Goal: Transaction & Acquisition: Book appointment/travel/reservation

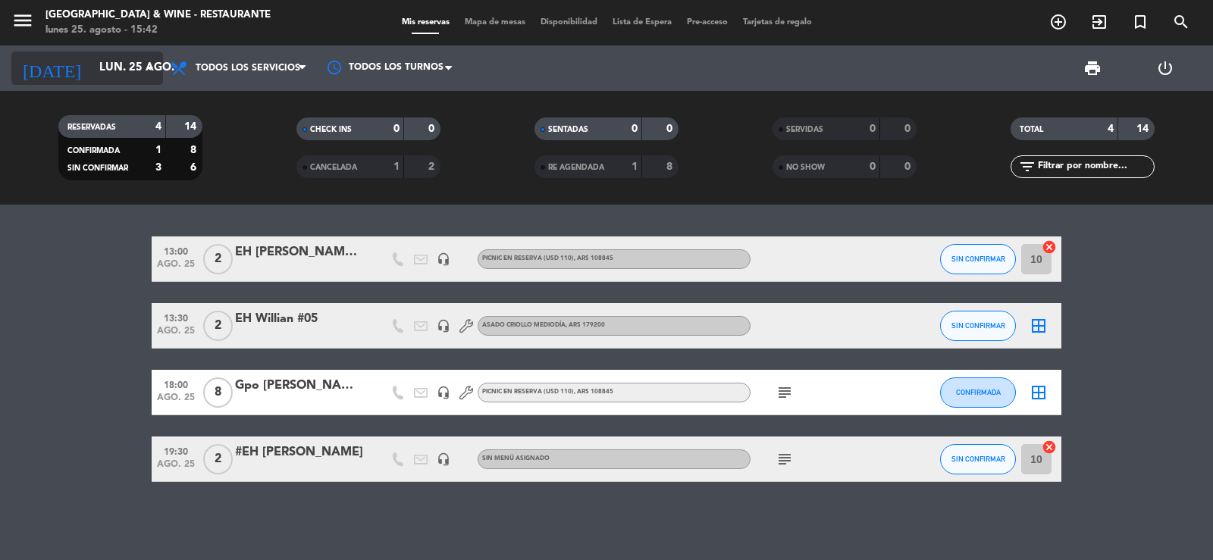
click at [120, 71] on input "lun. 25 ago." at bounding box center [165, 68] width 146 height 29
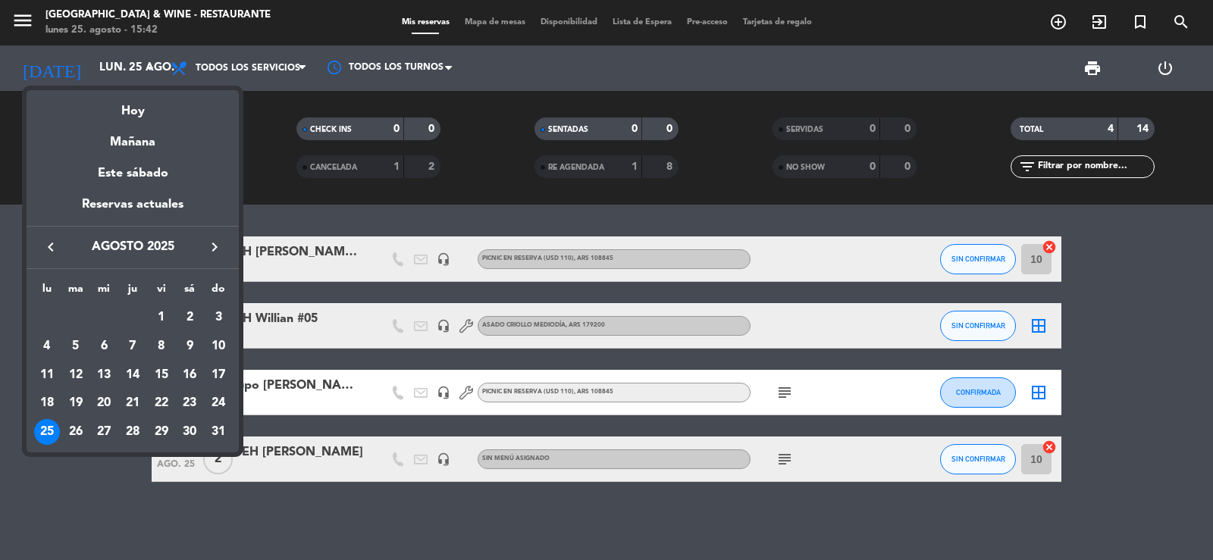
click at [146, 103] on div "Hoy" at bounding box center [133, 105] width 212 height 31
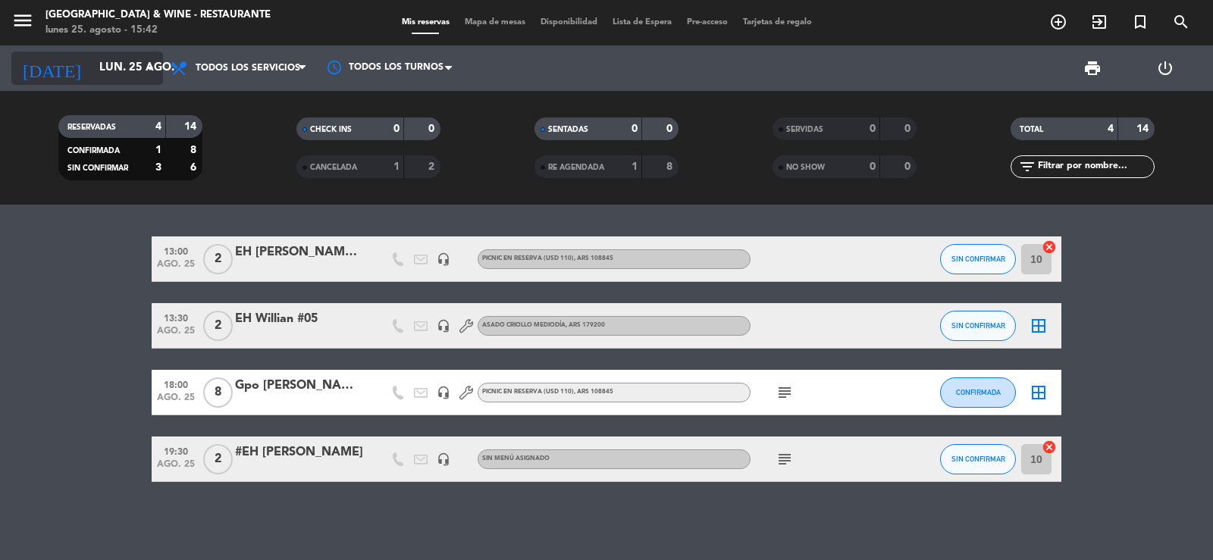
click at [92, 61] on input "lun. 25 ago." at bounding box center [165, 68] width 146 height 29
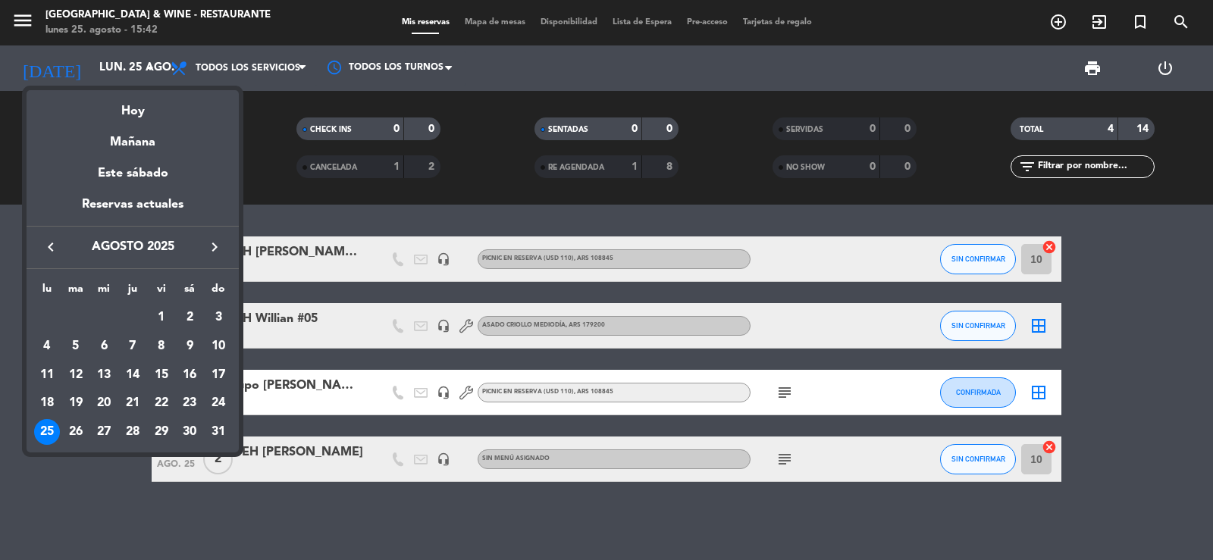
click at [218, 243] on icon "keyboard_arrow_right" at bounding box center [215, 247] width 18 height 18
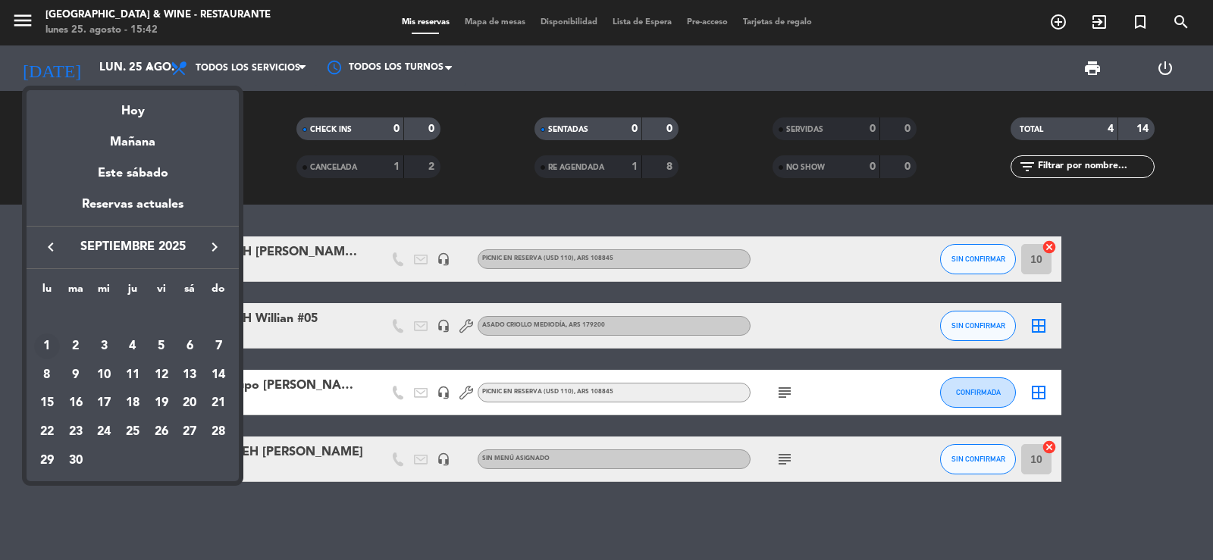
click at [51, 344] on div "1" at bounding box center [47, 347] width 26 height 26
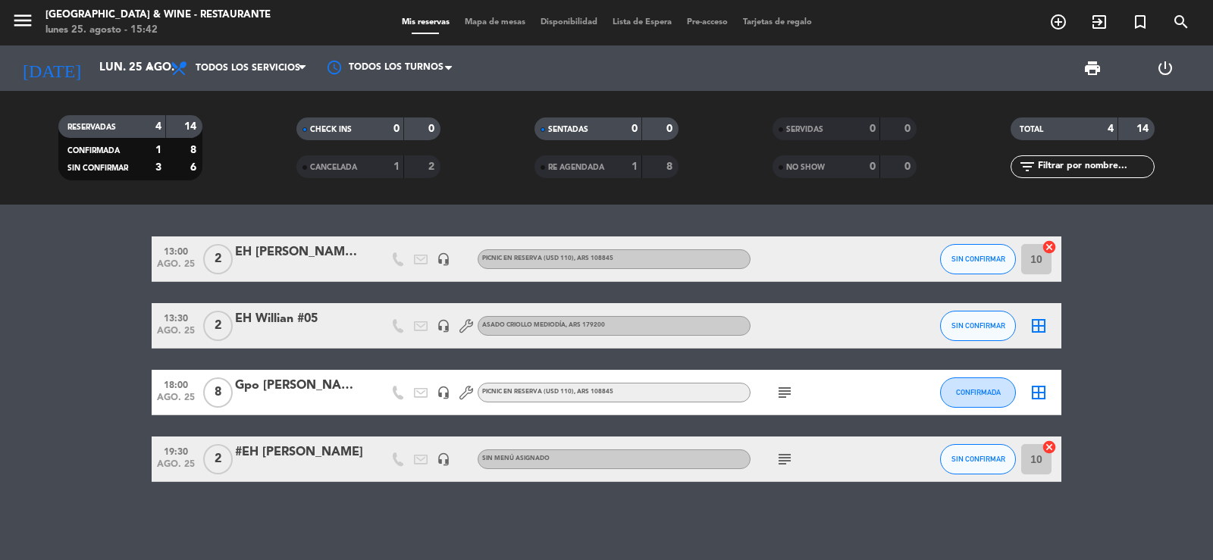
type input "[DATE]"
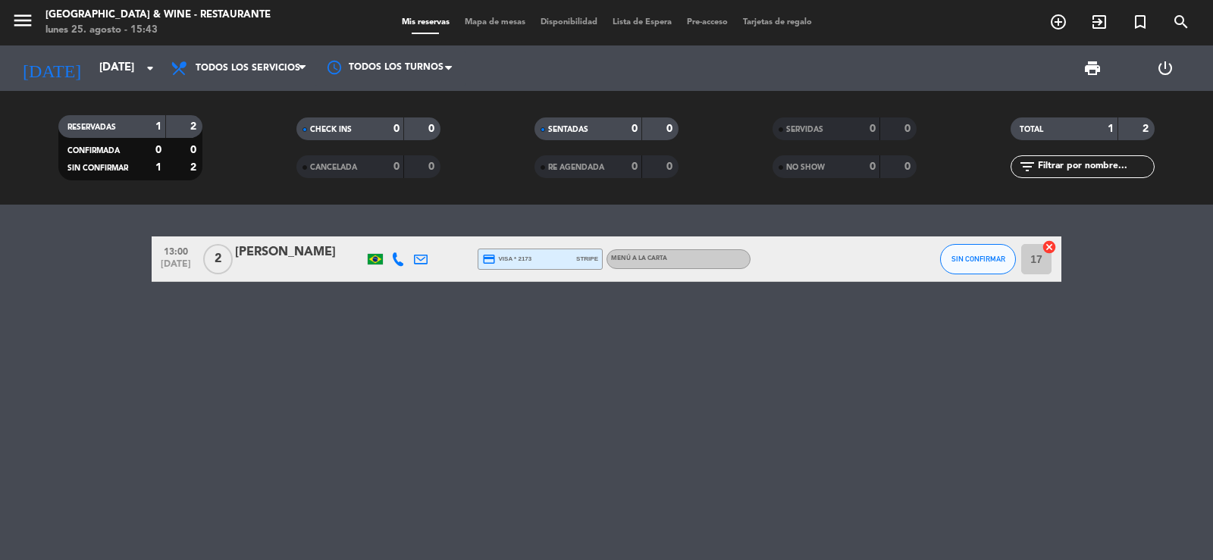
click at [438, 375] on div "13:00 [DATE] 2 [PERSON_NAME] credit_card visa * 2173 stripe MENÚ A LA CARTA SIN…" at bounding box center [606, 383] width 1213 height 356
click at [494, 381] on div "13:00 [DATE] 2 [PERSON_NAME] credit_card visa * 2173 stripe MENÚ A LA CARTA SIN…" at bounding box center [606, 383] width 1213 height 356
click at [1056, 23] on icon "add_circle_outline" at bounding box center [1059, 22] width 18 height 18
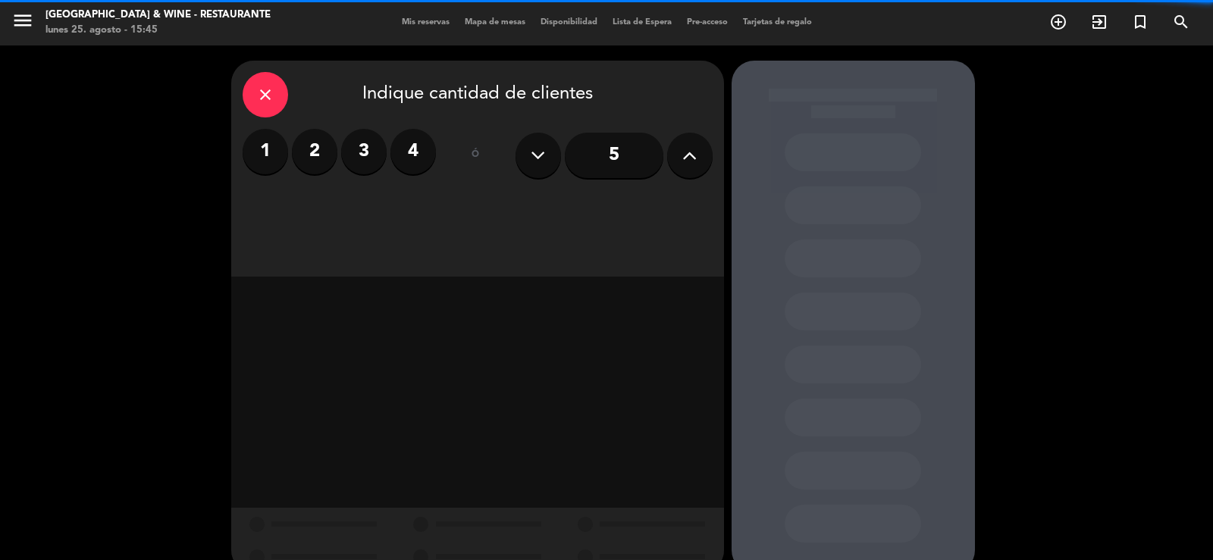
click at [683, 144] on icon at bounding box center [690, 155] width 14 height 23
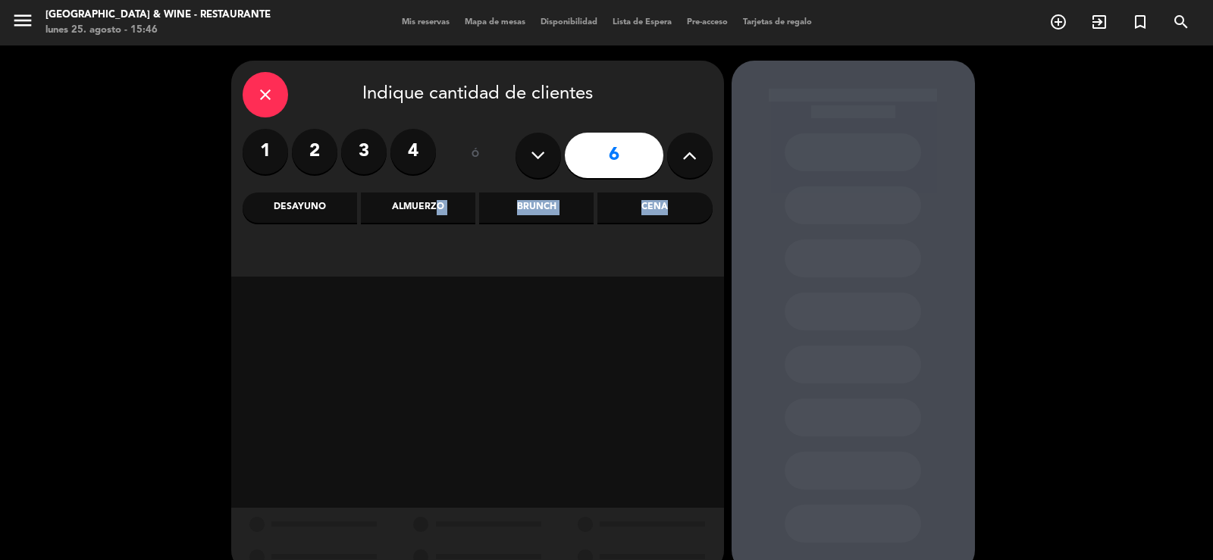
drag, startPoint x: 431, startPoint y: 211, endPoint x: 488, endPoint y: 283, distance: 92.3
click at [488, 283] on div "close Indique cantidad de clientes 1 2 3 4 ó 6 Desayuno Almuerzo Brunch Cena" at bounding box center [477, 317] width 493 height 513
click at [432, 209] on div "Almuerzo" at bounding box center [418, 208] width 115 height 30
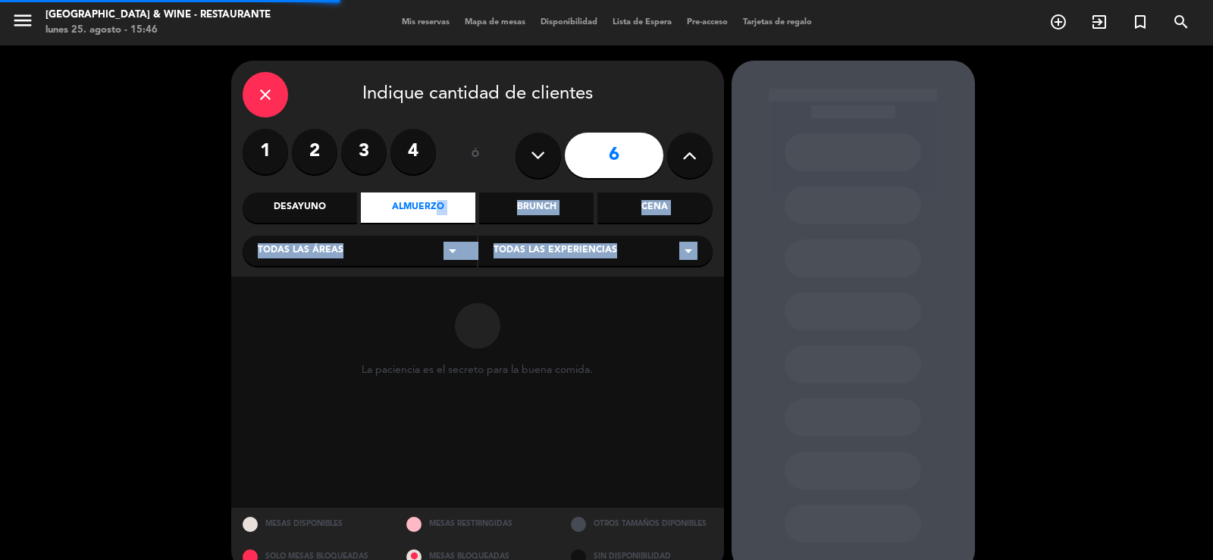
click at [350, 247] on div "Todas las áreas arrow_drop_down" at bounding box center [360, 251] width 234 height 30
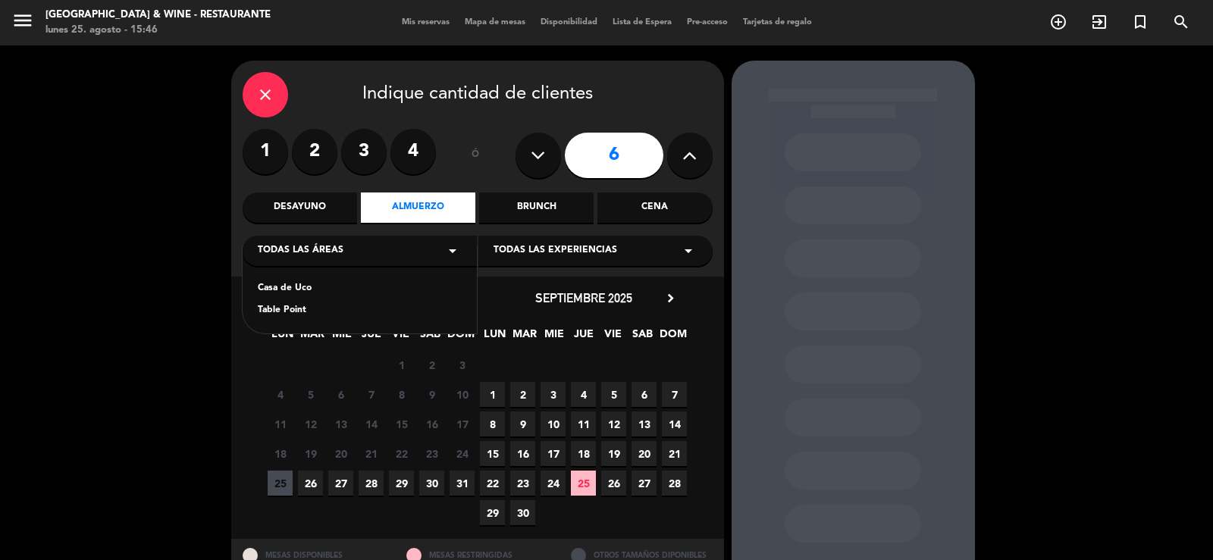
drag, startPoint x: 300, startPoint y: 284, endPoint x: 487, endPoint y: 234, distance: 193.0
click at [303, 281] on div "[GEOGRAPHIC_DATA]" at bounding box center [360, 290] width 234 height 86
click at [300, 292] on div "Casa de Uco" at bounding box center [360, 288] width 204 height 15
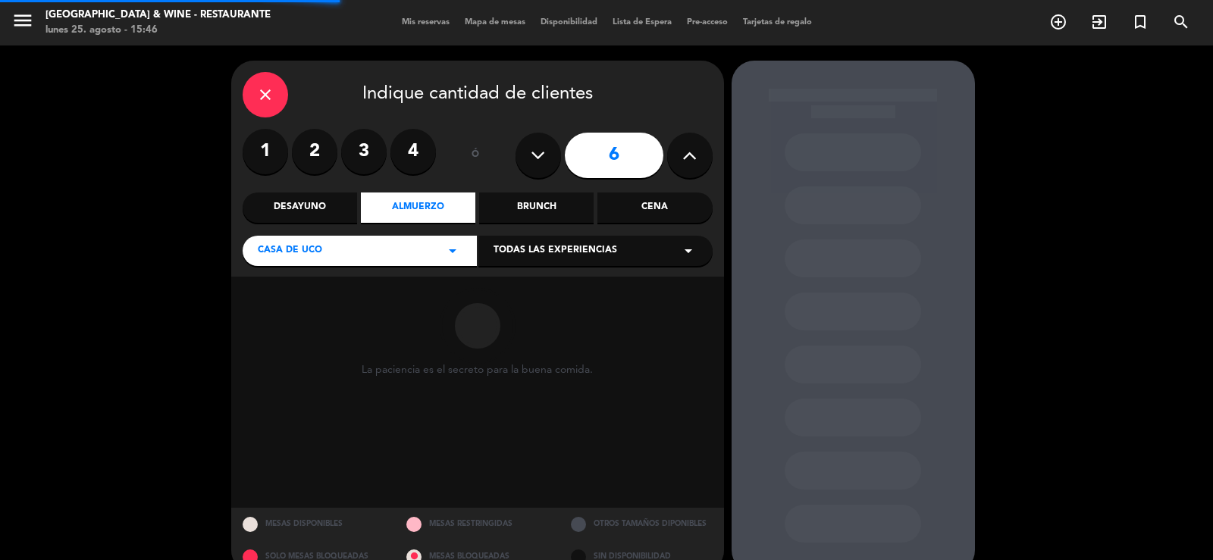
click at [620, 245] on div "Todas las experiencias arrow_drop_down" at bounding box center [596, 251] width 234 height 30
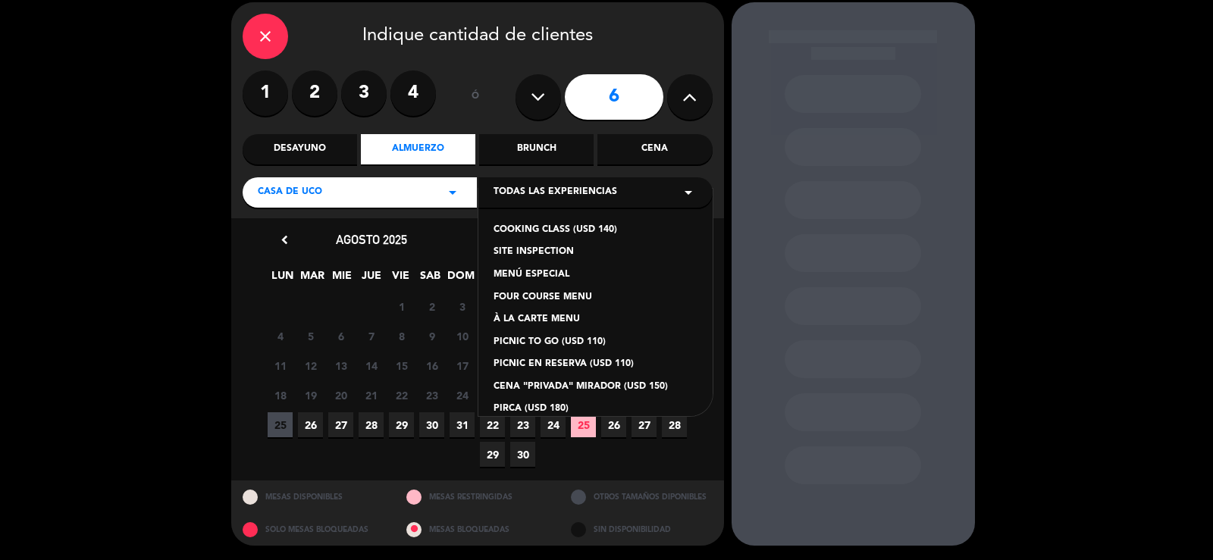
click at [551, 319] on div "À LA CARTE MENU" at bounding box center [596, 319] width 204 height 15
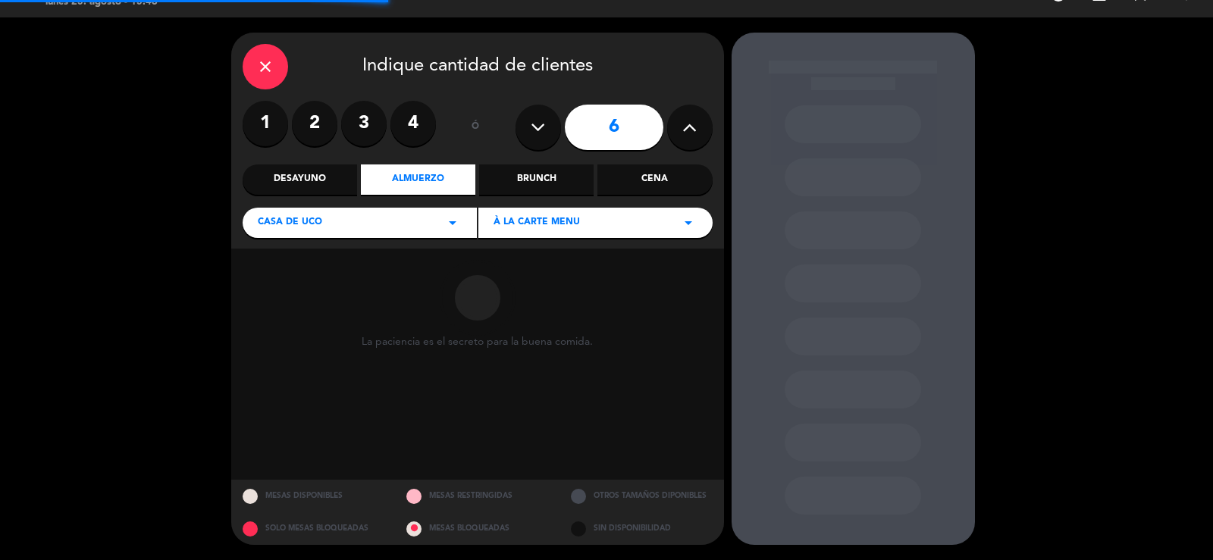
scroll to position [58, 0]
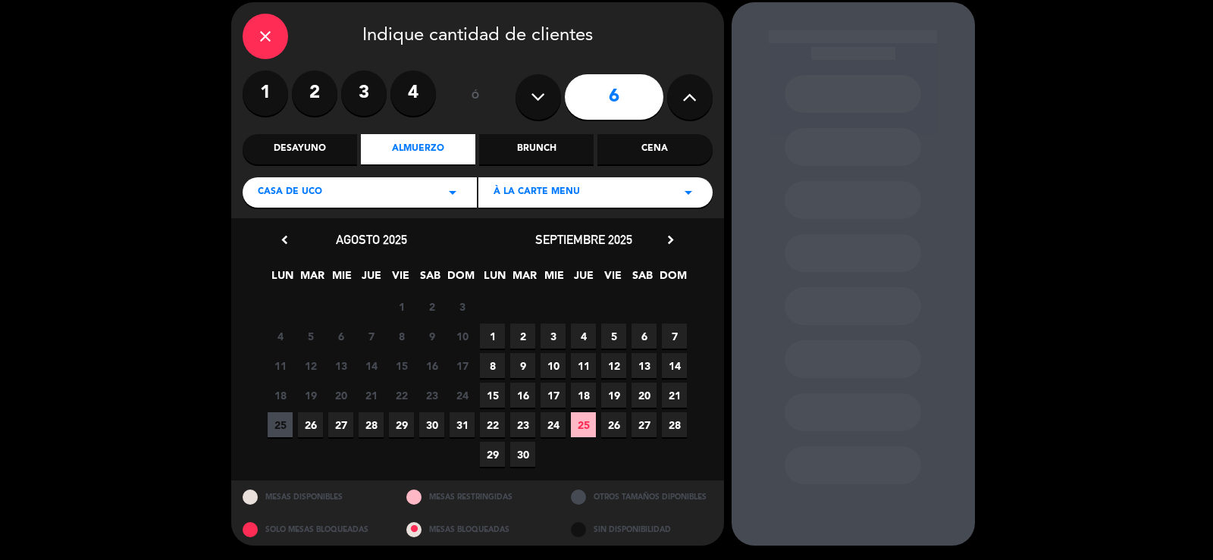
click at [499, 332] on span "1" at bounding box center [492, 336] width 25 height 25
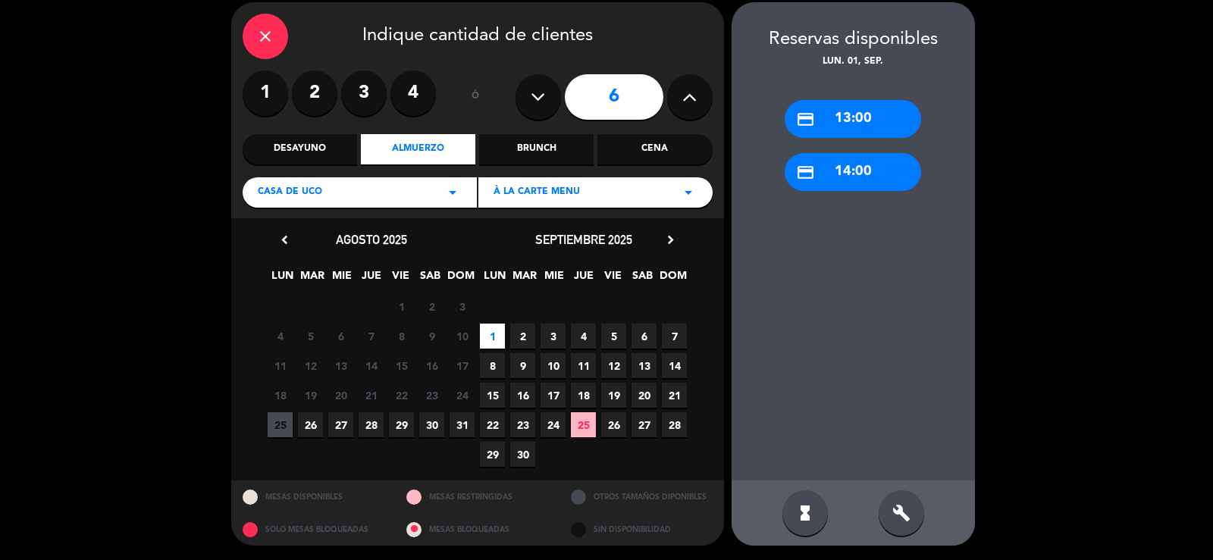
click at [887, 502] on div "build" at bounding box center [902, 514] width 46 height 46
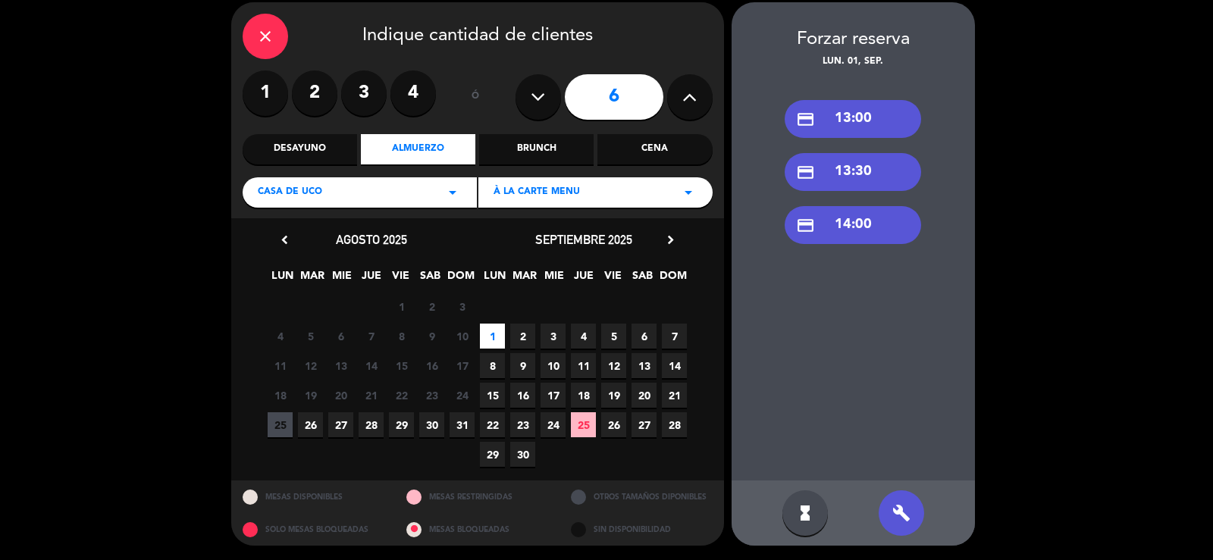
click at [874, 222] on div "credit_card 14:00" at bounding box center [853, 225] width 137 height 38
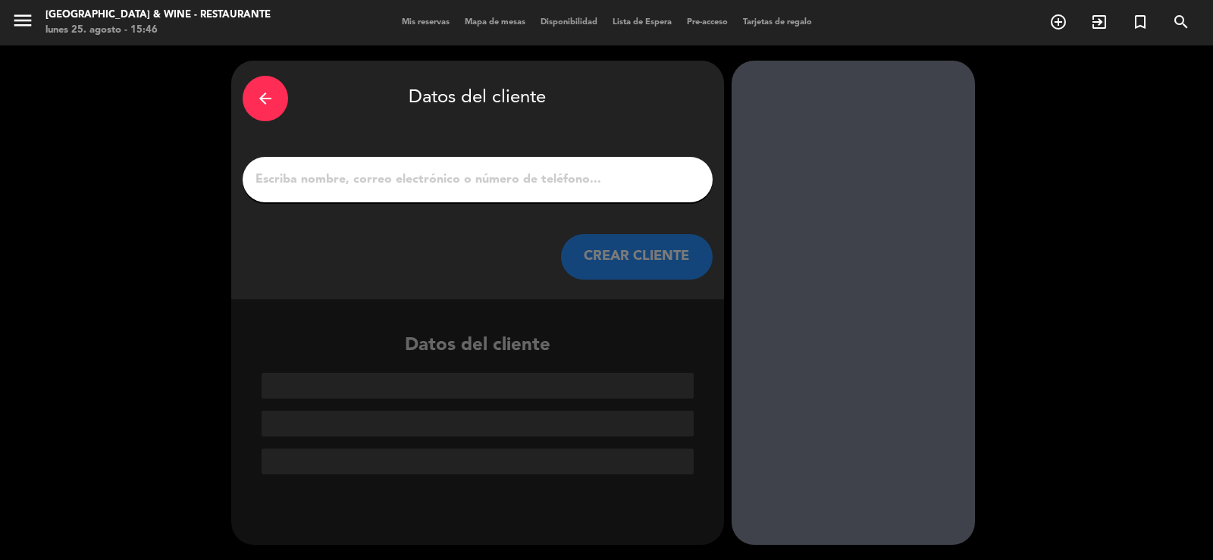
scroll to position [0, 0]
click at [509, 172] on input "1" at bounding box center [477, 179] width 447 height 21
type input "F"
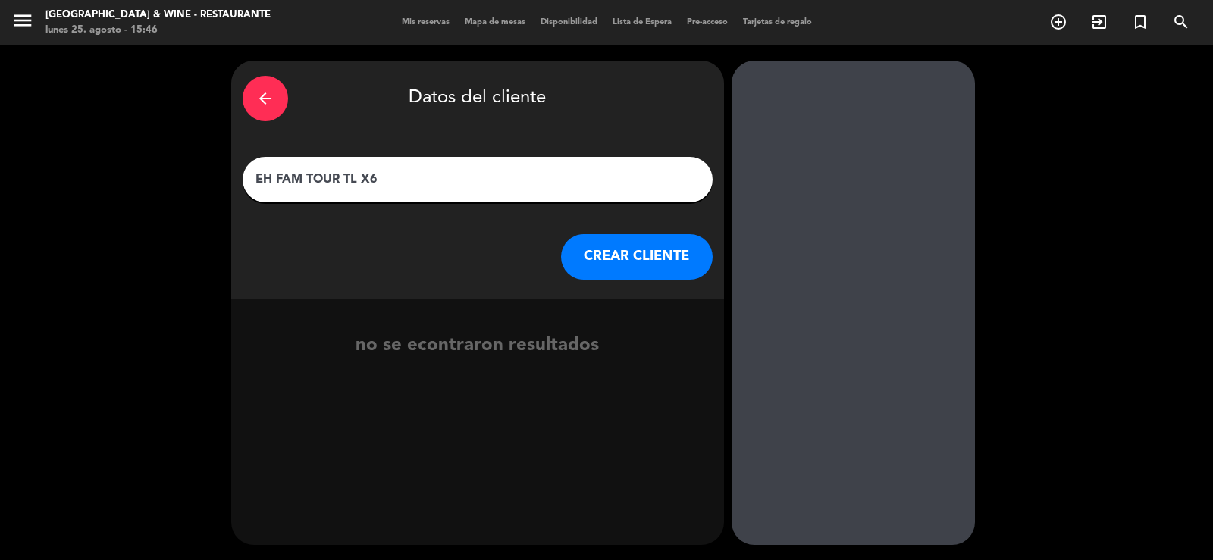
type input "EH FAM TOUR TL X6"
drag, startPoint x: 531, startPoint y: 167, endPoint x: 426, endPoint y: 182, distance: 105.8
click at [424, 182] on div "EH FAM TOUR TL X6" at bounding box center [478, 180] width 470 height 46
drag, startPoint x: 426, startPoint y: 182, endPoint x: 221, endPoint y: 187, distance: 205.6
click at [224, 188] on div "arrow_back Datos del cliente EH FAM TOUR TL X6 CREAR CLIENTE no se econtraron r…" at bounding box center [606, 303] width 1213 height 515
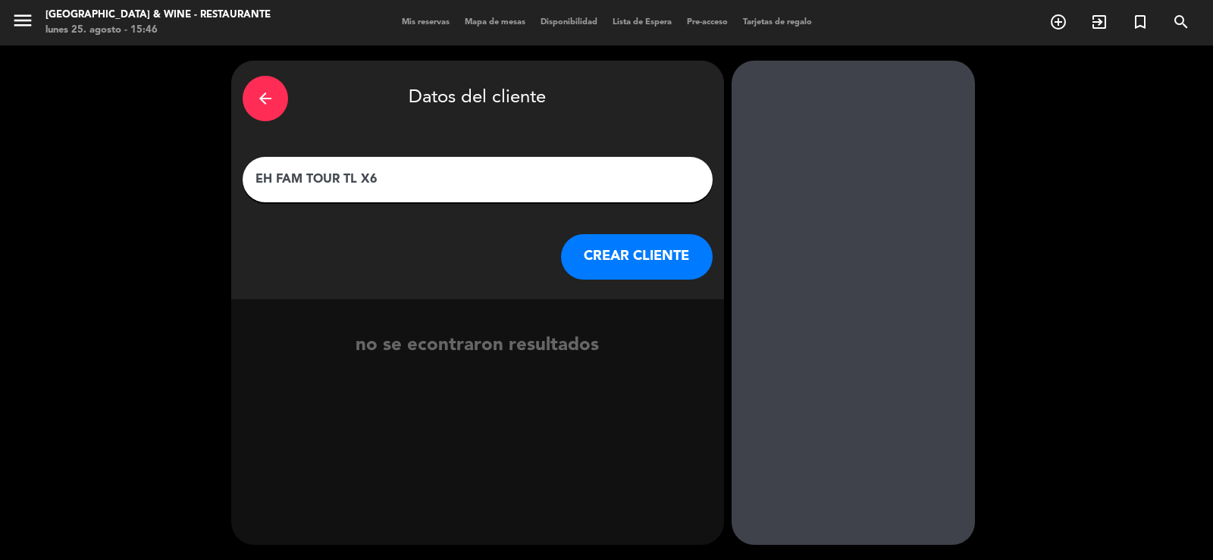
click at [680, 270] on button "CREAR CLIENTE" at bounding box center [637, 257] width 152 height 46
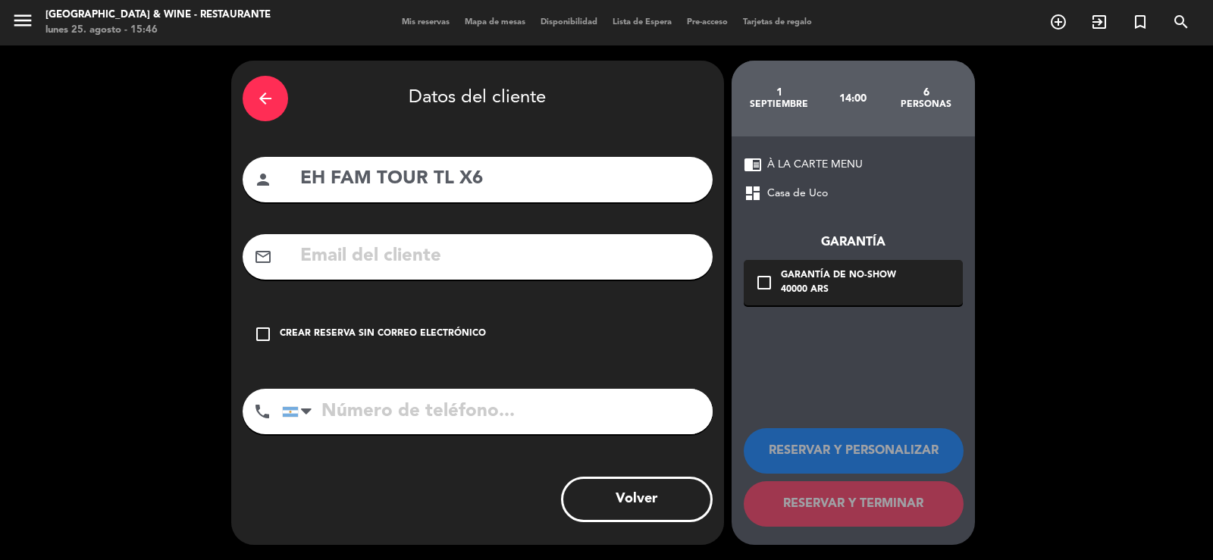
drag, startPoint x: 293, startPoint y: 341, endPoint x: 310, endPoint y: 335, distance: 18.5
click at [301, 337] on div "Crear reserva sin correo electrónico" at bounding box center [383, 334] width 206 height 15
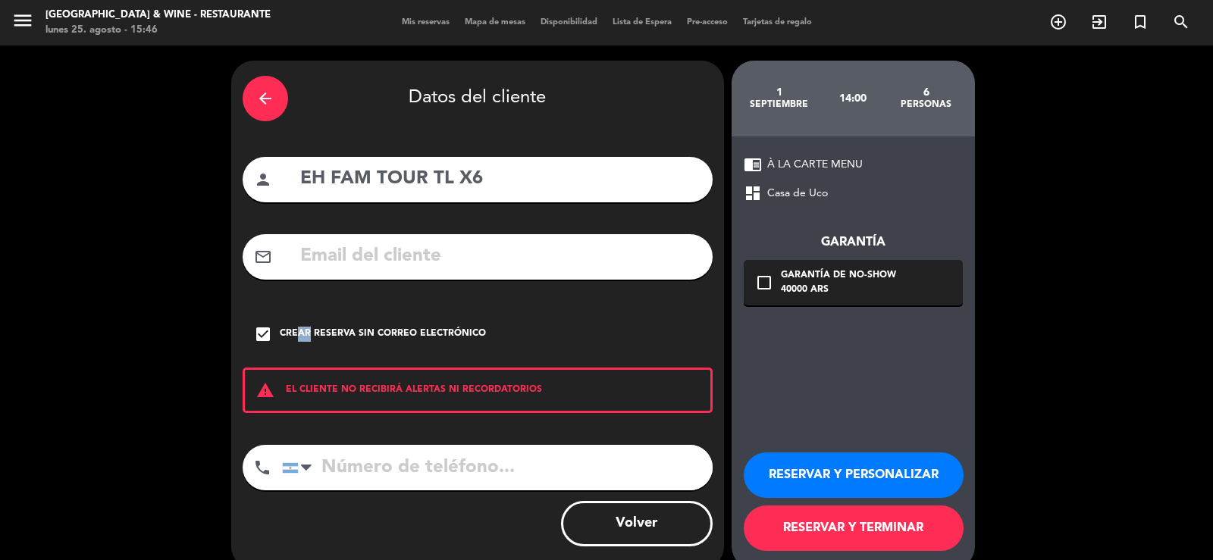
click at [829, 471] on button "RESERVAR Y PERSONALIZAR" at bounding box center [854, 476] width 220 height 46
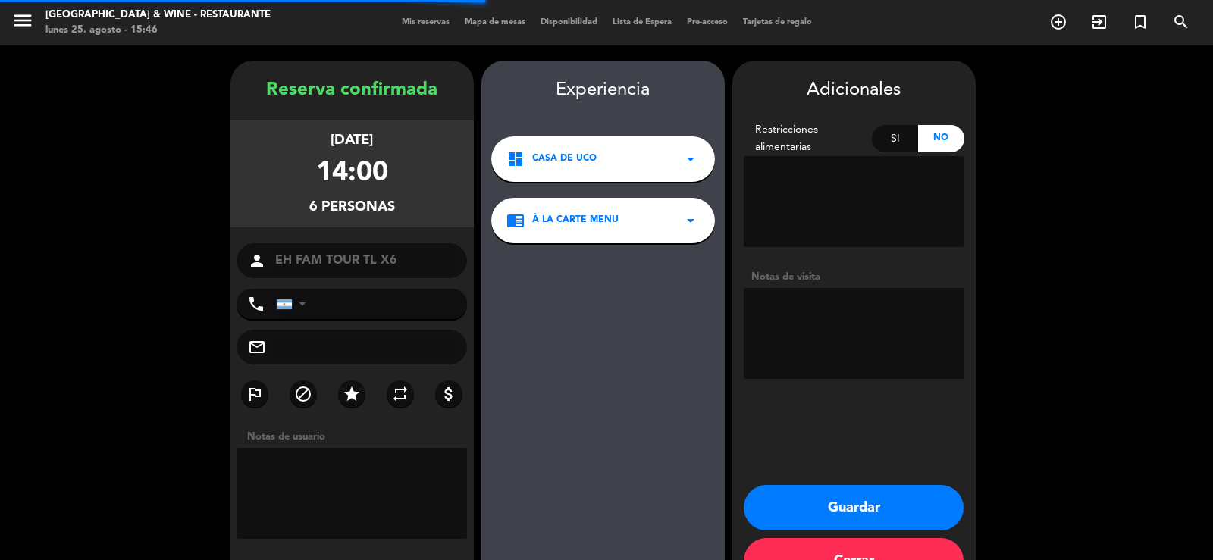
scroll to position [46, 0]
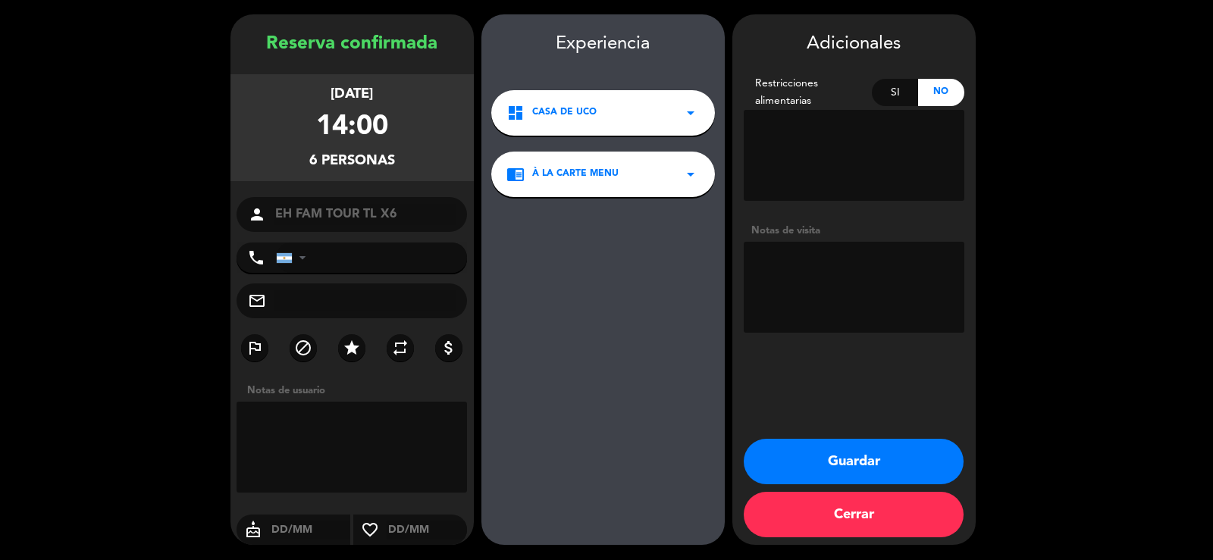
drag, startPoint x: 329, startPoint y: 466, endPoint x: 338, endPoint y: 442, distance: 25.2
click at [335, 451] on textarea at bounding box center [352, 447] width 231 height 91
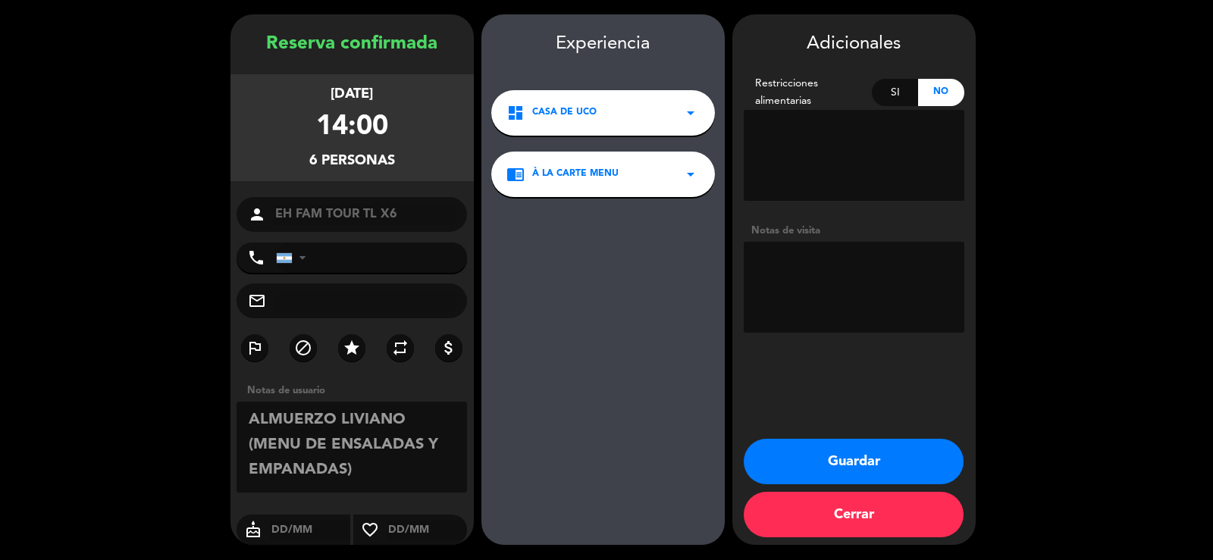
drag, startPoint x: 373, startPoint y: 476, endPoint x: 134, endPoint y: 397, distance: 251.6
click at [134, 397] on booking-confirmed "Reserva confirmada [DATE] 14:00 6 personas person EH FAM TOUR TL X6 phone [GEOG…" at bounding box center [606, 279] width 1183 height 531
type textarea "ALMUERZO LIVIANO (MENU DE ENSALADAS Y EMPANADAS)"
click at [845, 277] on textarea at bounding box center [854, 287] width 221 height 91
paste textarea "ALMUERZO LIVIANO (MENU DE ENSALADAS Y EMPANADAS)"
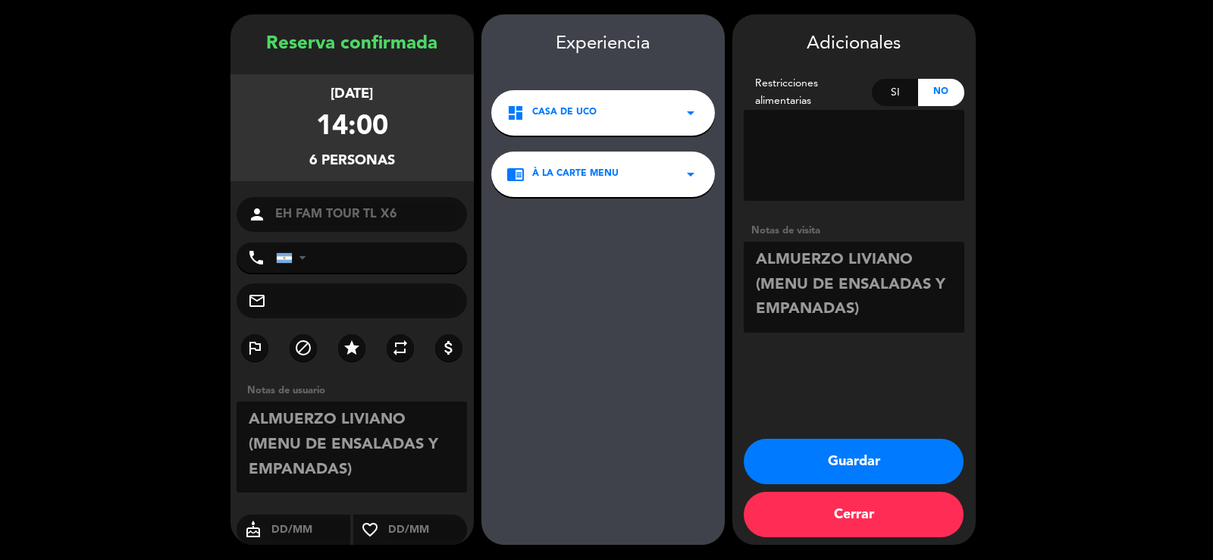
type textarea "ALMUERZO LIVIANO (MENU DE ENSALADAS Y EMPANADAS)"
click at [845, 466] on button "Guardar" at bounding box center [854, 462] width 220 height 46
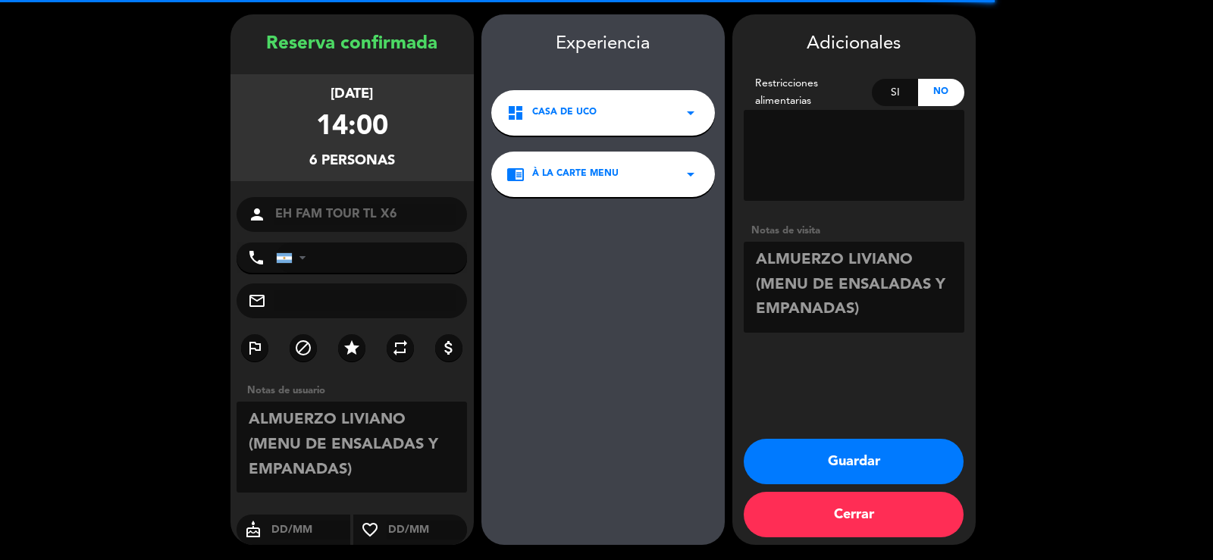
click at [862, 523] on button "Cerrar" at bounding box center [854, 515] width 220 height 46
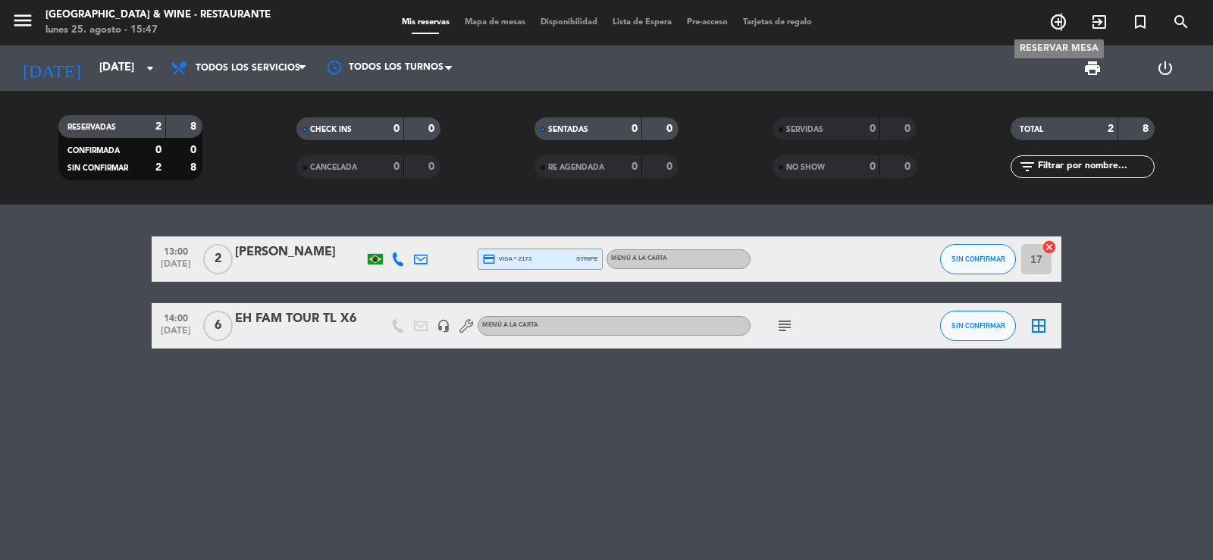
click at [1061, 17] on icon "add_circle_outline" at bounding box center [1059, 22] width 18 height 18
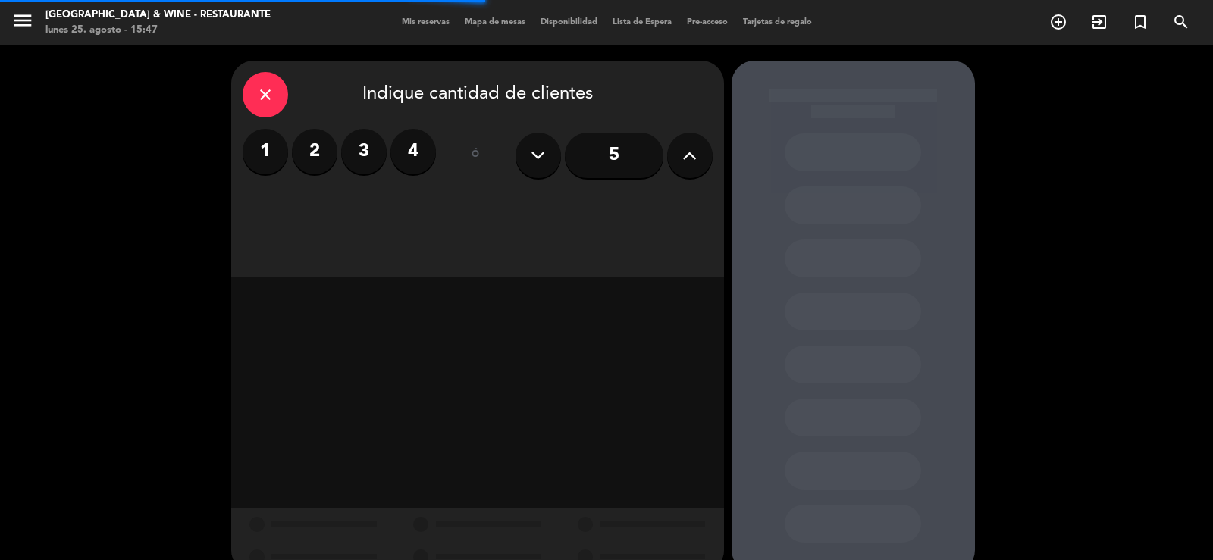
drag, startPoint x: 690, startPoint y: 144, endPoint x: 673, endPoint y: 153, distance: 19.7
click at [686, 140] on button at bounding box center [690, 156] width 46 height 46
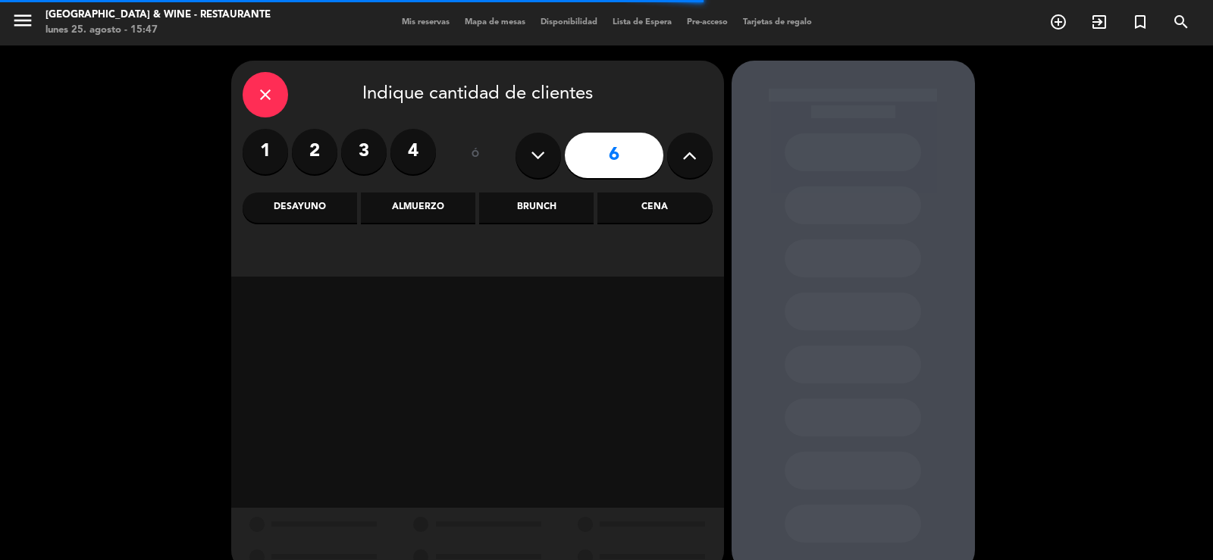
click at [402, 209] on div "Almuerzo" at bounding box center [418, 208] width 115 height 30
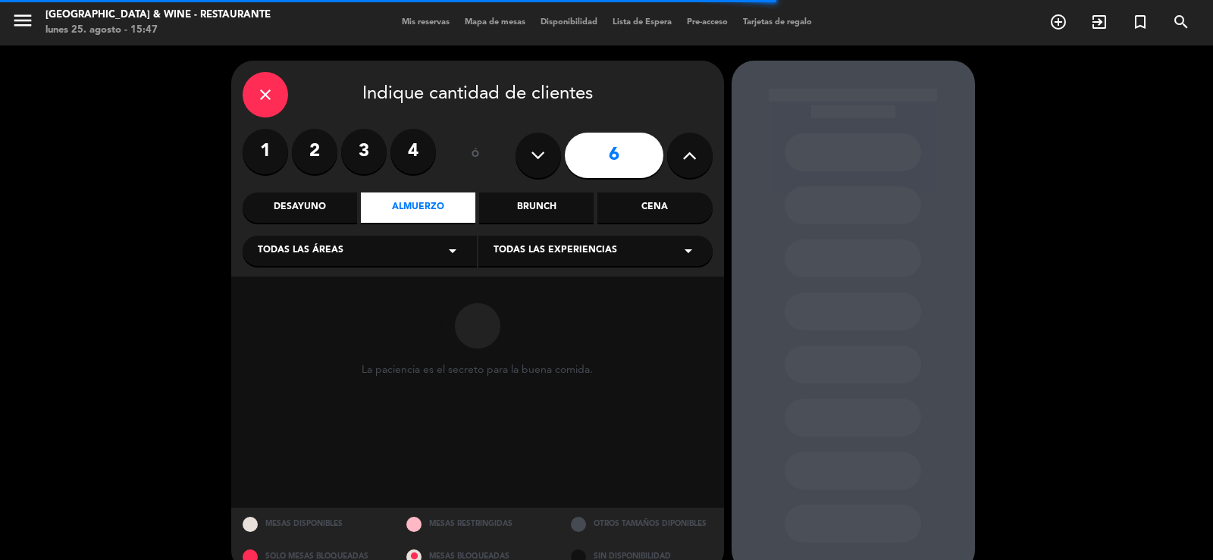
click at [366, 247] on div "Todas las áreas arrow_drop_down" at bounding box center [360, 251] width 234 height 30
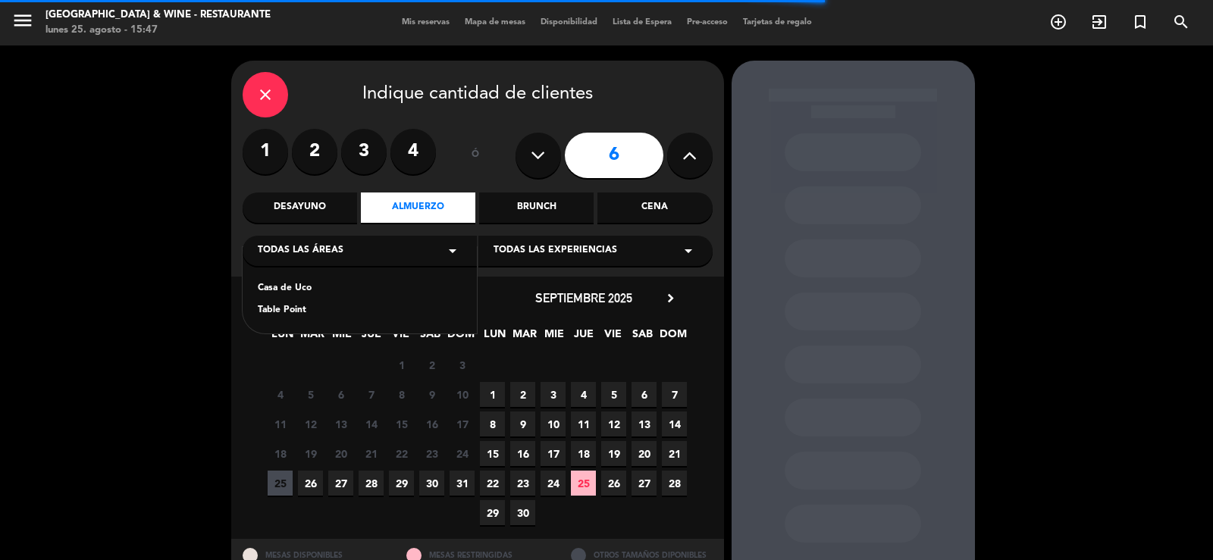
drag, startPoint x: 295, startPoint y: 291, endPoint x: 311, endPoint y: 285, distance: 17.0
click at [297, 289] on div "Casa de Uco" at bounding box center [360, 288] width 204 height 15
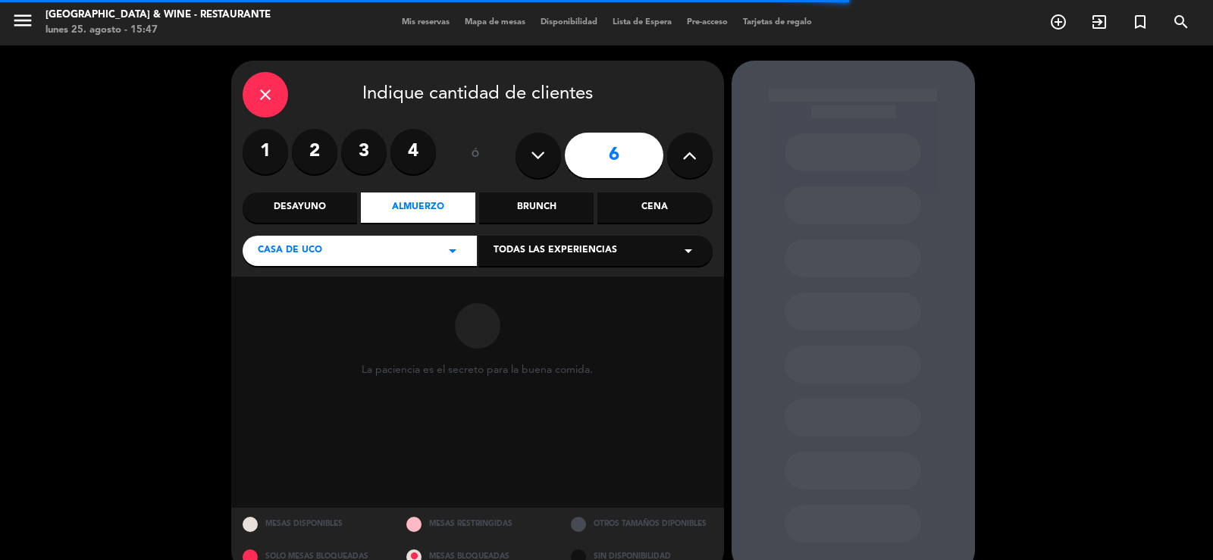
click at [560, 209] on div "Brunch" at bounding box center [536, 208] width 115 height 30
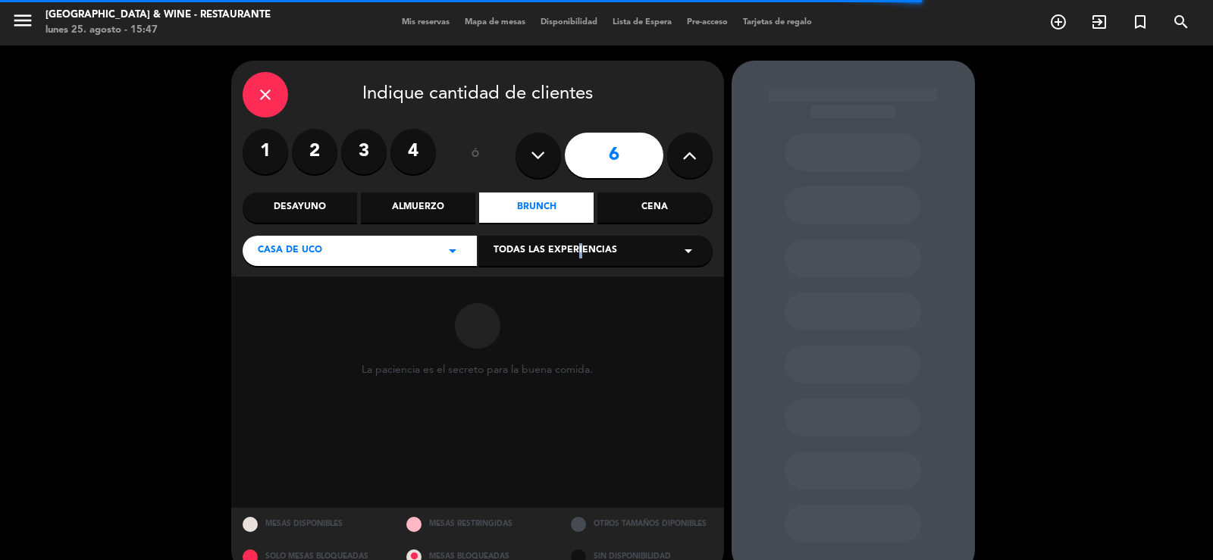
click at [576, 252] on span "Todas las experiencias" at bounding box center [556, 250] width 124 height 15
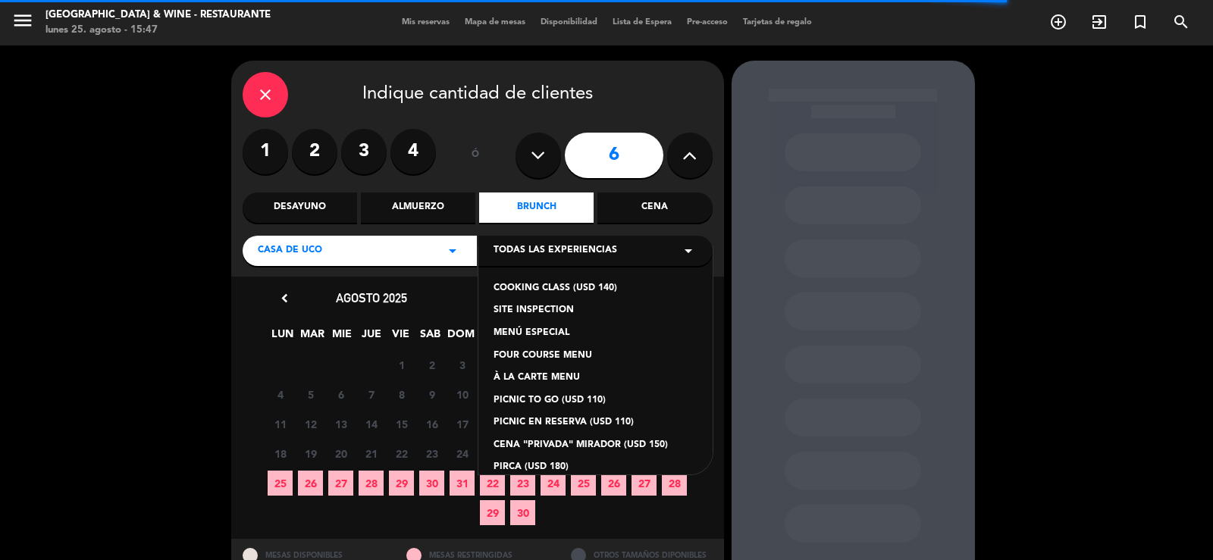
click at [591, 290] on div "COOKING CLASS (USD 140)" at bounding box center [596, 288] width 204 height 15
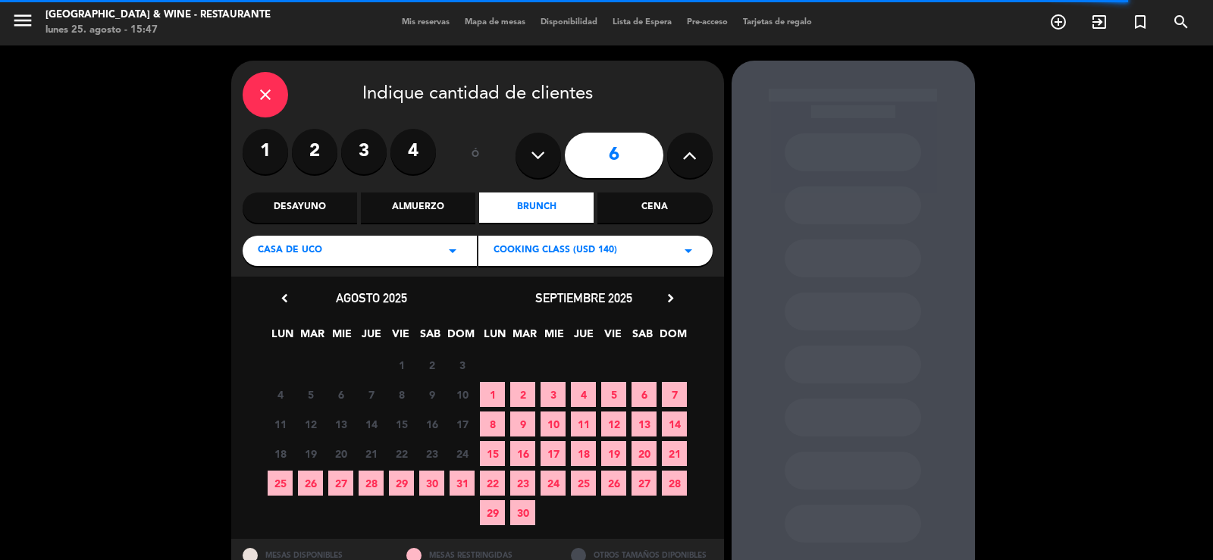
click at [496, 391] on span "1" at bounding box center [492, 394] width 25 height 25
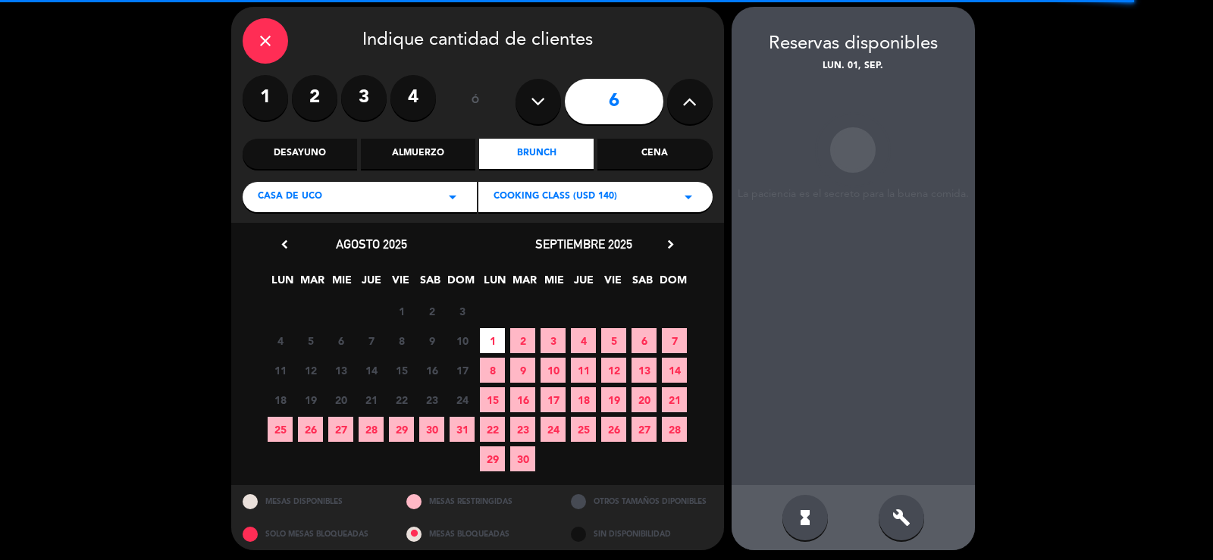
scroll to position [58, 0]
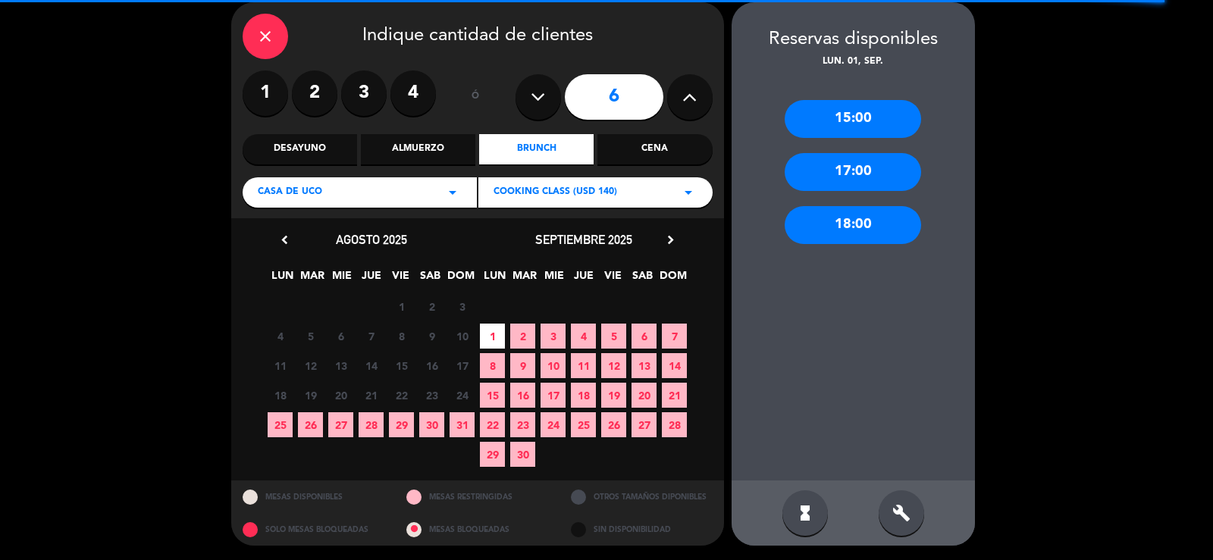
click at [916, 506] on div "build" at bounding box center [902, 514] width 46 height 46
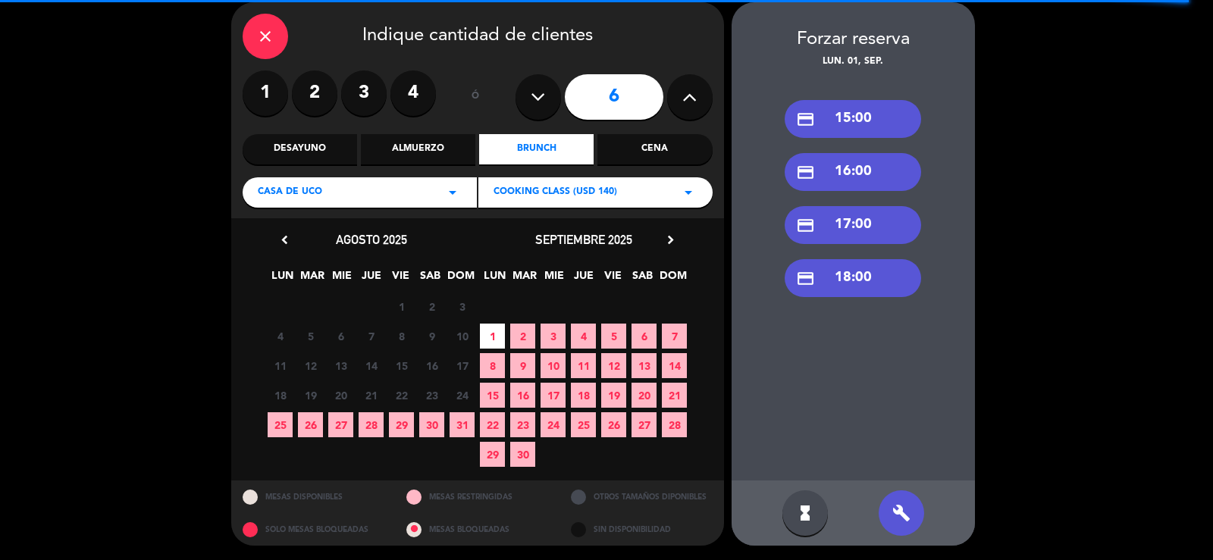
click at [868, 236] on div "credit_card 17:00" at bounding box center [853, 225] width 137 height 38
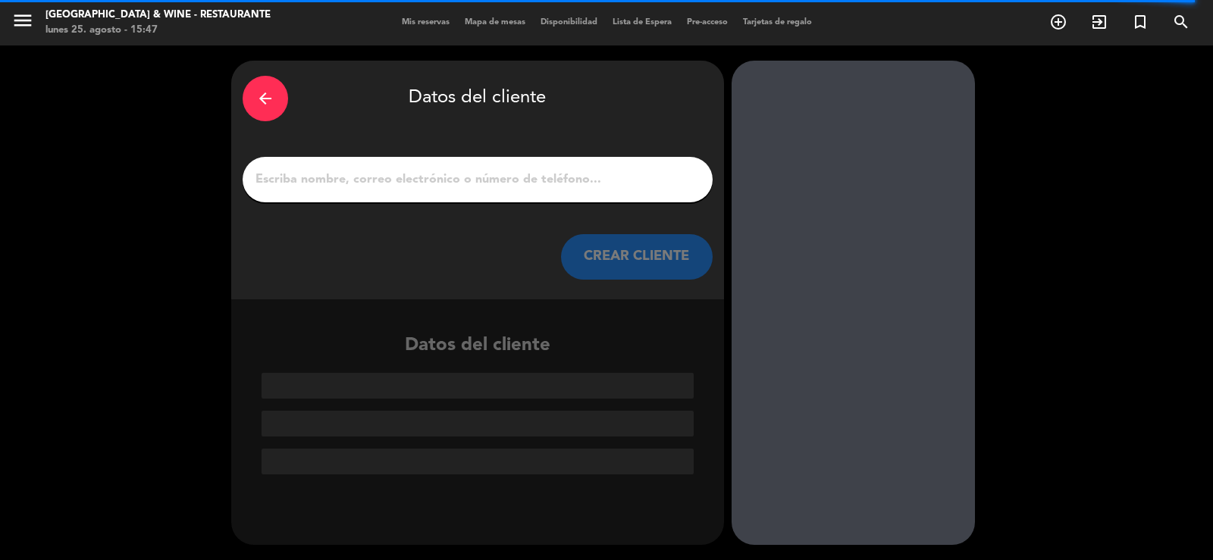
scroll to position [0, 0]
click at [420, 182] on input "1" at bounding box center [477, 179] width 447 height 21
paste input "ALMUERZO LIVIANO (MENU DE ENSALADAS Y EMPANADAS)"
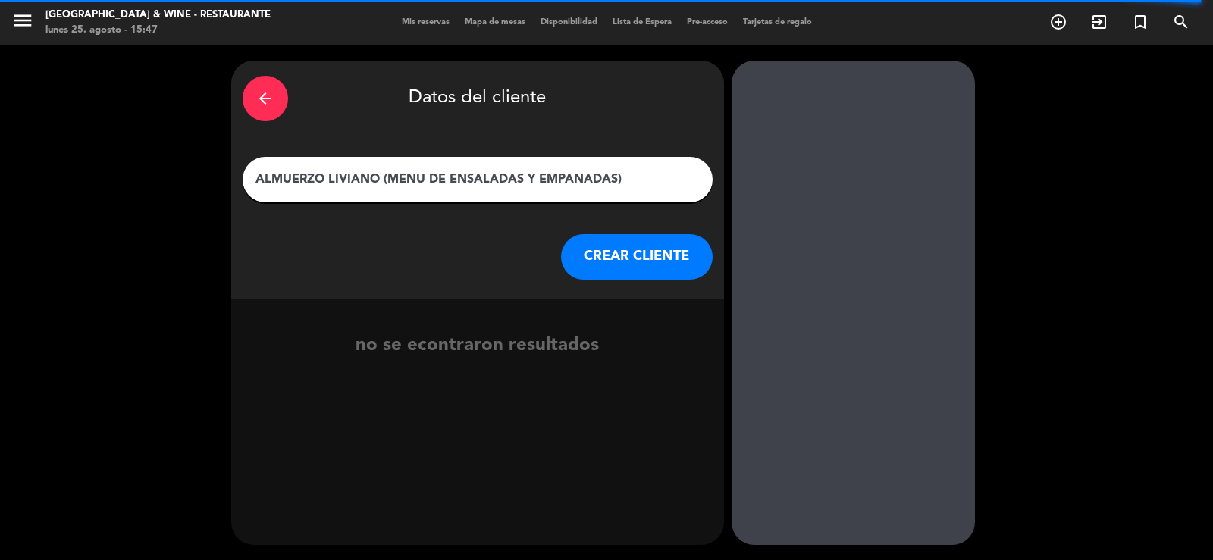
drag, startPoint x: 653, startPoint y: 174, endPoint x: 0, endPoint y: 223, distance: 654.8
click at [0, 222] on div "arrow_back Datos del cliente ALMUERZO LIVIANO (MENU DE ENSALADAS Y EMPANADAS) C…" at bounding box center [606, 303] width 1213 height 515
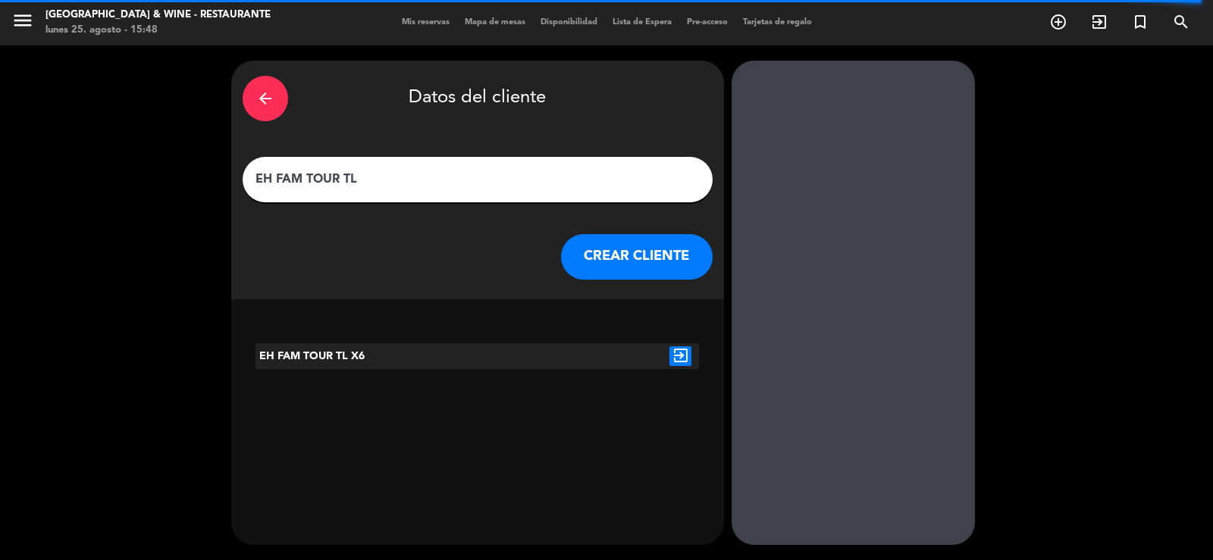
type input "EH FAM TOUR TL"
click at [686, 358] on icon "exit_to_app" at bounding box center [681, 357] width 22 height 20
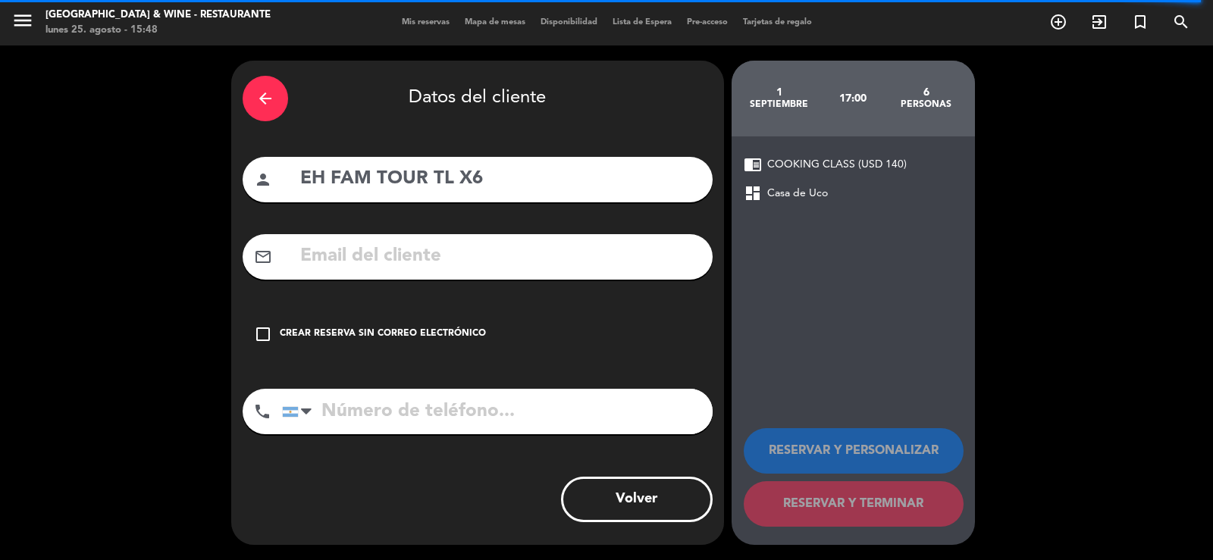
drag, startPoint x: 481, startPoint y: 184, endPoint x: 107, endPoint y: 172, distance: 374.1
click at [108, 172] on div "arrow_back Datos del cliente person EH FAM TOUR TL X6 mail_outline check_box_ou…" at bounding box center [606, 303] width 1213 height 515
click at [287, 337] on div "Crear reserva sin correo electrónico" at bounding box center [383, 334] width 206 height 15
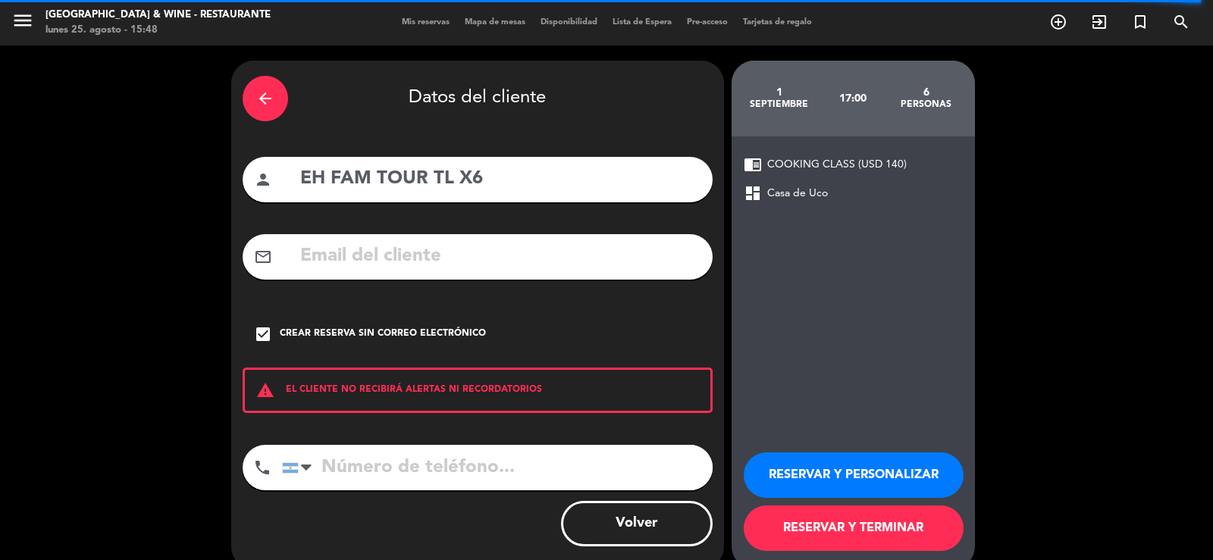
click at [899, 473] on button "RESERVAR Y PERSONALIZAR" at bounding box center [854, 476] width 220 height 46
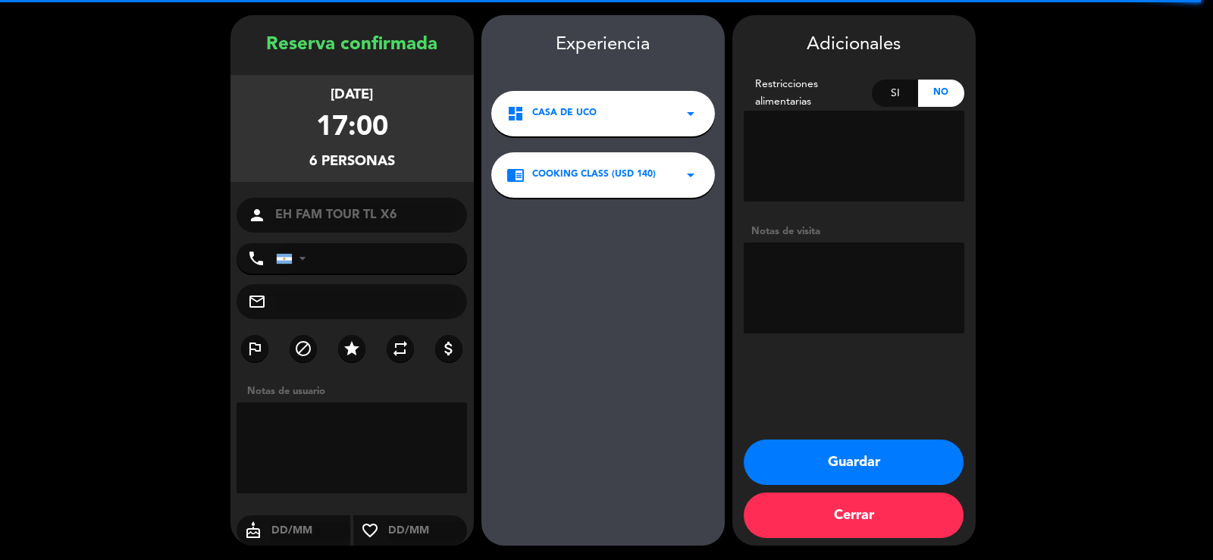
scroll to position [46, 0]
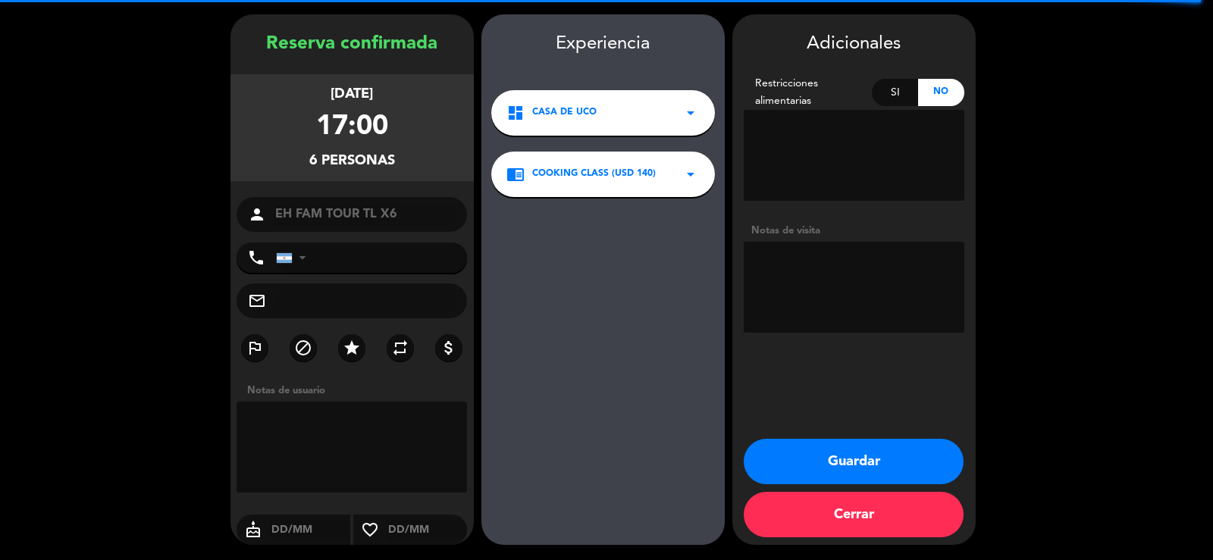
click at [353, 443] on textarea at bounding box center [352, 447] width 231 height 91
drag, startPoint x: 420, startPoint y: 422, endPoint x: 1, endPoint y: 544, distance: 436.8
click at [0, 544] on div "Reserva confirmada [DATE] 17:00 6 personas person EH FAM TOUR TL X6 phone [GEOG…" at bounding box center [606, 279] width 1213 height 561
type textarea "CENA EN PERGOLAS"
click at [921, 261] on textarea at bounding box center [854, 287] width 221 height 91
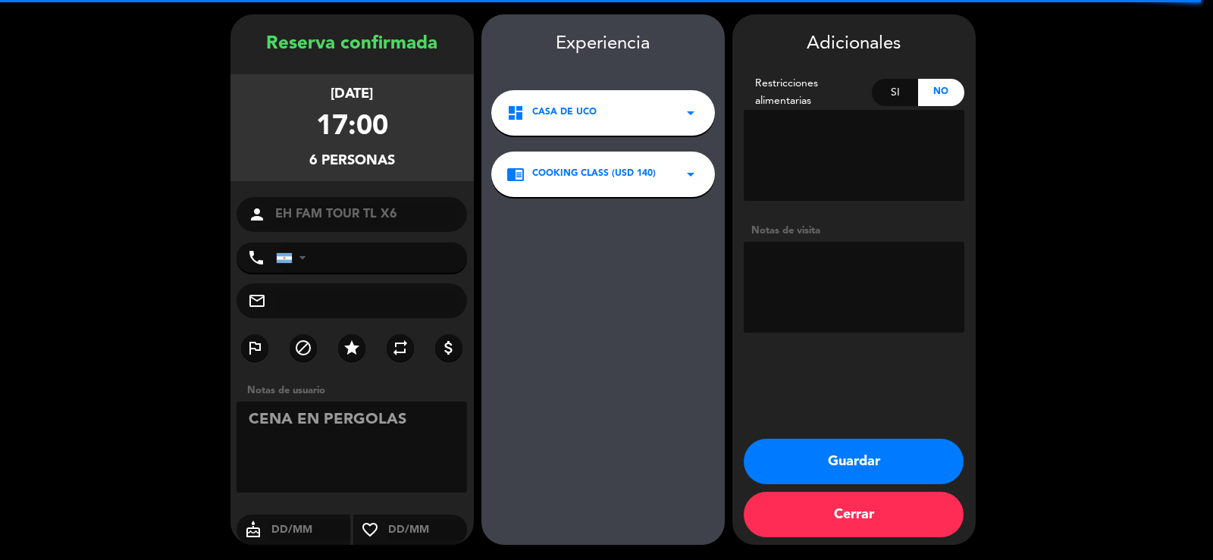
paste textarea "CENA EN PERGOLAS"
type textarea "CENA EN PERGOLAS"
click at [858, 459] on button "Guardar" at bounding box center [854, 462] width 220 height 46
click at [771, 534] on button "Cerrar" at bounding box center [854, 515] width 220 height 46
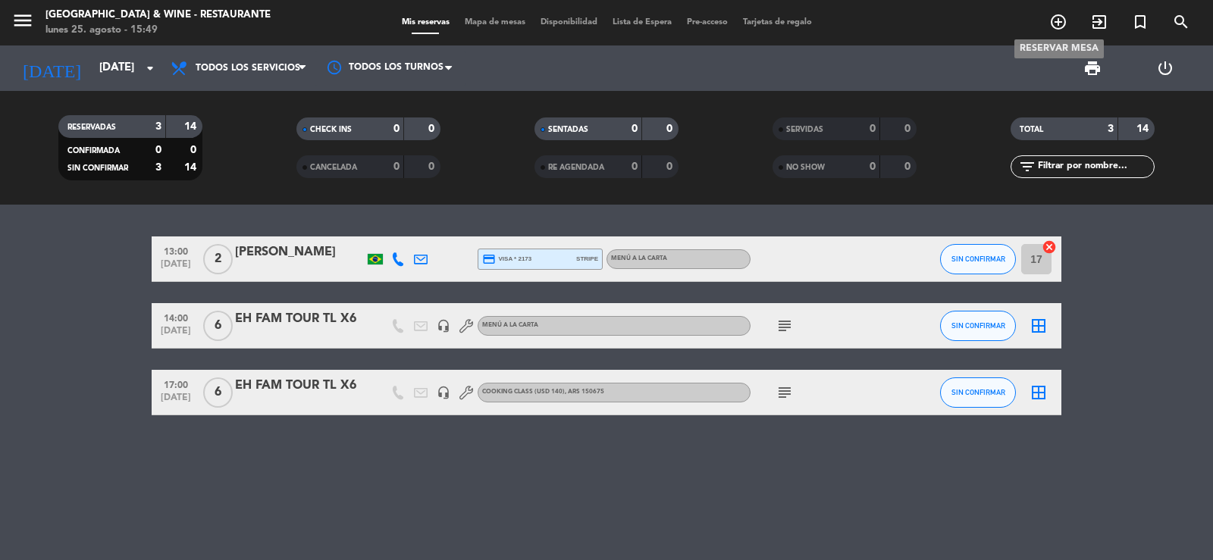
click at [1056, 20] on icon "add_circle_outline" at bounding box center [1059, 22] width 18 height 18
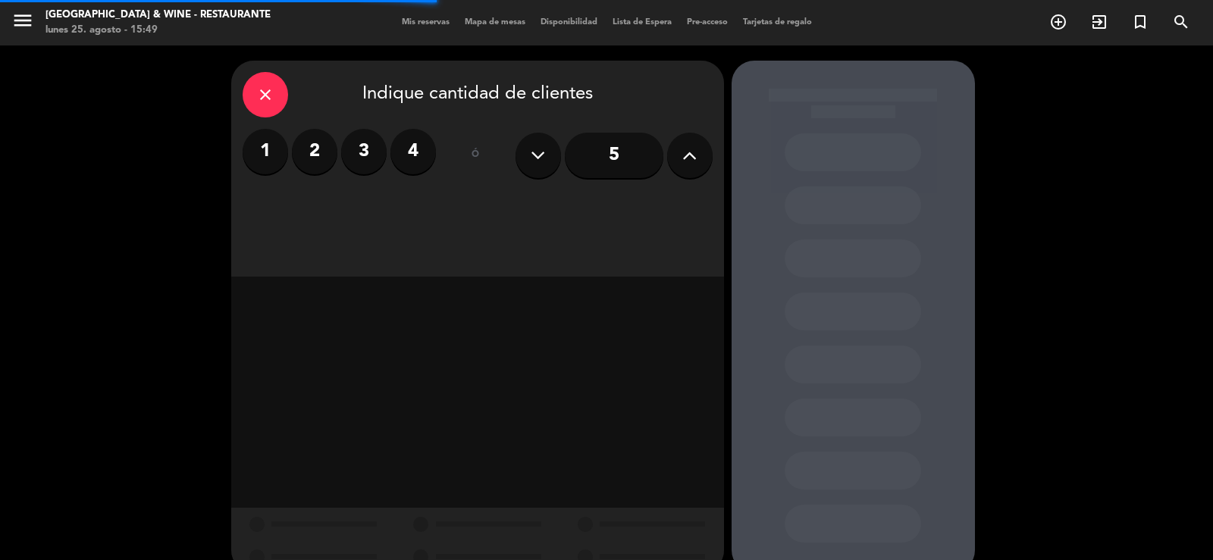
click at [691, 164] on icon at bounding box center [690, 155] width 14 height 23
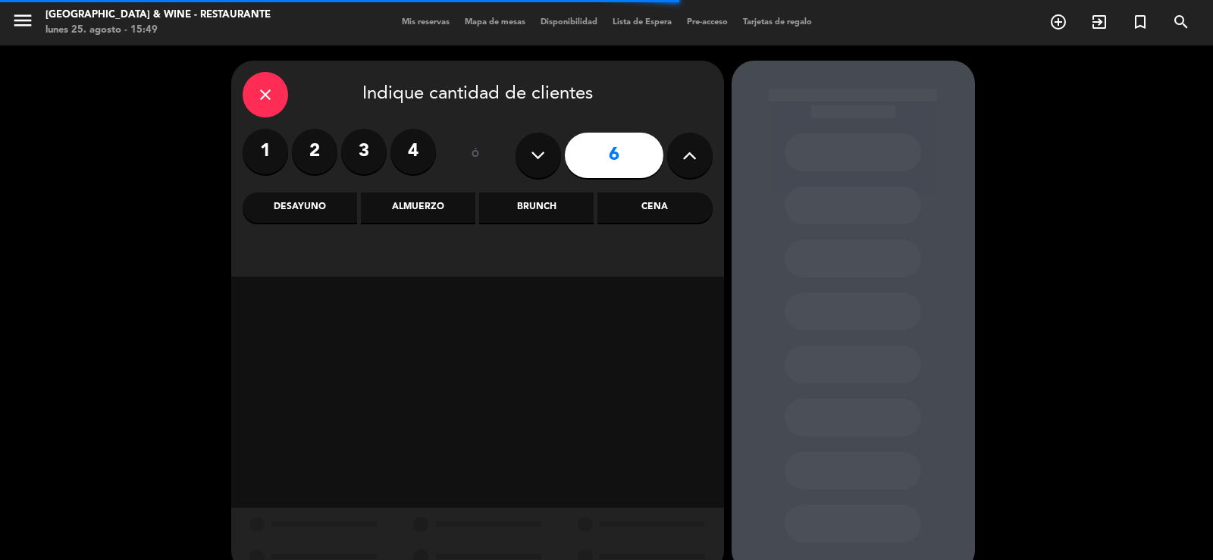
click at [443, 217] on div "Almuerzo" at bounding box center [418, 208] width 115 height 30
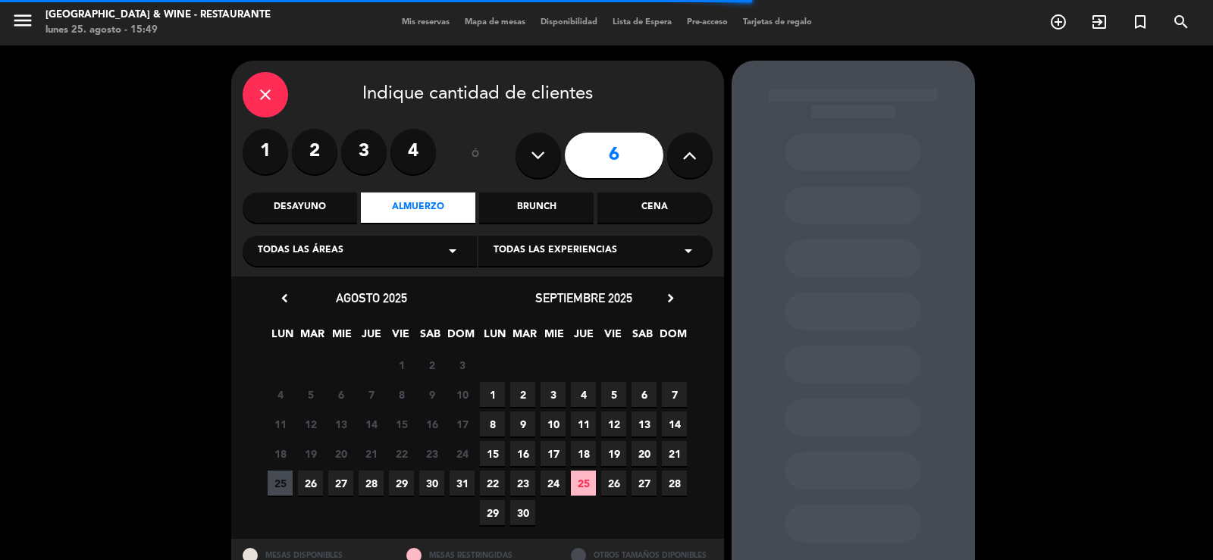
click at [410, 253] on div "Todas las áreas arrow_drop_down" at bounding box center [360, 251] width 234 height 30
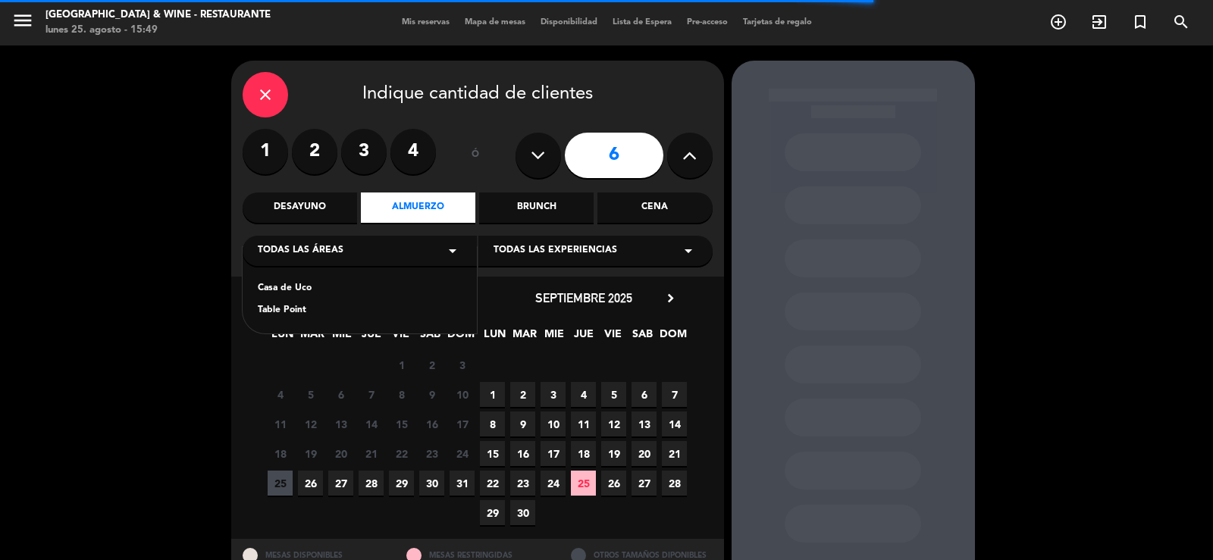
click at [321, 292] on div "Casa de Uco" at bounding box center [360, 288] width 204 height 15
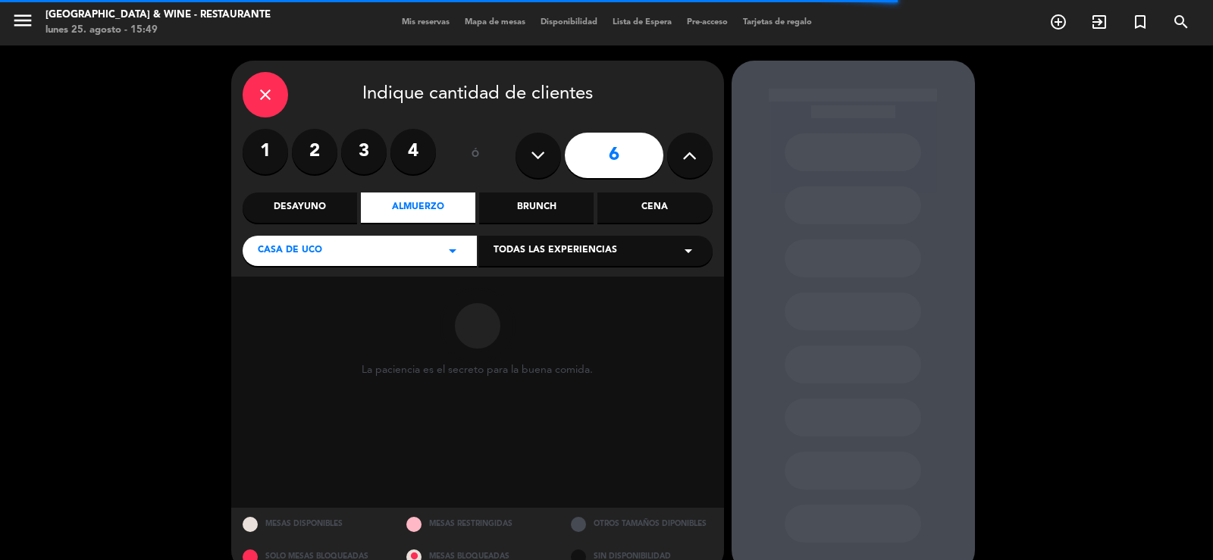
click at [702, 241] on div "Todas las experiencias arrow_drop_down" at bounding box center [596, 251] width 234 height 30
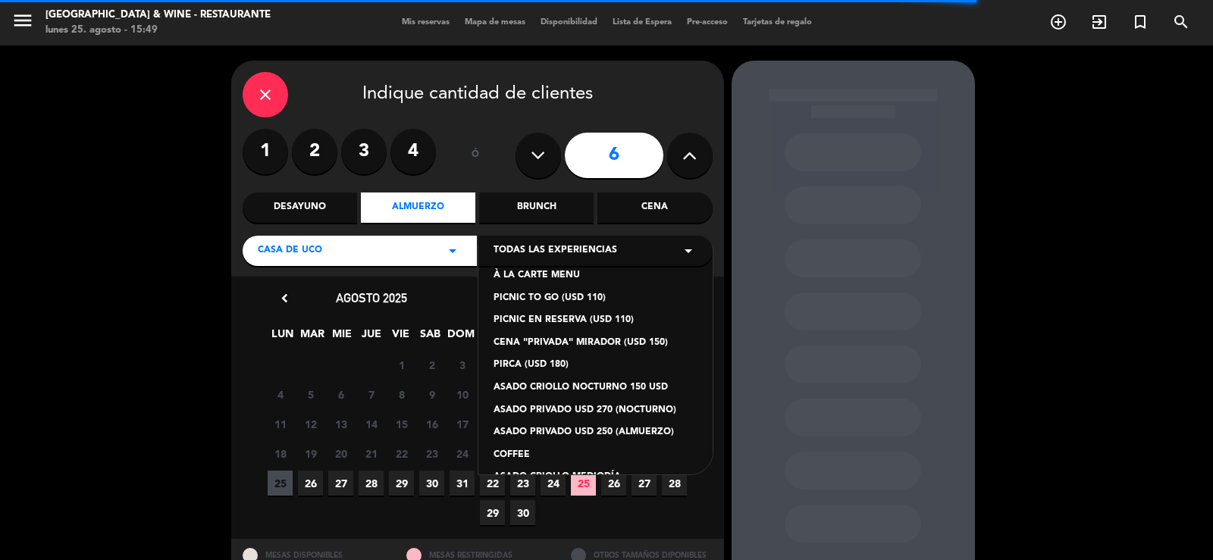
scroll to position [128, 0]
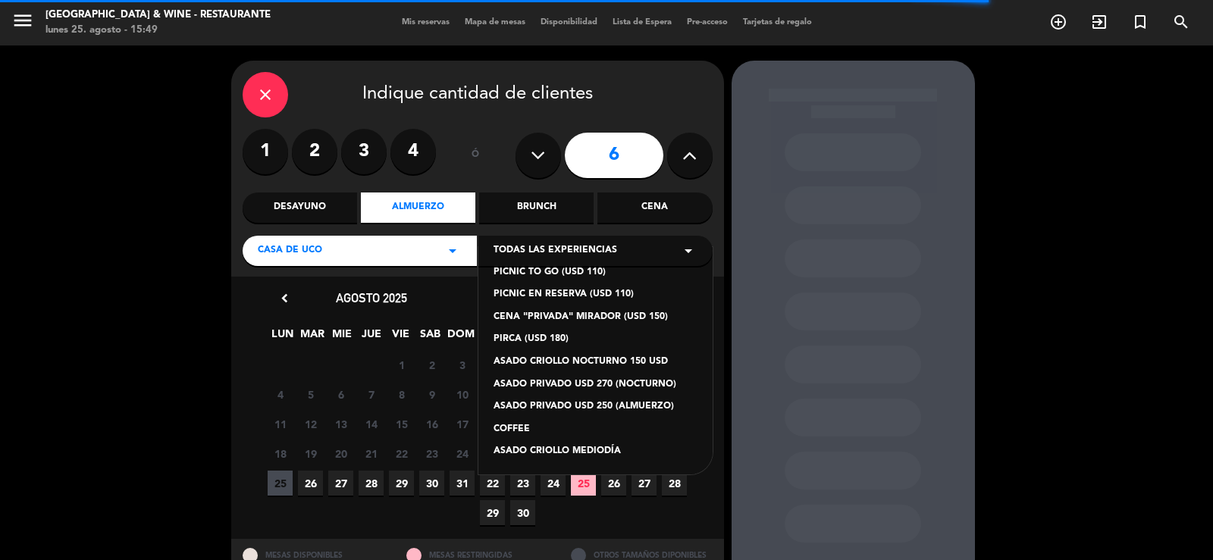
click at [573, 453] on div "ASADO CRIOLLO MEDIODÍA" at bounding box center [596, 451] width 204 height 15
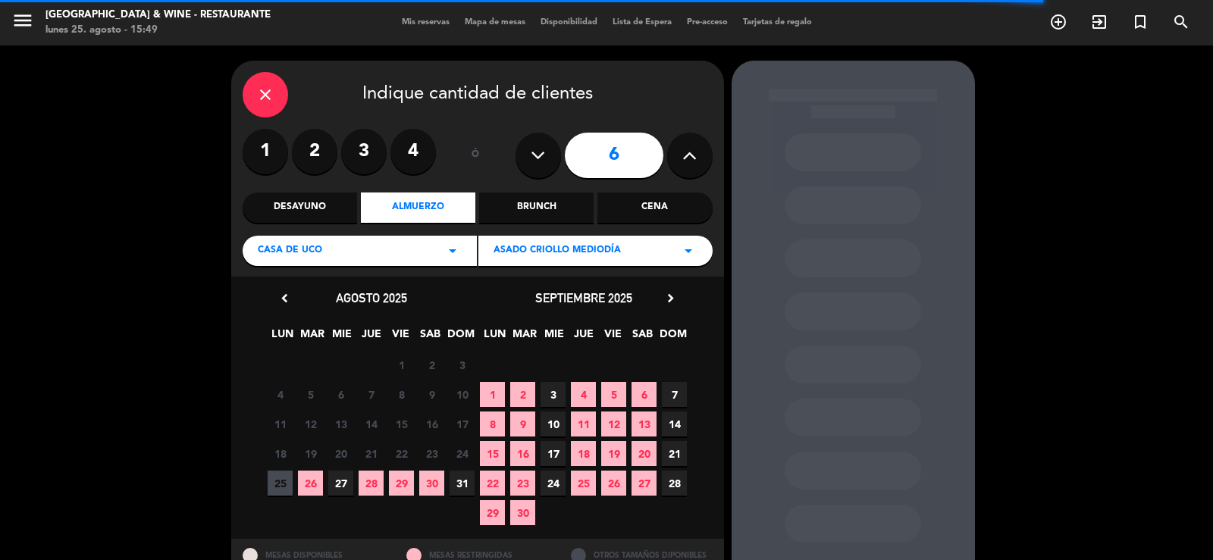
click at [518, 386] on span "2" at bounding box center [522, 394] width 25 height 25
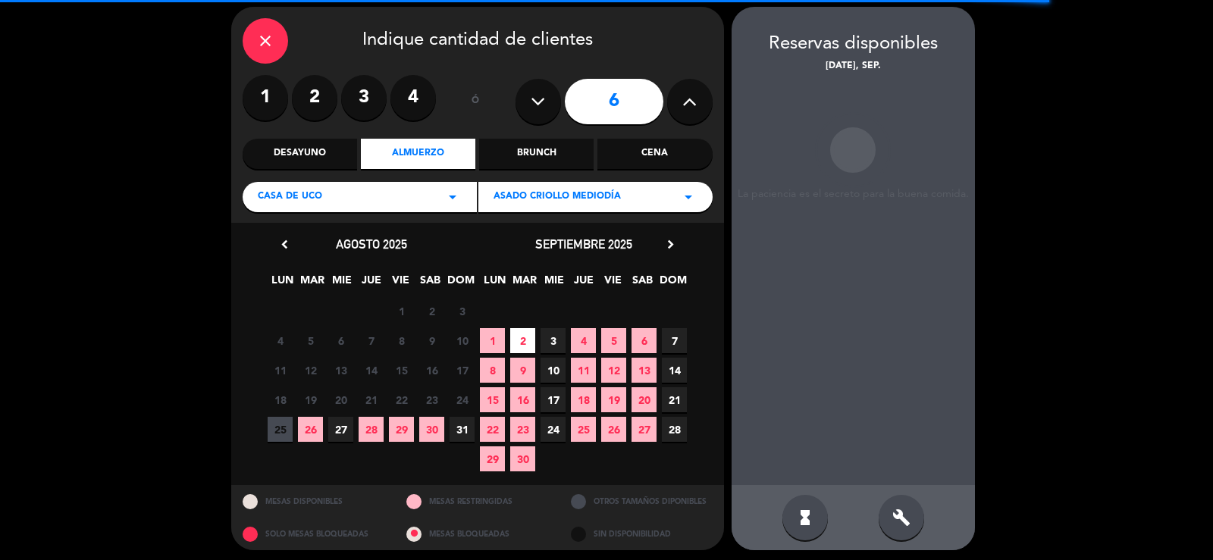
scroll to position [58, 0]
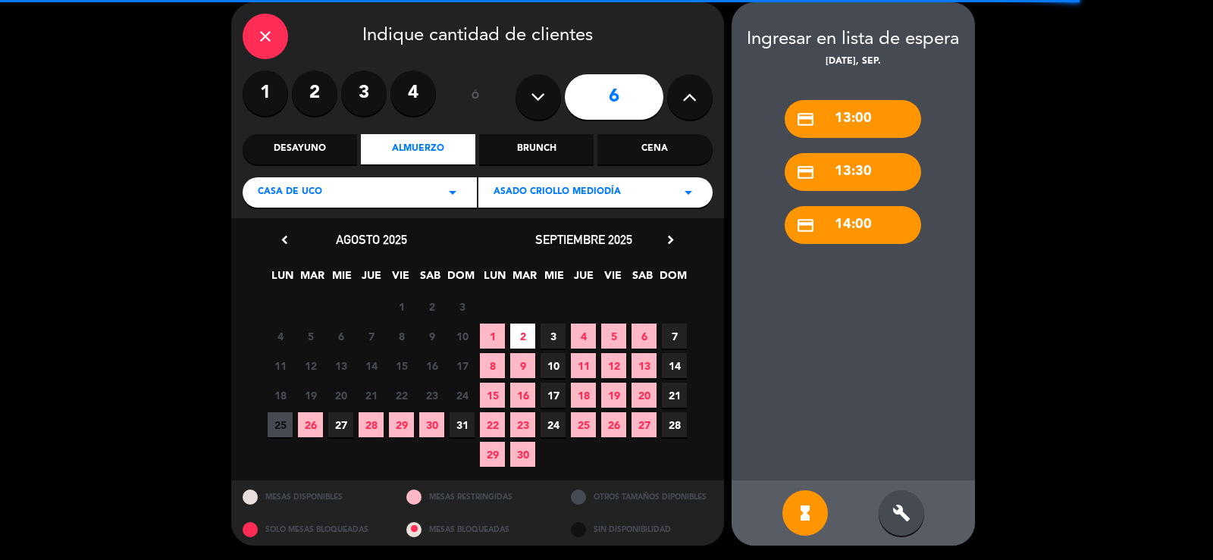
click at [910, 523] on div "build" at bounding box center [902, 514] width 46 height 46
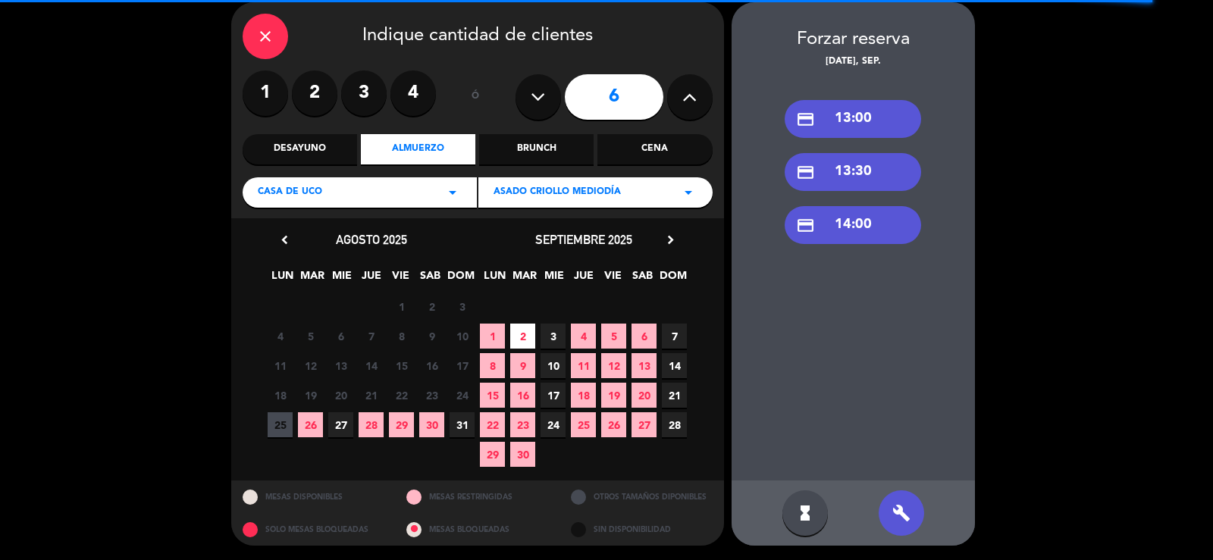
click at [852, 171] on div "credit_card 13:30" at bounding box center [853, 172] width 137 height 38
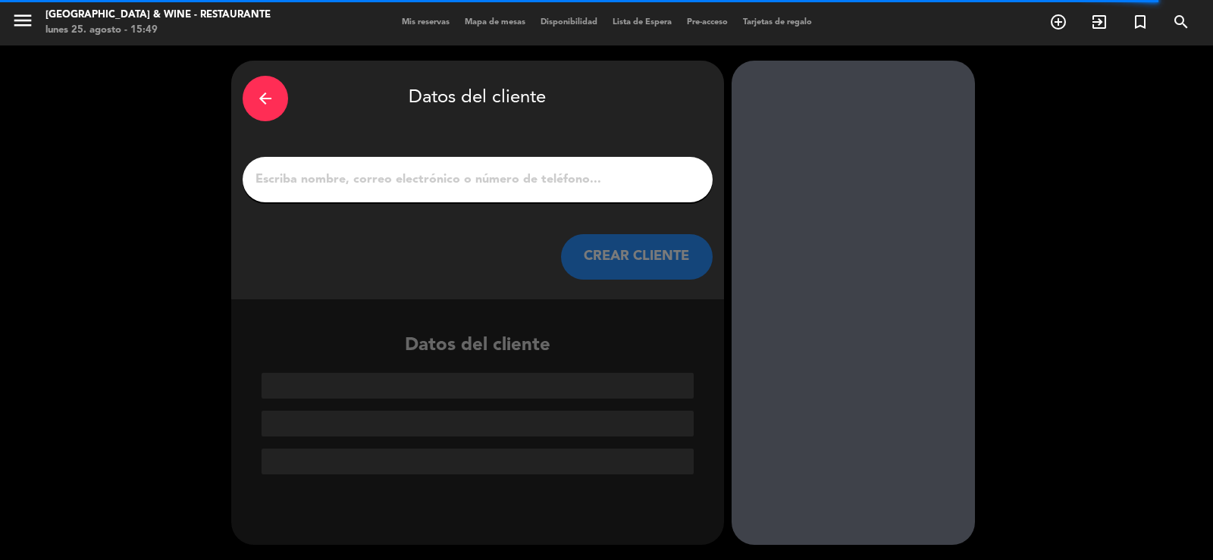
scroll to position [0, 0]
click at [378, 177] on input "1" at bounding box center [477, 179] width 447 height 21
paste input "CENA EN PERGOLAS"
type input "CENA EN PERGOLAS"
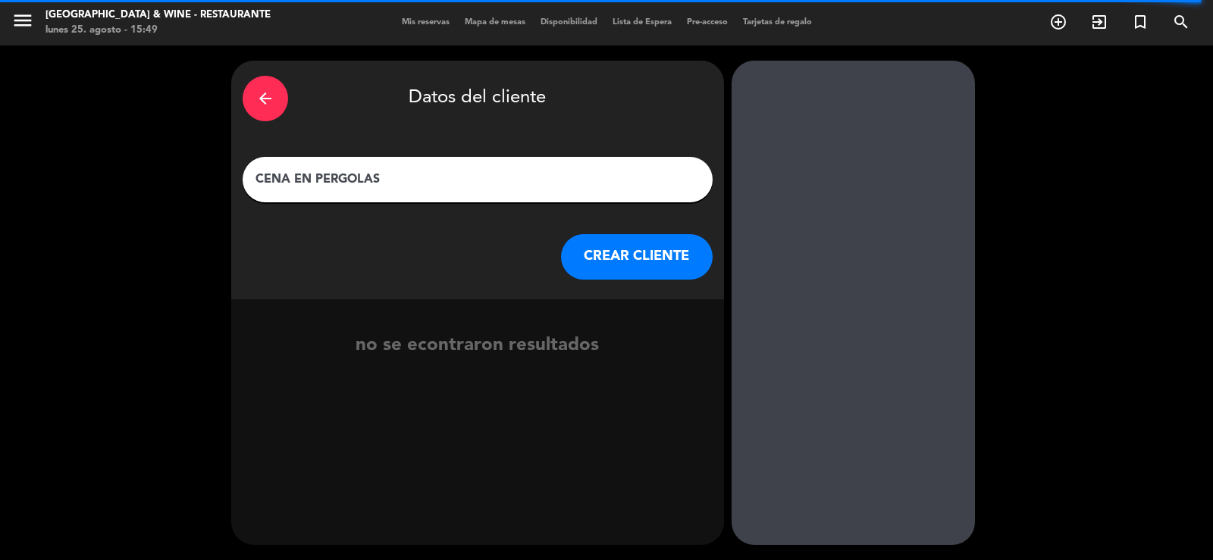
drag, startPoint x: 395, startPoint y: 177, endPoint x: 118, endPoint y: 206, distance: 279.0
click at [118, 206] on div "arrow_back Datos del cliente CENA EN PERGOLAS CREAR CLIENTE no se econtraron re…" at bounding box center [606, 303] width 1213 height 515
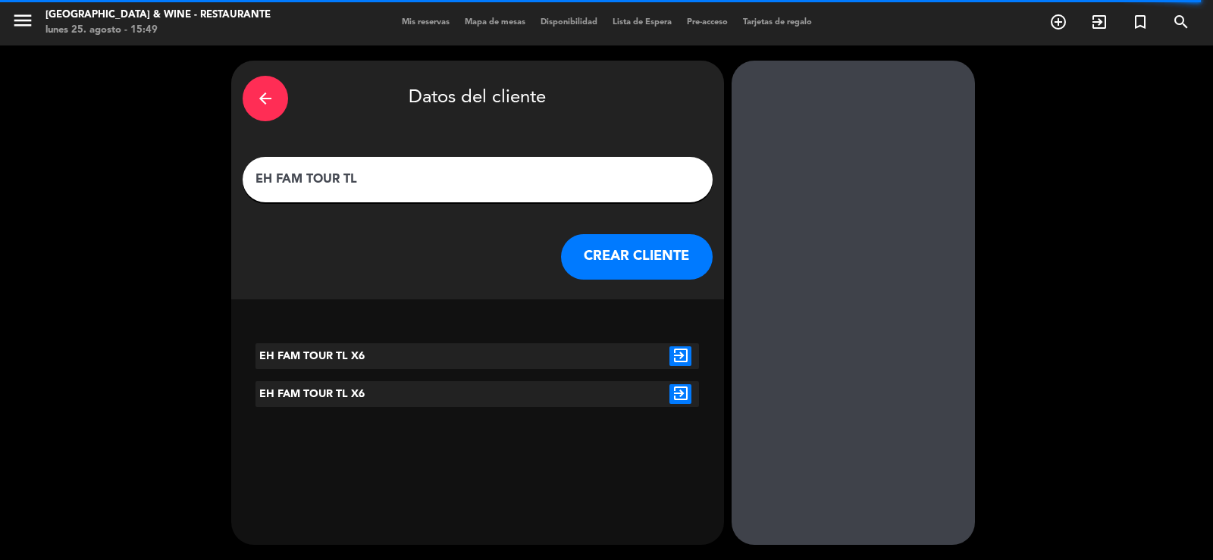
type input "EH FAM TOUR TL"
click at [673, 366] on div "exit_to_app" at bounding box center [680, 357] width 37 height 26
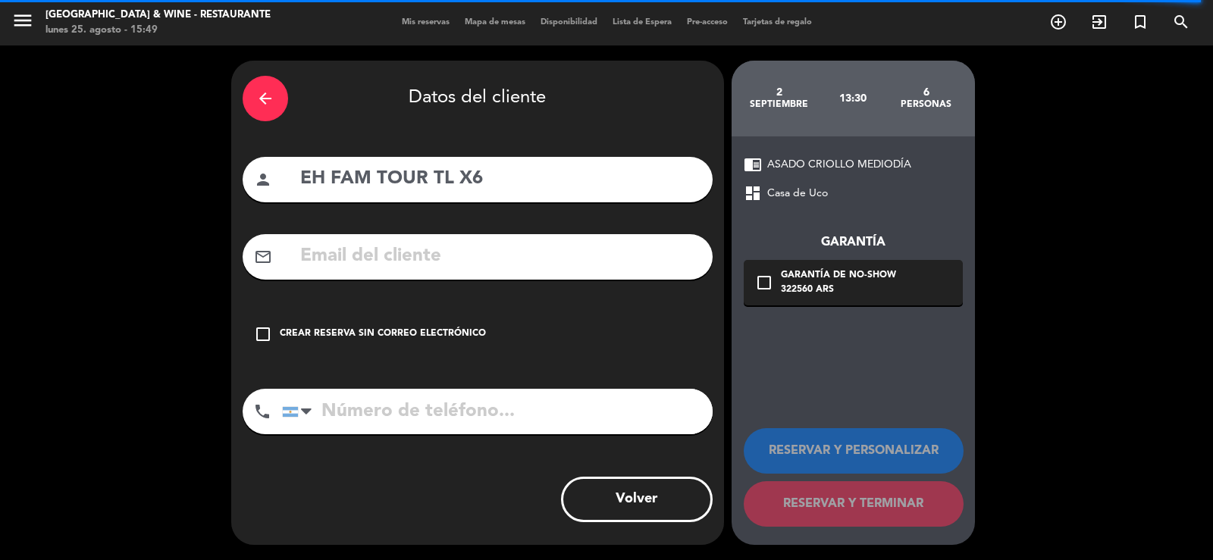
click at [364, 343] on div "check_box_outline_blank Crear reserva sin correo electrónico" at bounding box center [478, 335] width 470 height 46
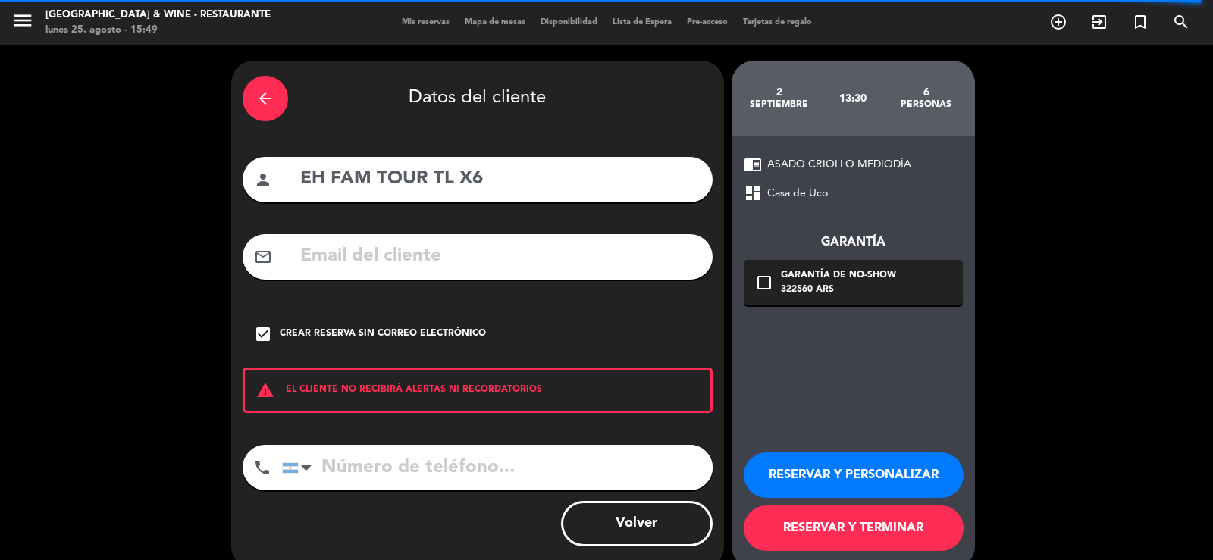
click at [848, 523] on button "RESERVAR Y TERMINAR" at bounding box center [854, 529] width 220 height 46
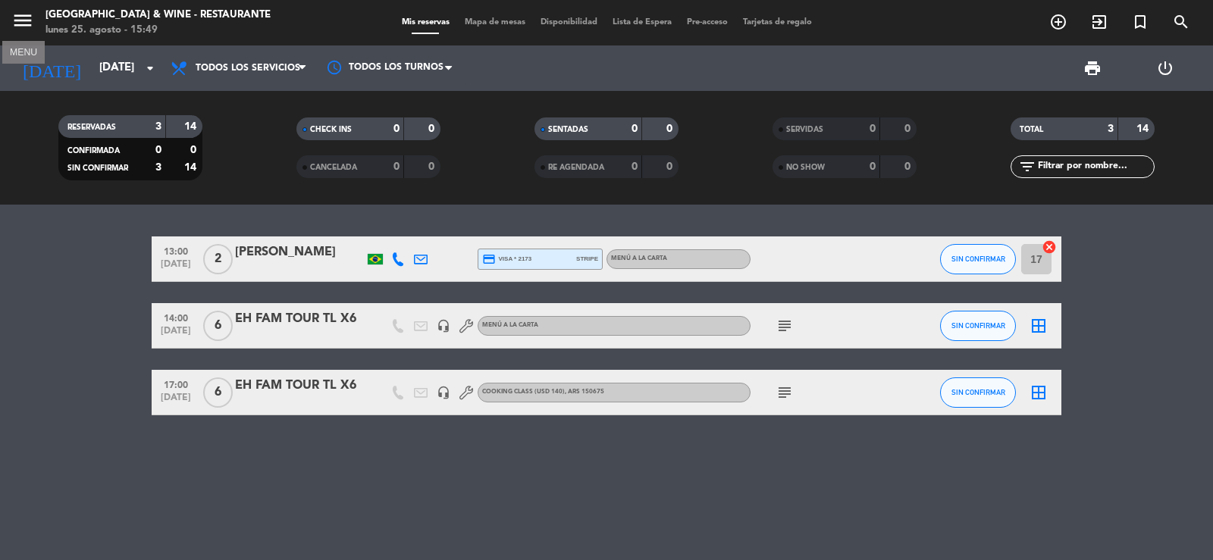
click at [18, 29] on icon "menu" at bounding box center [22, 20] width 23 height 23
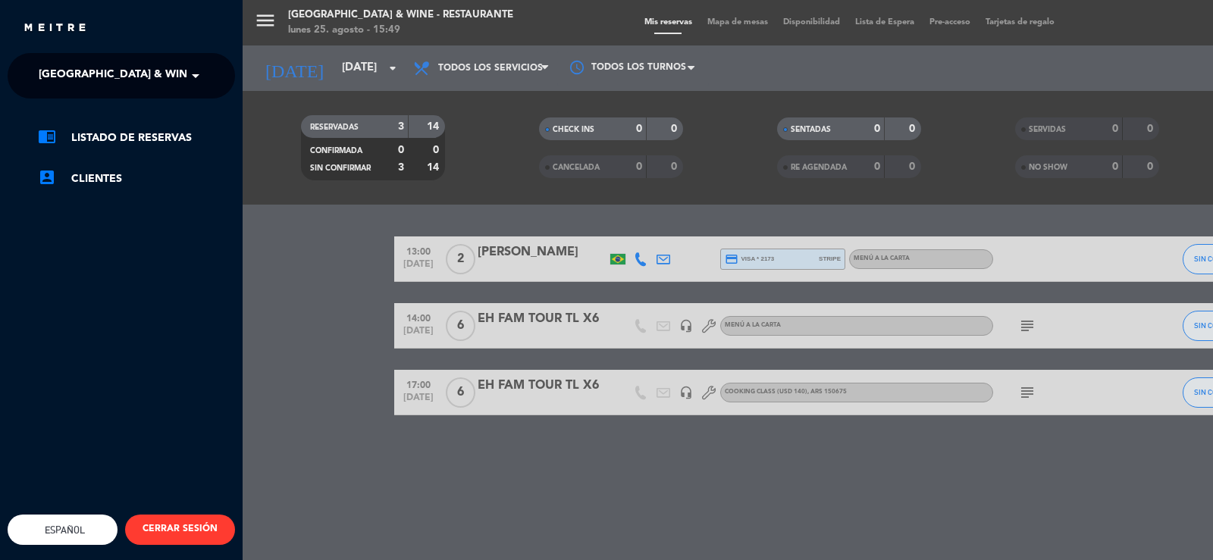
drag, startPoint x: 135, startPoint y: 81, endPoint x: 155, endPoint y: 99, distance: 27.4
click at [137, 80] on span "[GEOGRAPHIC_DATA] & Wine - Restaurante" at bounding box center [159, 76] width 240 height 32
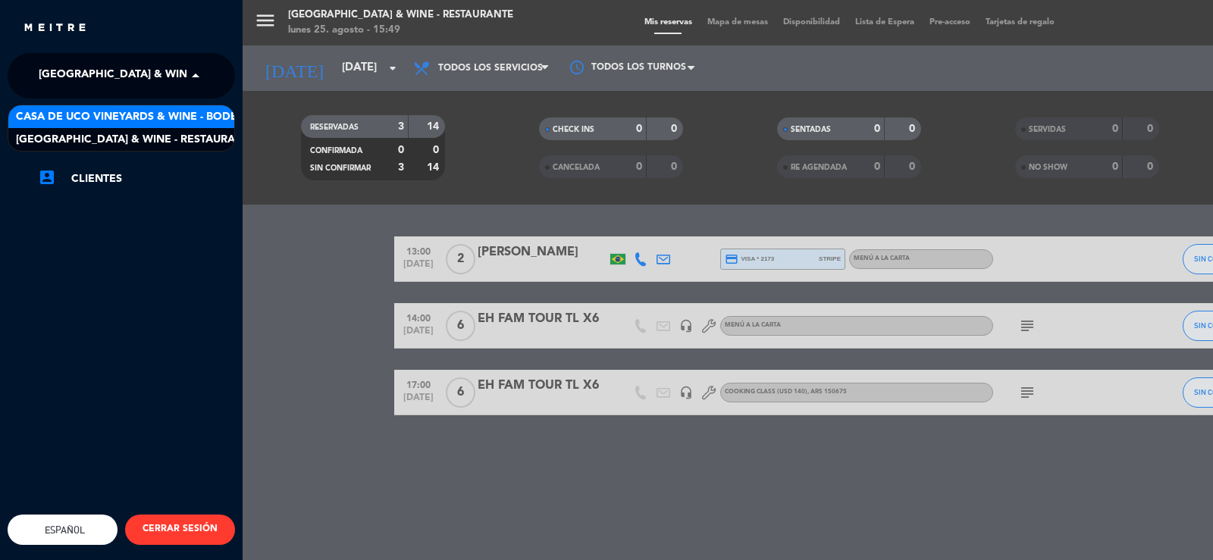
click at [186, 124] on span "Casa de Uco Vineyards & Wine - Bodega" at bounding box center [134, 116] width 237 height 17
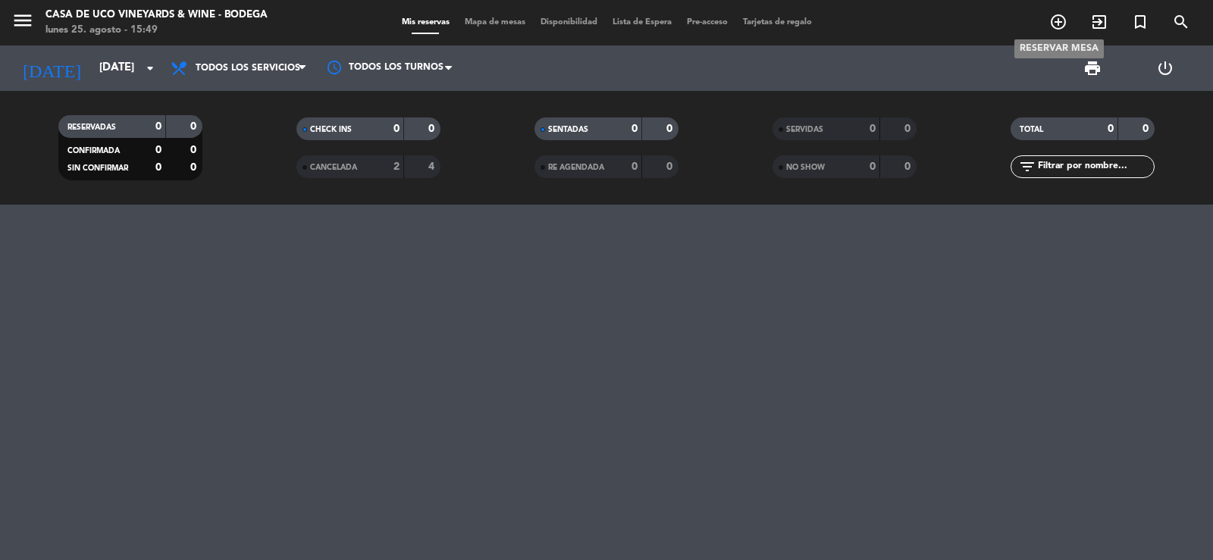
click at [1056, 24] on icon "add_circle_outline" at bounding box center [1059, 22] width 18 height 18
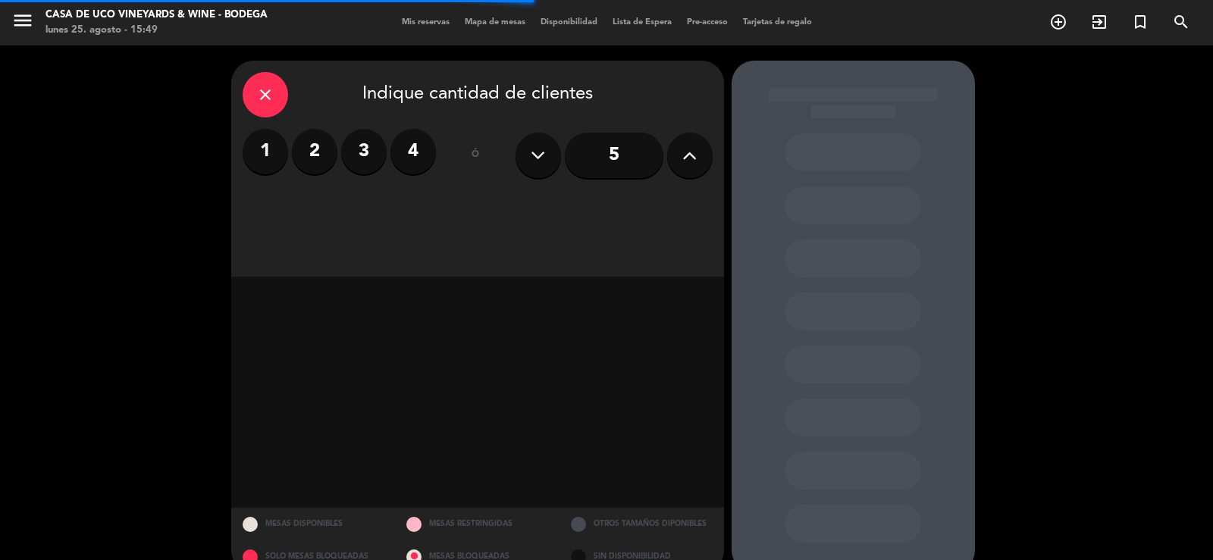
click at [695, 161] on button at bounding box center [690, 156] width 46 height 46
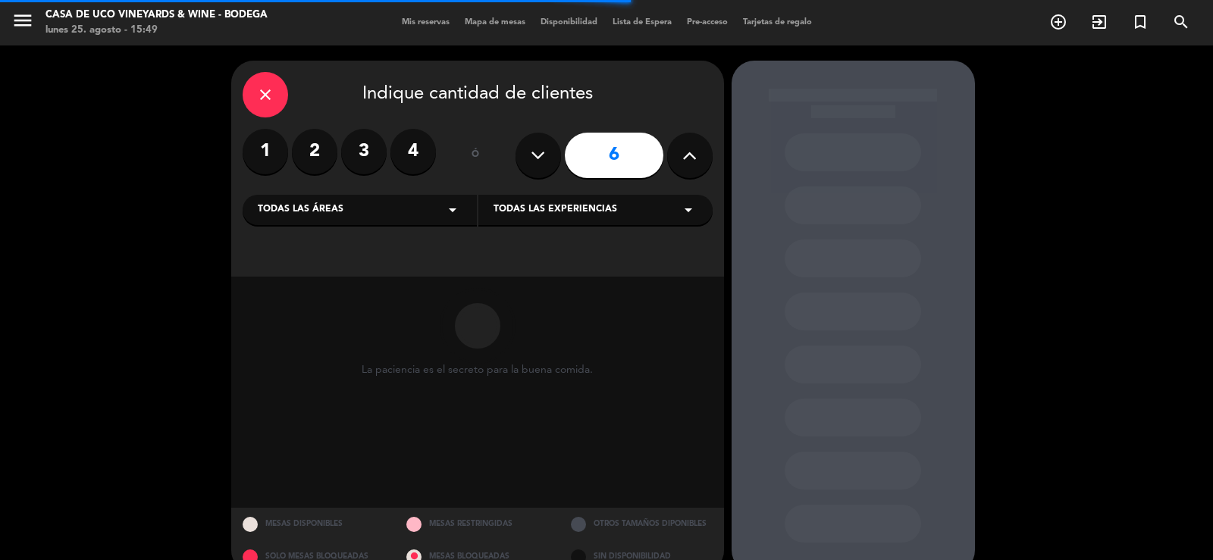
drag, startPoint x: 414, startPoint y: 218, endPoint x: 407, endPoint y: 218, distance: 7.6
click at [407, 218] on div "Todas las áreas arrow_drop_down" at bounding box center [360, 210] width 234 height 30
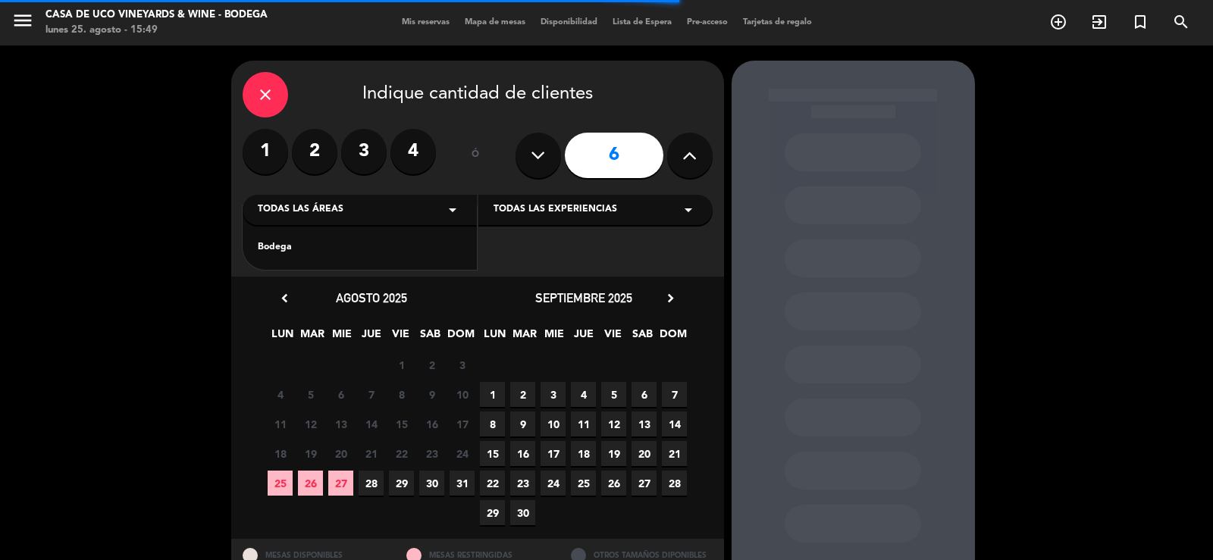
click at [304, 256] on div "Bodega" at bounding box center [360, 238] width 234 height 64
drag, startPoint x: 345, startPoint y: 245, endPoint x: 465, endPoint y: 219, distance: 122.6
click at [348, 243] on div "Bodega" at bounding box center [360, 247] width 204 height 15
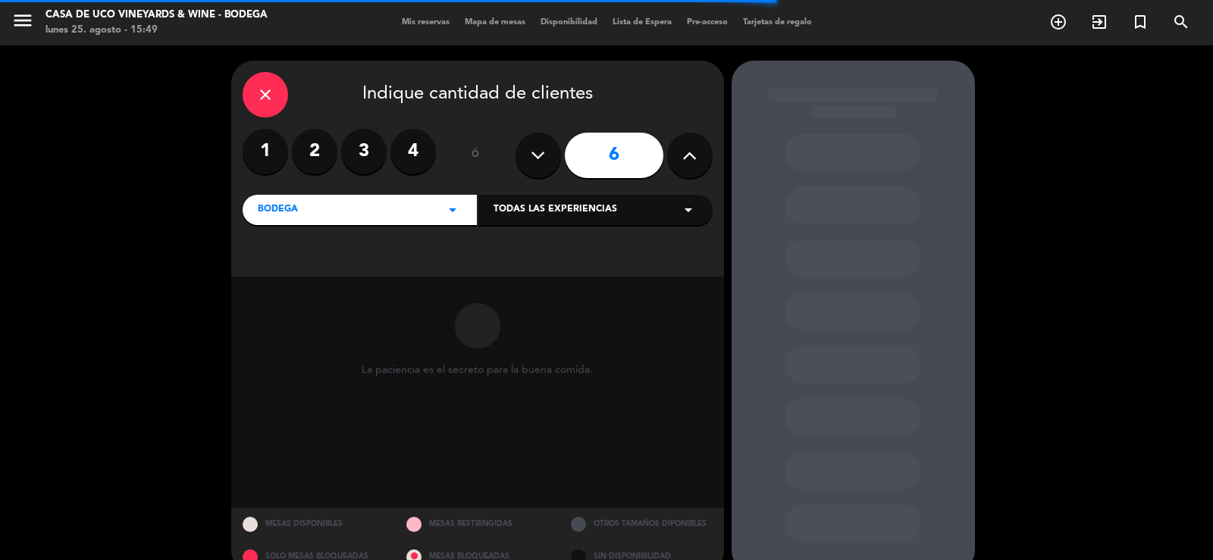
drag, startPoint x: 603, startPoint y: 204, endPoint x: 638, endPoint y: 202, distance: 35.0
click at [609, 202] on div "Todas las experiencias arrow_drop_down" at bounding box center [596, 210] width 234 height 30
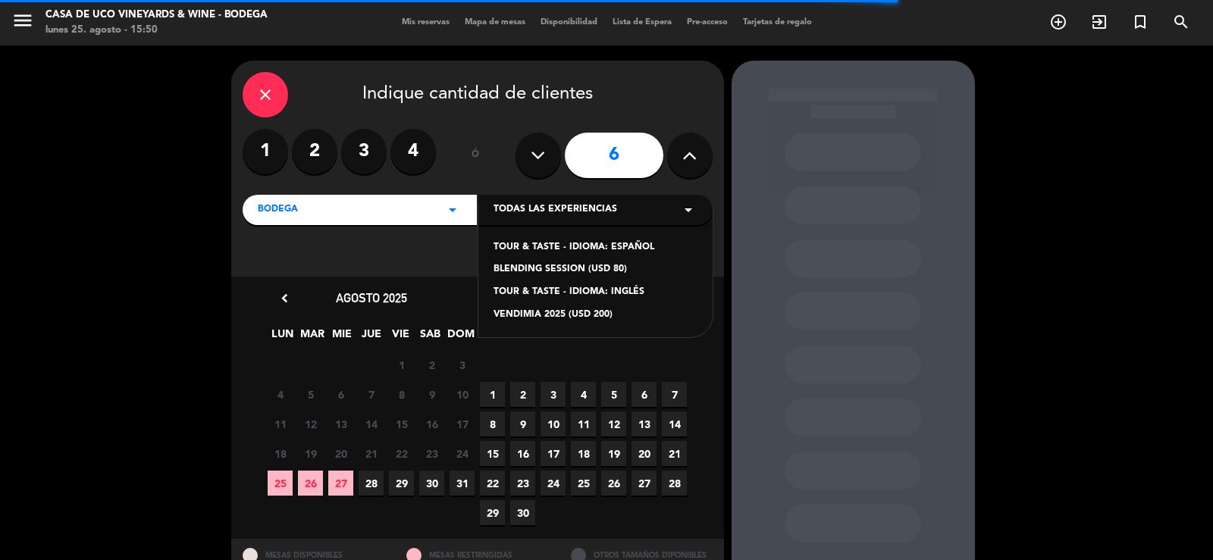
click at [607, 269] on div "BLENDING SESSION (USD 80)" at bounding box center [596, 269] width 204 height 15
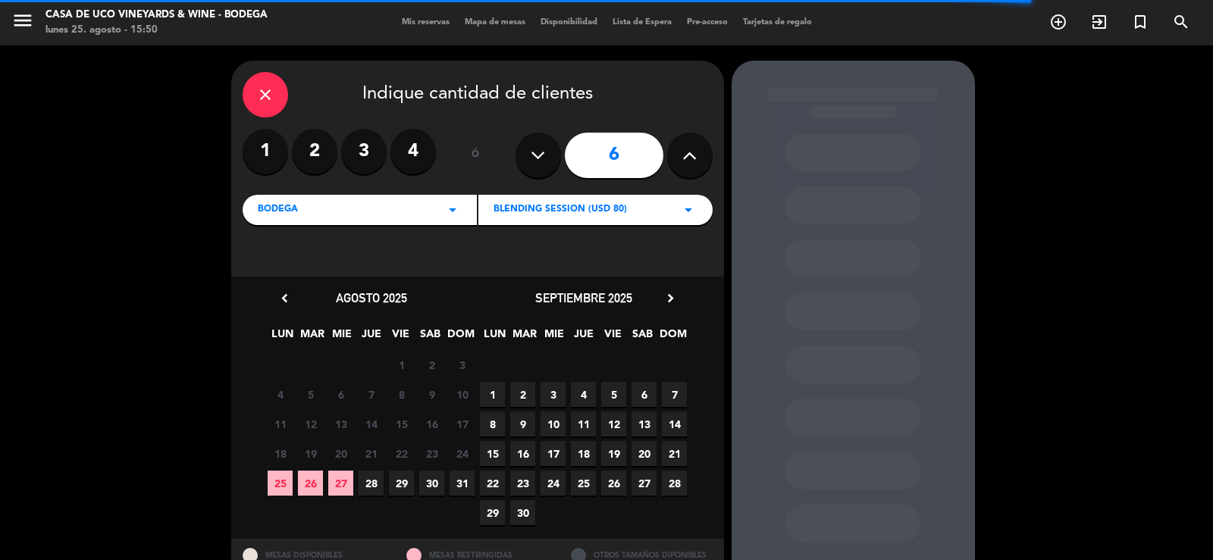
click at [522, 386] on span "2" at bounding box center [522, 394] width 25 height 25
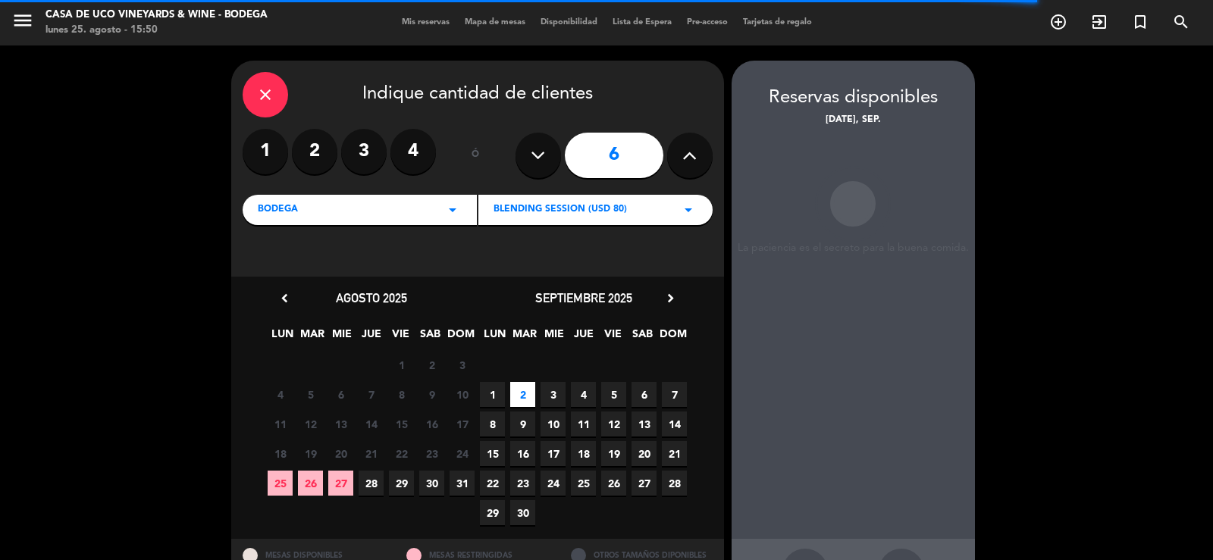
scroll to position [58, 0]
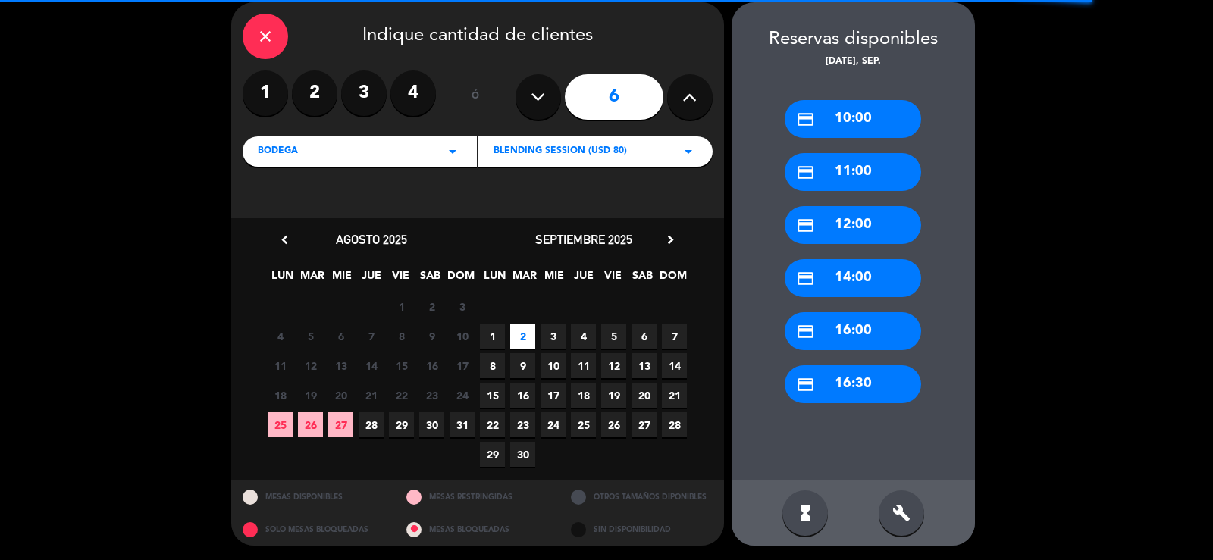
click at [881, 322] on div "credit_card 16:00" at bounding box center [853, 331] width 137 height 38
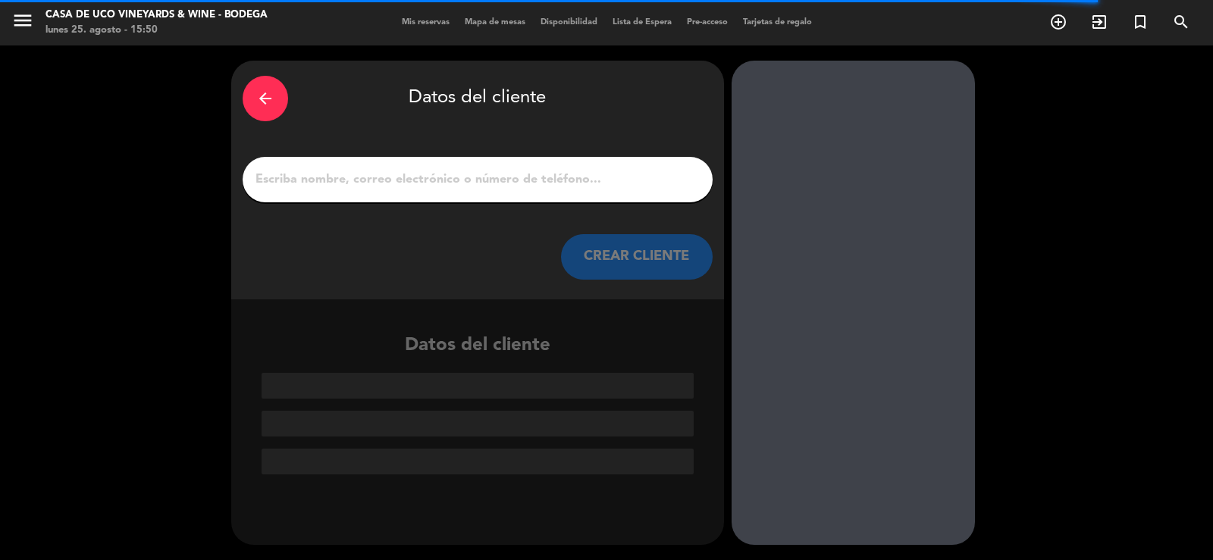
scroll to position [0, 0]
click at [391, 180] on input "1" at bounding box center [477, 179] width 447 height 21
paste input "CENA EN PERGOLAS"
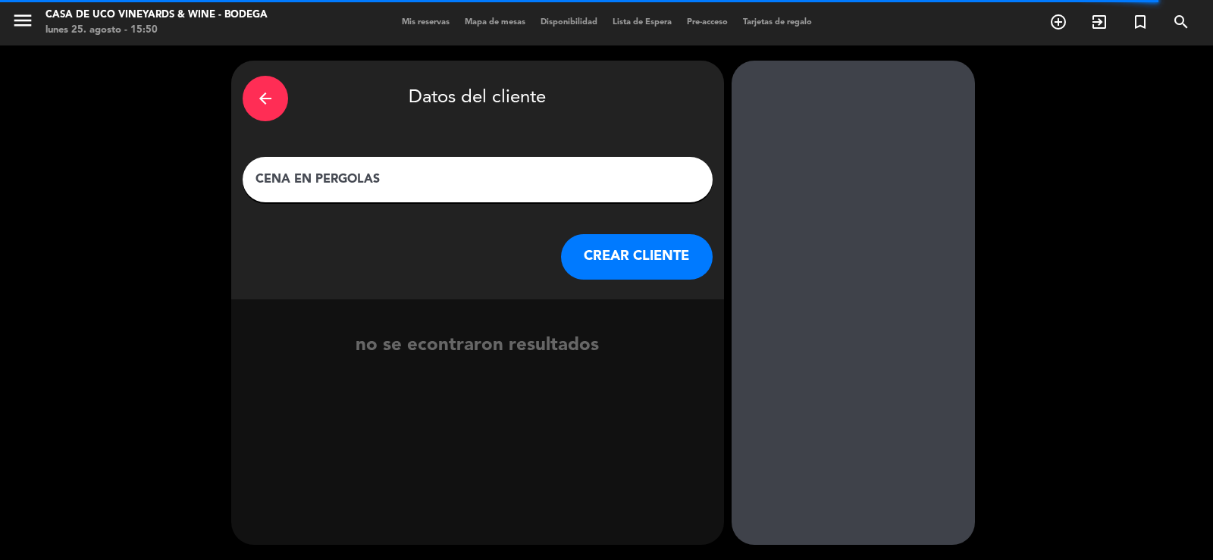
drag, startPoint x: 397, startPoint y: 171, endPoint x: 8, endPoint y: 231, distance: 392.9
click at [11, 229] on div "arrow_back Datos del cliente CENA EN PERGOLAS CREAR CLIENTE no se econtraron re…" at bounding box center [606, 303] width 1213 height 515
type input "EH FAM TOUR TL X6"
click at [642, 265] on button "CREAR CLIENTE" at bounding box center [637, 257] width 152 height 46
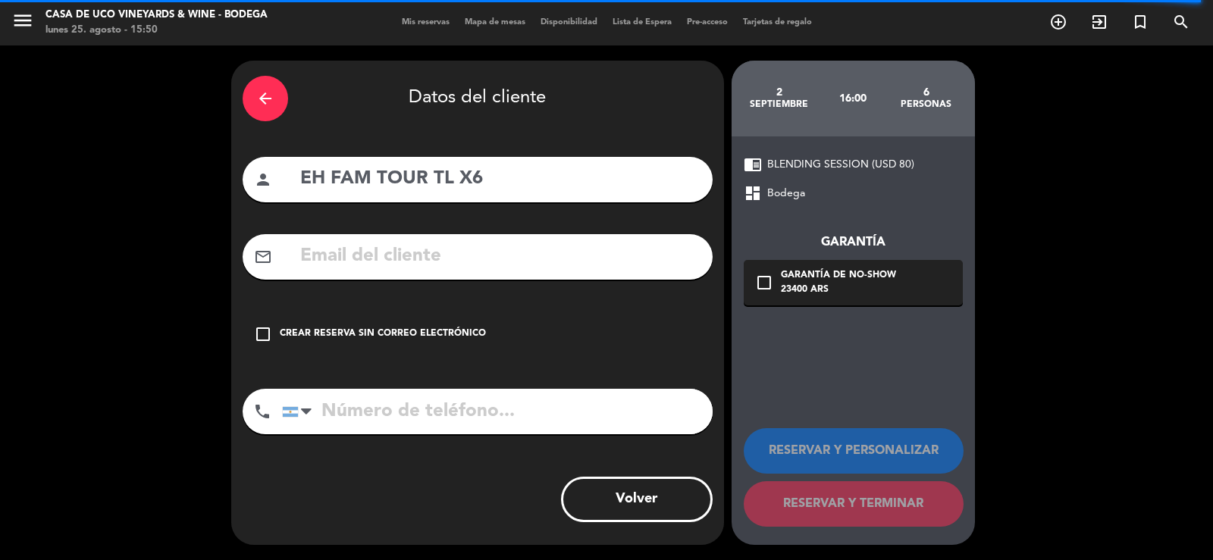
drag, startPoint x: 363, startPoint y: 321, endPoint x: 557, endPoint y: 364, distance: 199.7
click at [367, 323] on div "check_box_outline_blank Crear reserva sin correo electrónico" at bounding box center [478, 335] width 470 height 46
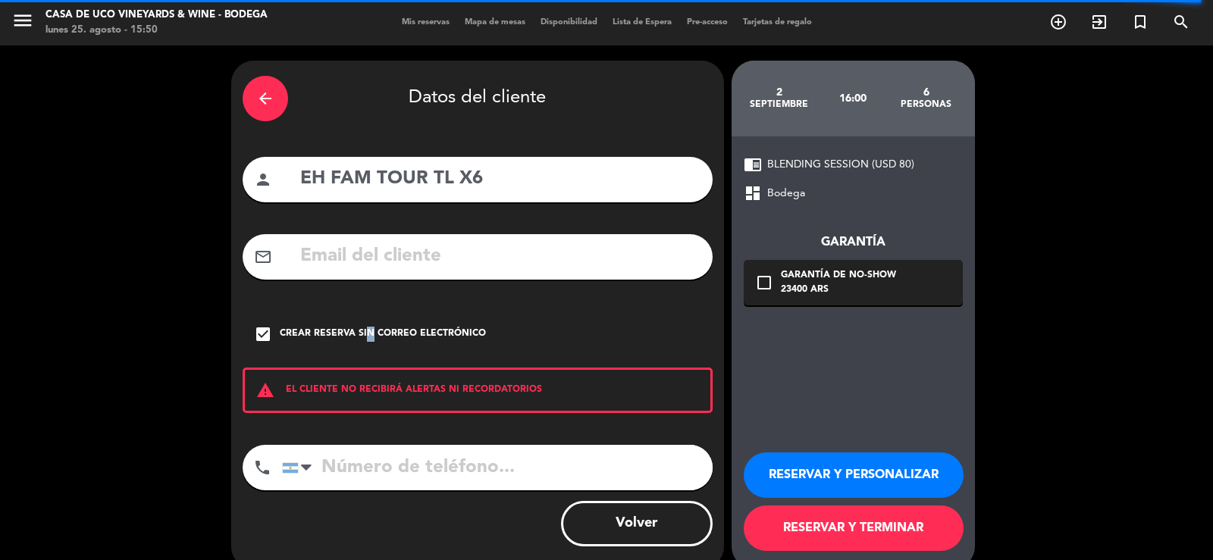
click at [840, 529] on button "RESERVAR Y TERMINAR" at bounding box center [854, 529] width 220 height 46
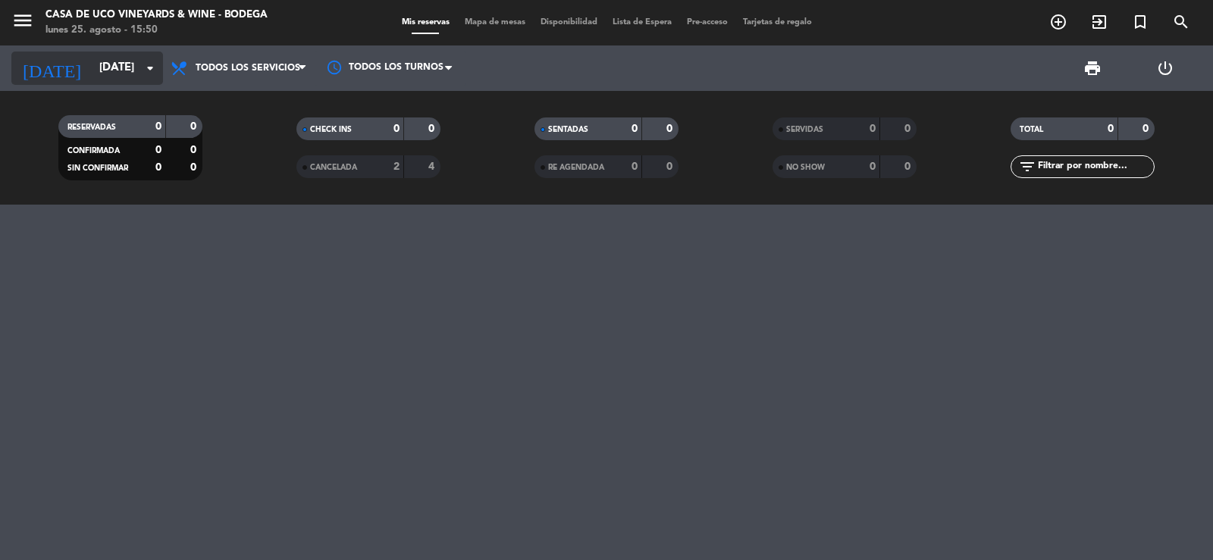
click at [111, 77] on input "[DATE]" at bounding box center [165, 68] width 146 height 29
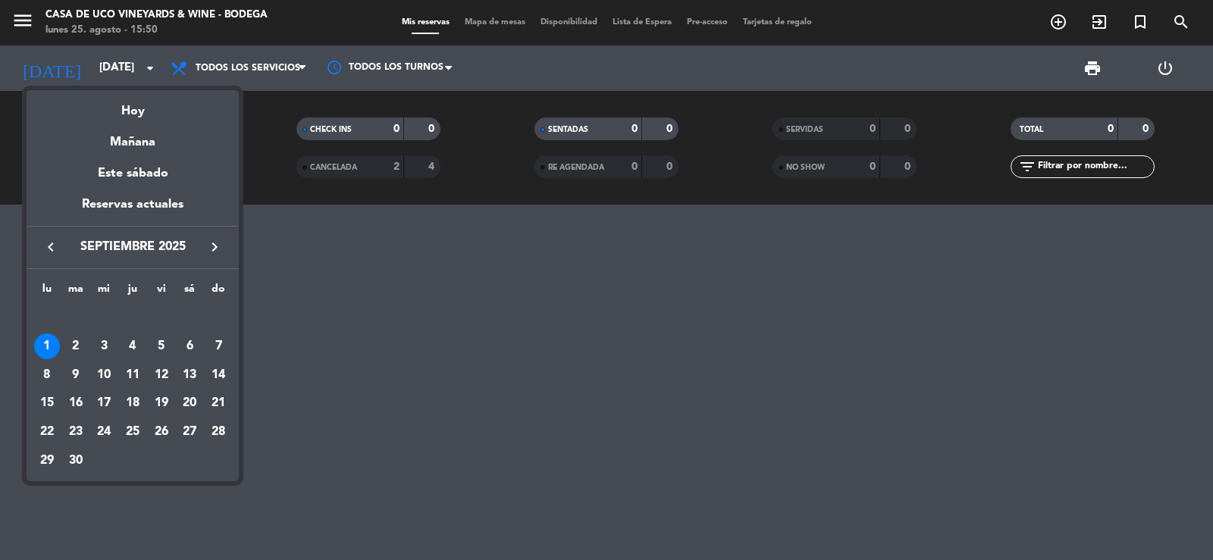
click at [80, 343] on div "2" at bounding box center [76, 347] width 26 height 26
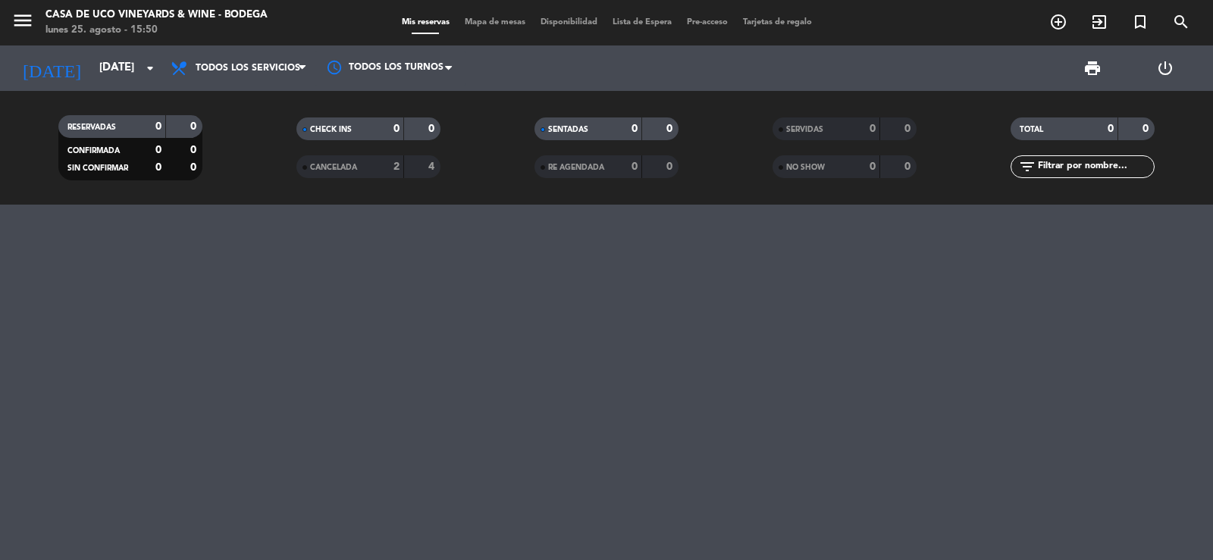
type input "[DATE]"
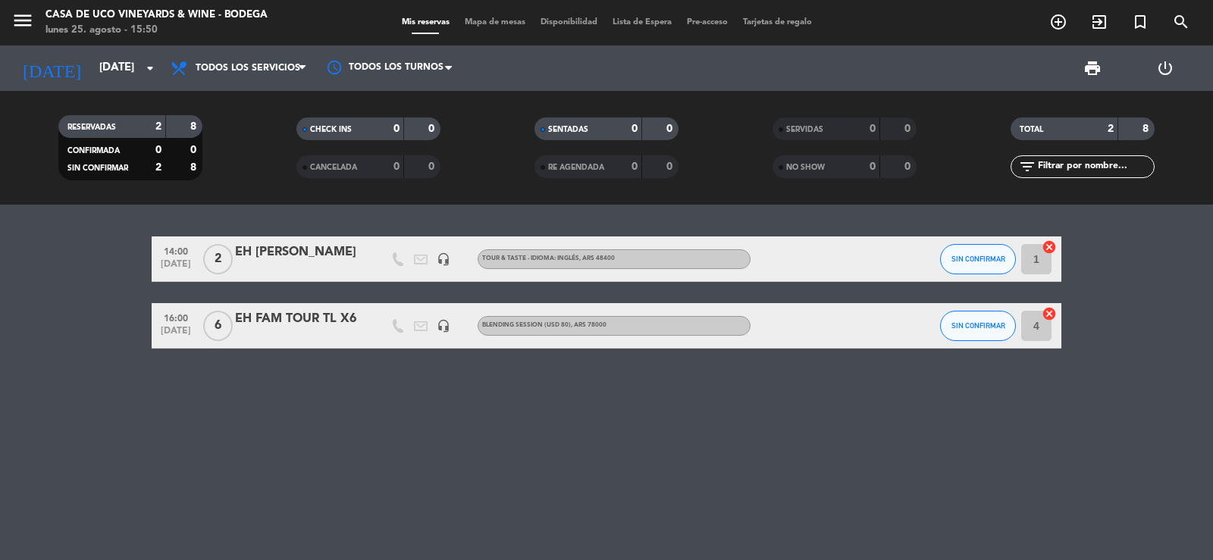
click at [220, 319] on span "6" at bounding box center [218, 326] width 30 height 30
click at [326, 330] on div at bounding box center [299, 336] width 129 height 12
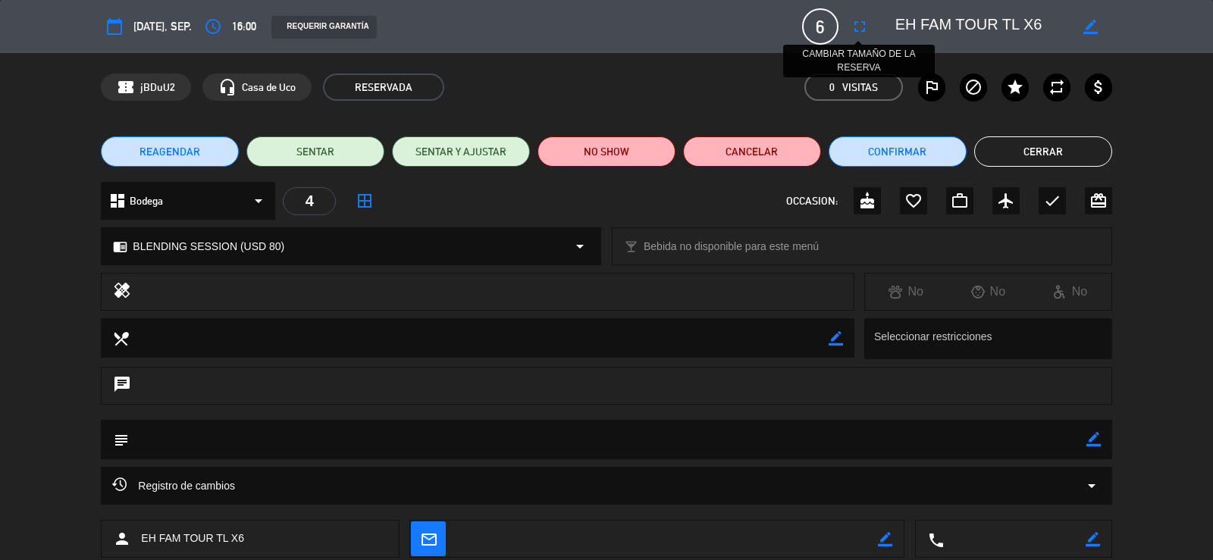
click at [855, 27] on icon "fullscreen" at bounding box center [860, 26] width 18 height 18
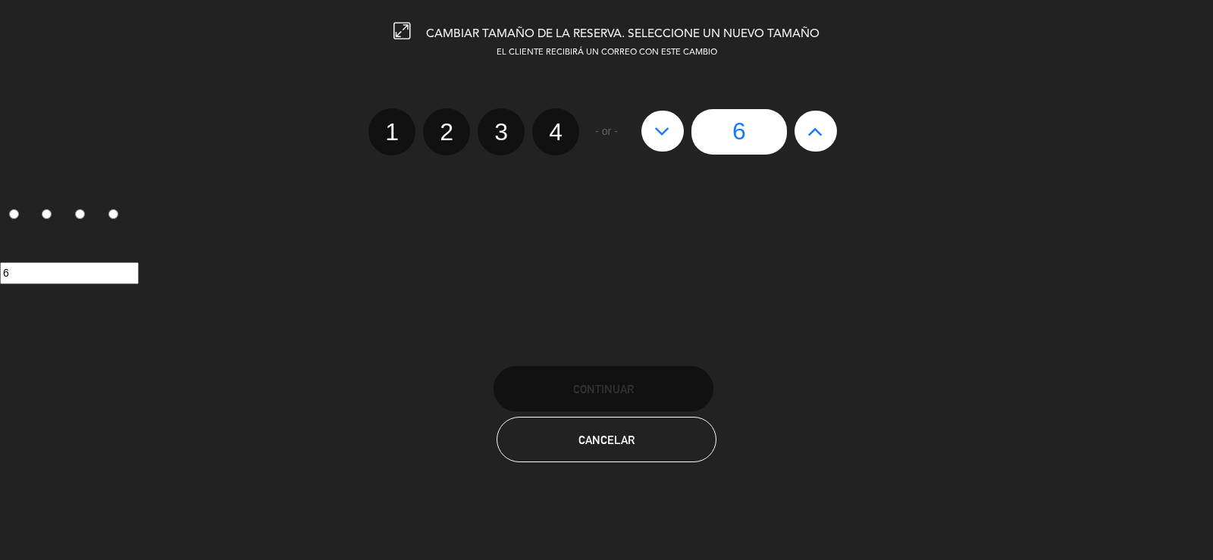
click at [819, 132] on icon at bounding box center [816, 131] width 16 height 24
type input "7"
click at [819, 132] on icon at bounding box center [816, 131] width 16 height 24
type input "8"
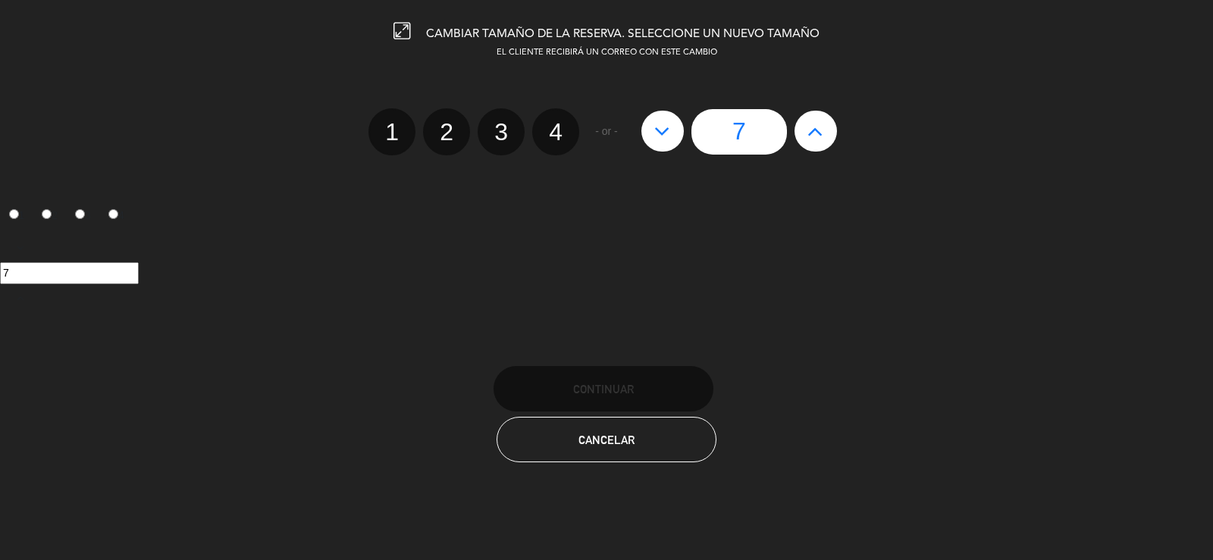
type input "8"
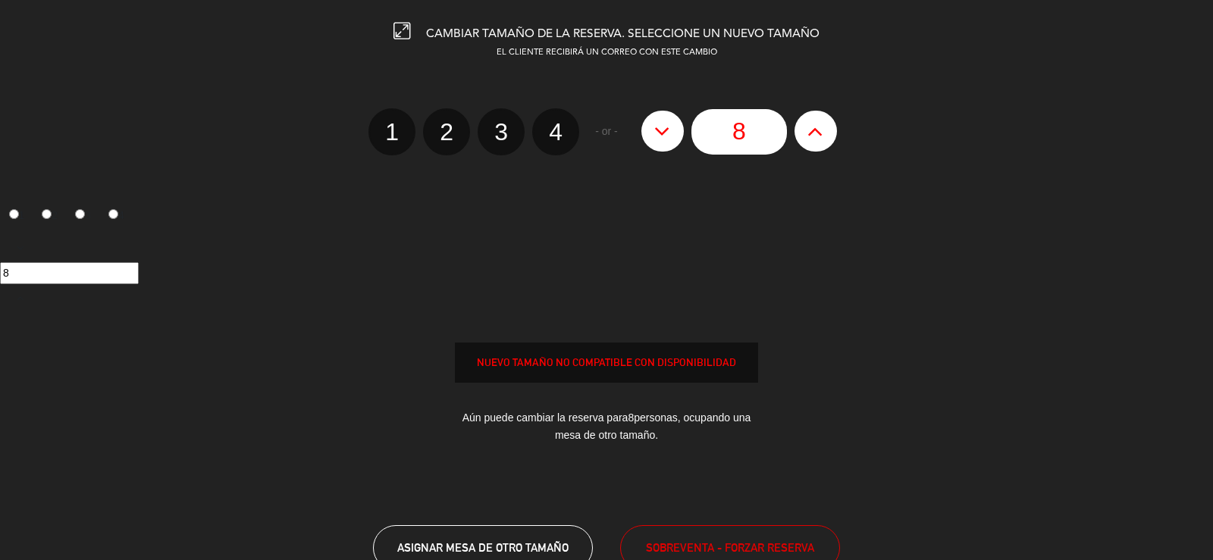
click at [819, 132] on icon at bounding box center [816, 131] width 16 height 24
type input "9"
click at [819, 132] on icon at bounding box center [816, 131] width 16 height 24
type input "10"
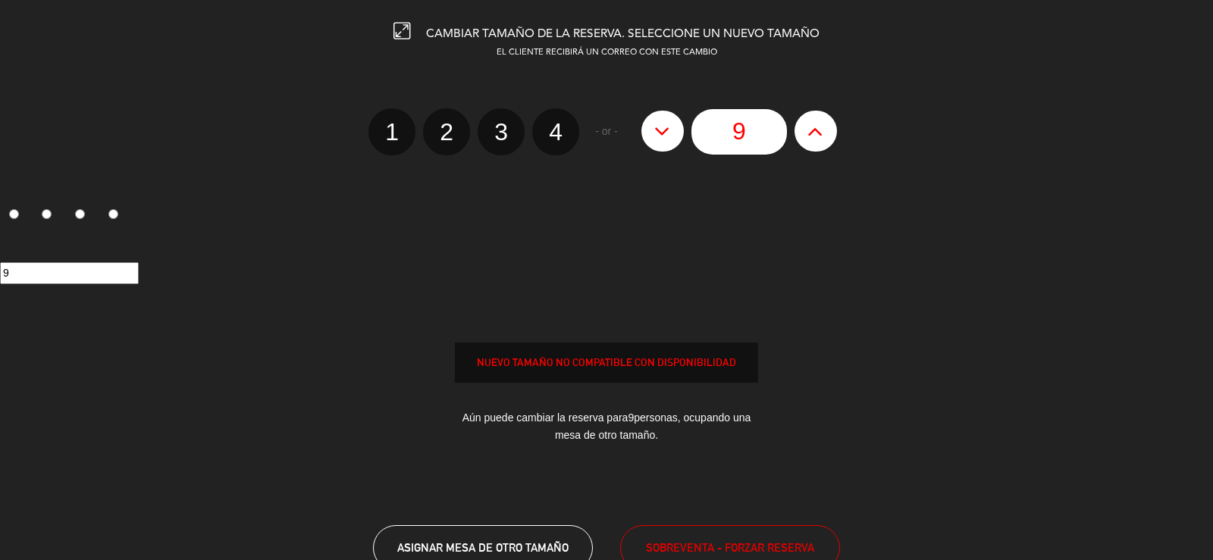
type input "10"
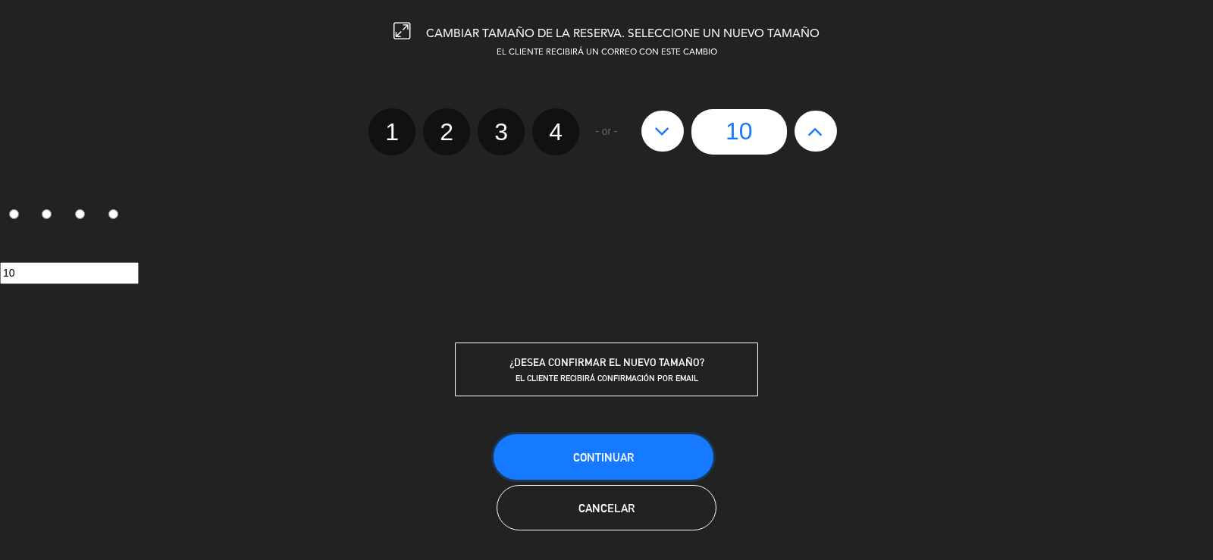
click at [648, 454] on button "Continuar" at bounding box center [604, 458] width 220 height 46
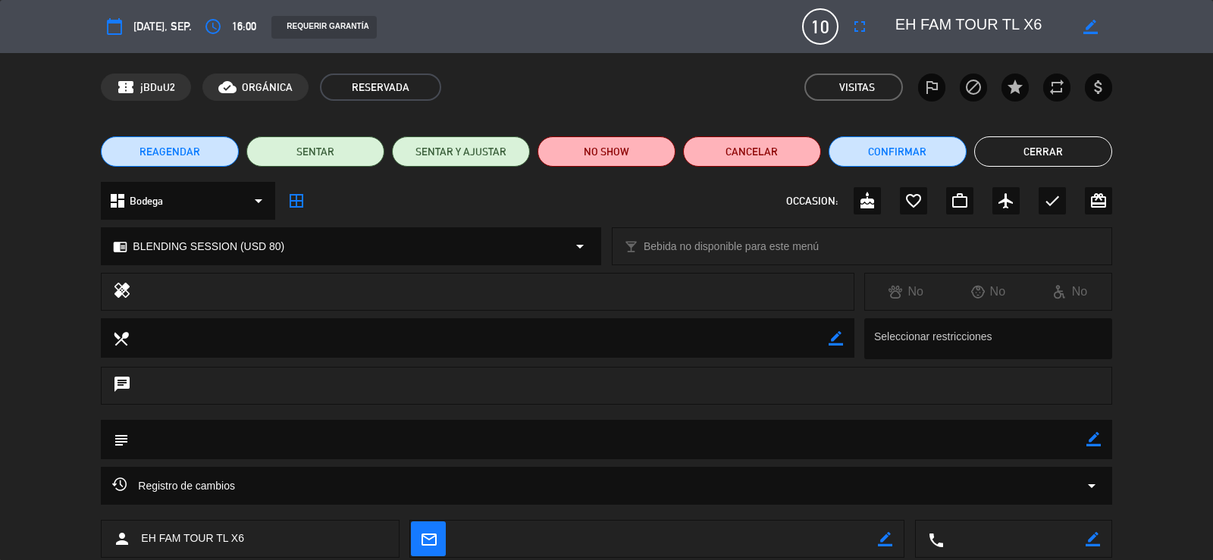
click at [1056, 152] on button "Cerrar" at bounding box center [1044, 152] width 138 height 30
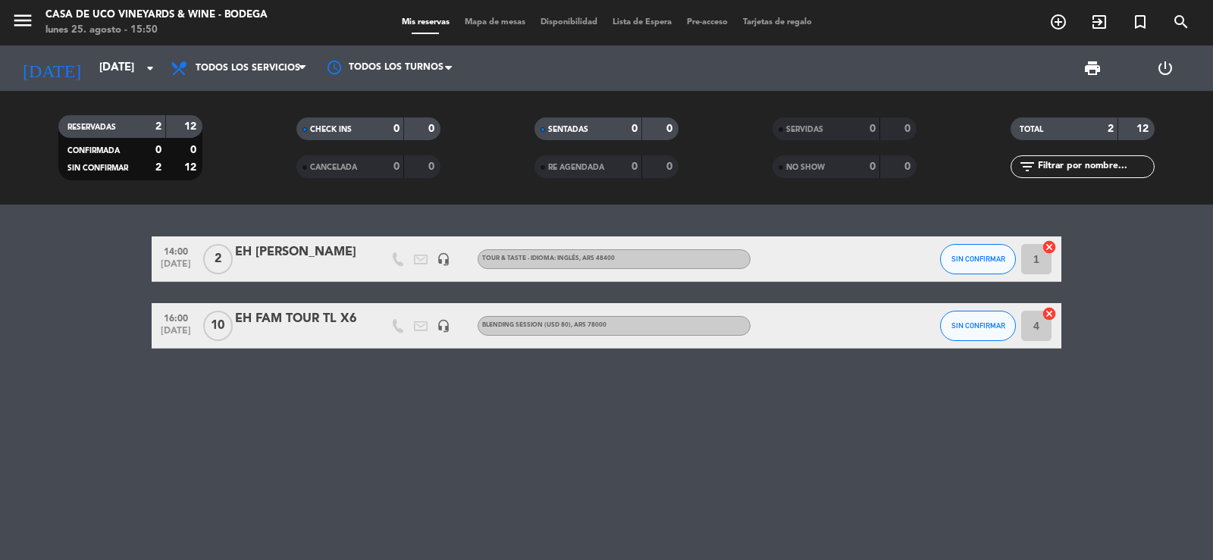
drag, startPoint x: 273, startPoint y: 317, endPoint x: 283, endPoint y: 430, distance: 113.4
click at [283, 430] on div "14:00 [DATE] 2 EH Madison Homesley headset_mic TOUR & TASTE - IDIOMA: INGLÉS , …" at bounding box center [606, 383] width 1213 height 356
click at [16, 17] on icon "menu" at bounding box center [22, 20] width 23 height 23
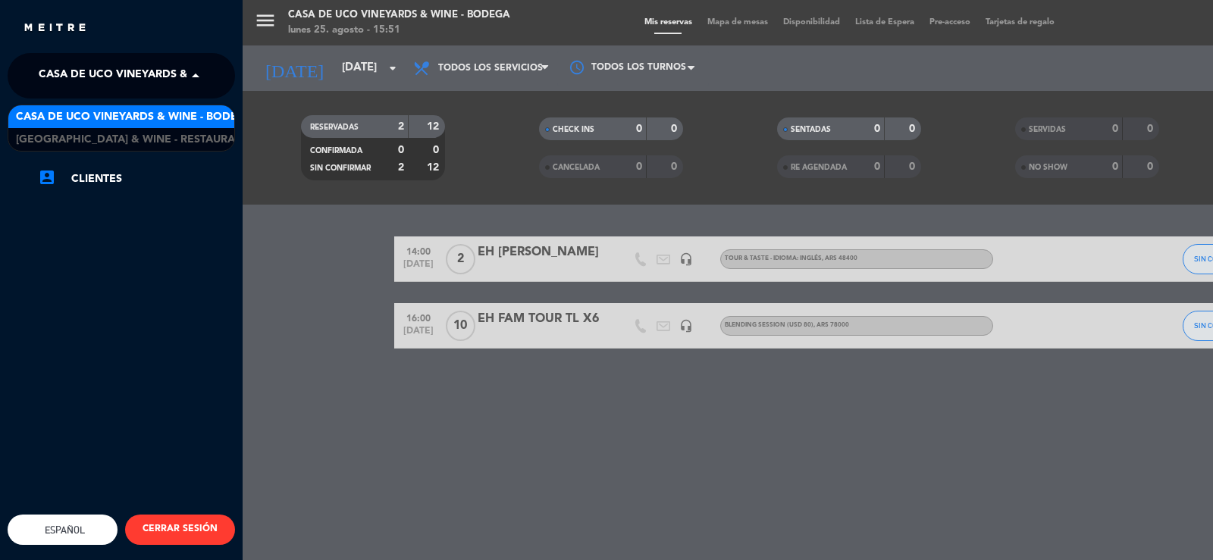
drag, startPoint x: 139, startPoint y: 78, endPoint x: 170, endPoint y: 116, distance: 49.0
click at [139, 79] on span "Casa de Uco Vineyards & Wine - Bodega" at bounding box center [157, 76] width 237 height 32
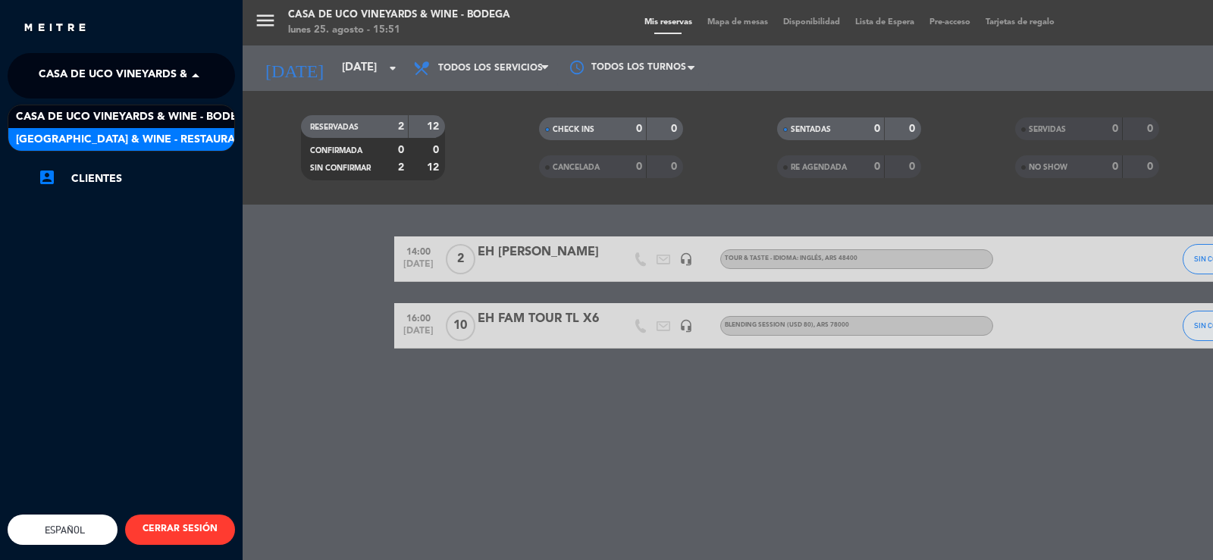
click at [184, 142] on span "[GEOGRAPHIC_DATA] & Wine - Restaurante" at bounding box center [136, 139] width 240 height 17
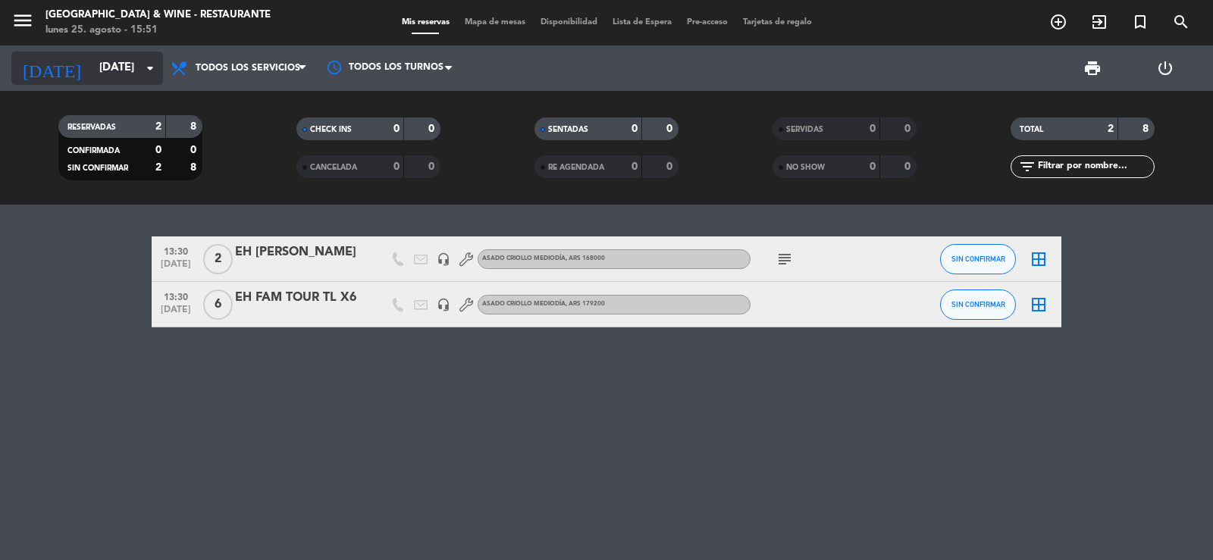
click at [107, 68] on input "[DATE]" at bounding box center [165, 68] width 146 height 29
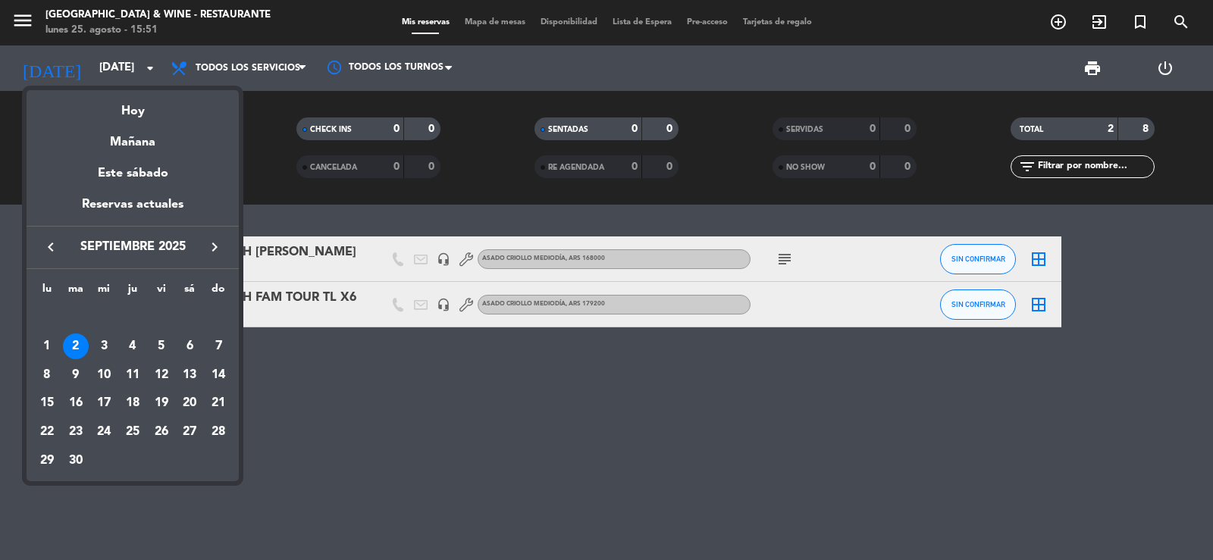
click at [361, 394] on div at bounding box center [606, 280] width 1213 height 560
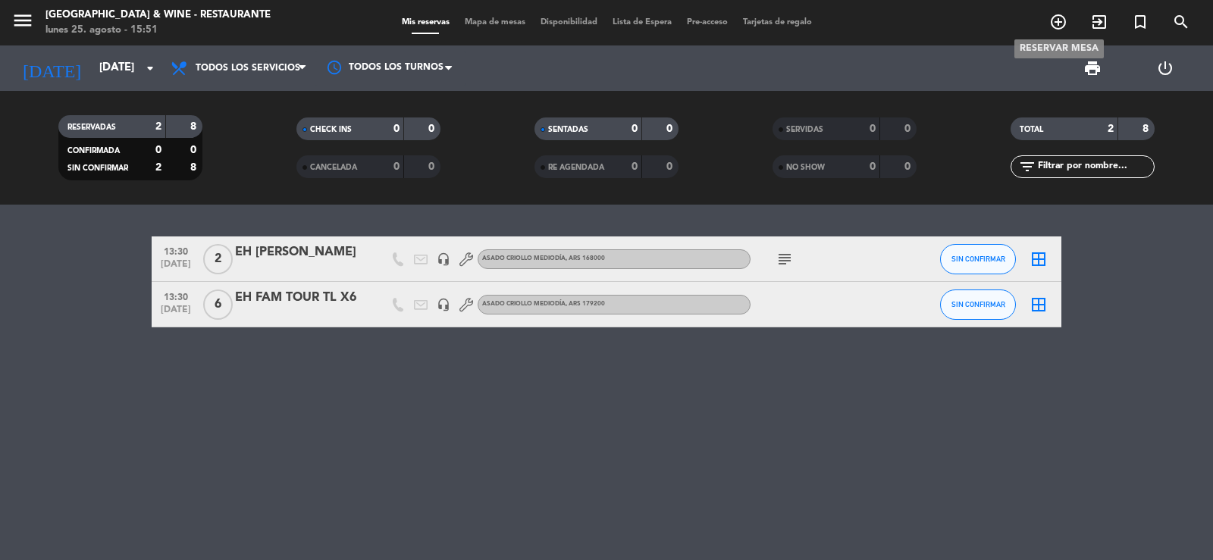
click at [1050, 26] on icon "add_circle_outline" at bounding box center [1059, 22] width 18 height 18
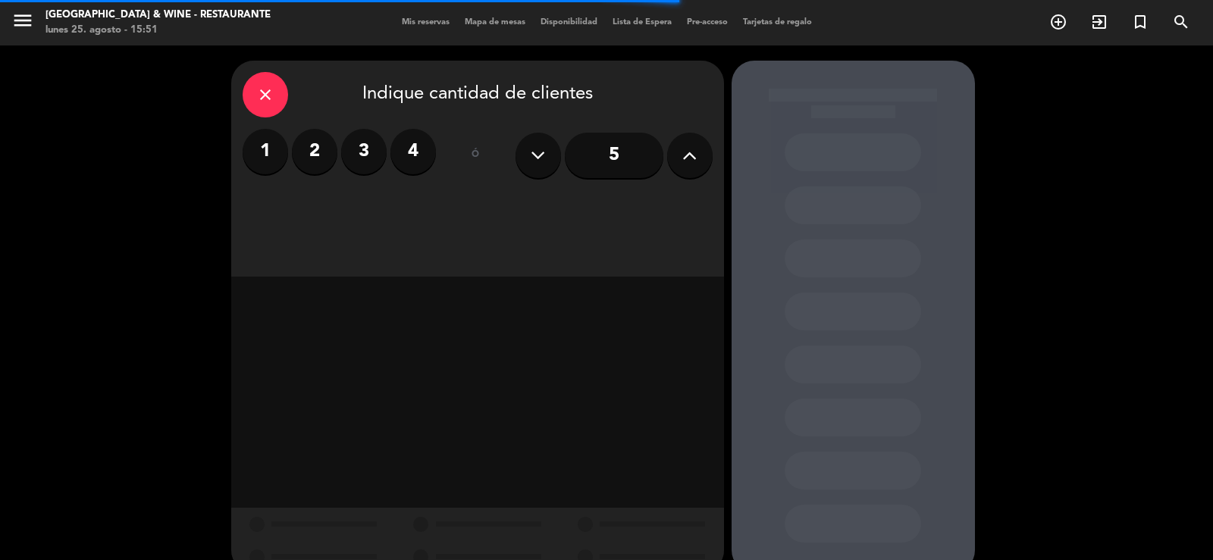
click at [681, 155] on button at bounding box center [690, 156] width 46 height 46
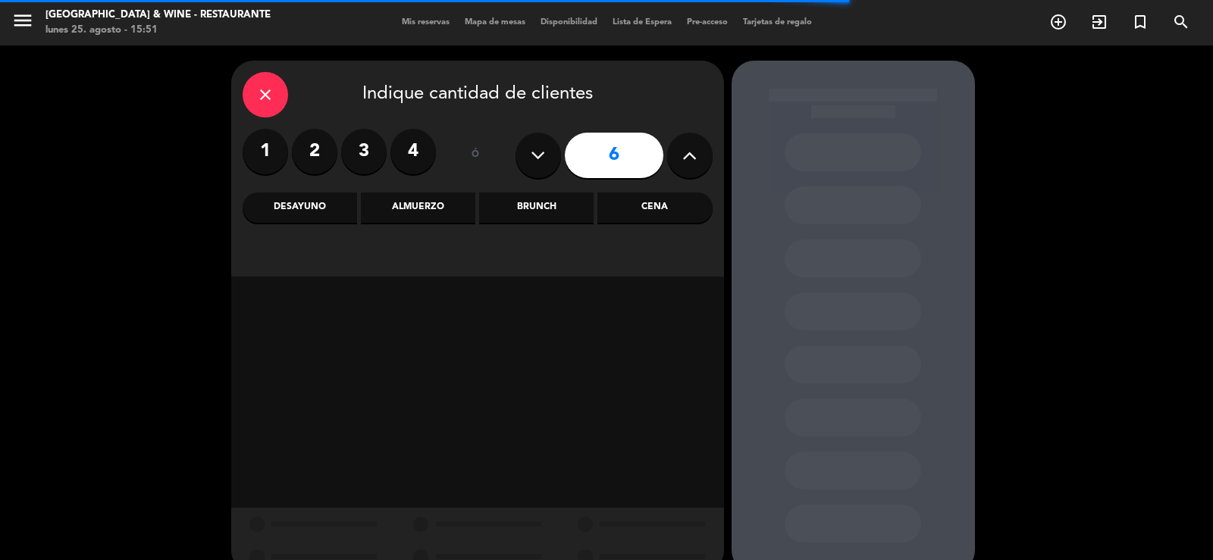
click at [671, 213] on div "Cena" at bounding box center [655, 208] width 115 height 30
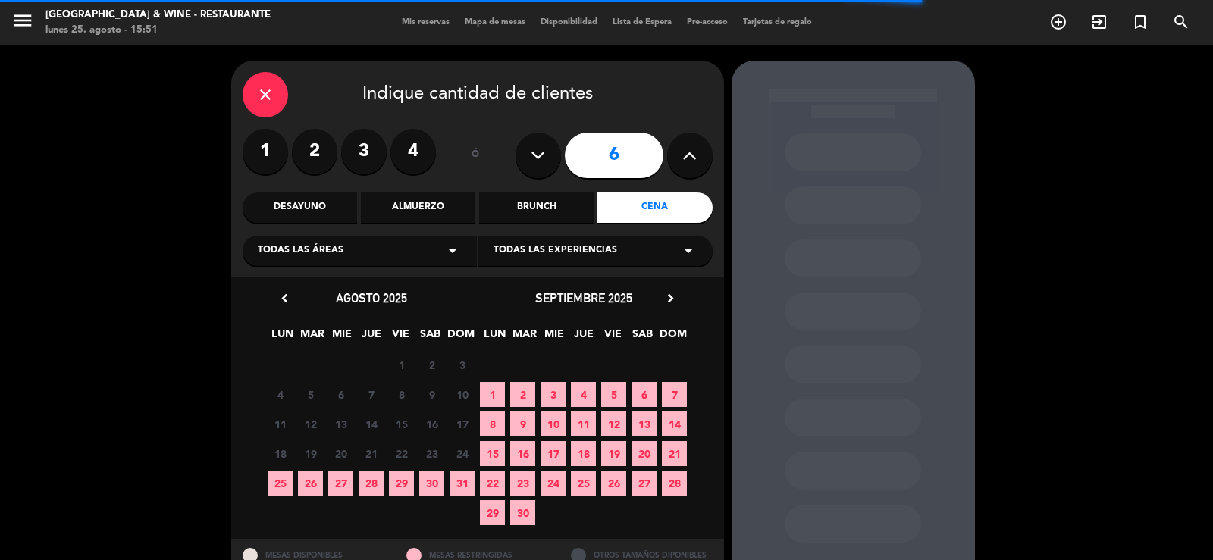
drag, startPoint x: 419, startPoint y: 254, endPoint x: 351, endPoint y: 264, distance: 69.0
click at [419, 254] on div "Todas las áreas arrow_drop_down" at bounding box center [360, 251] width 234 height 30
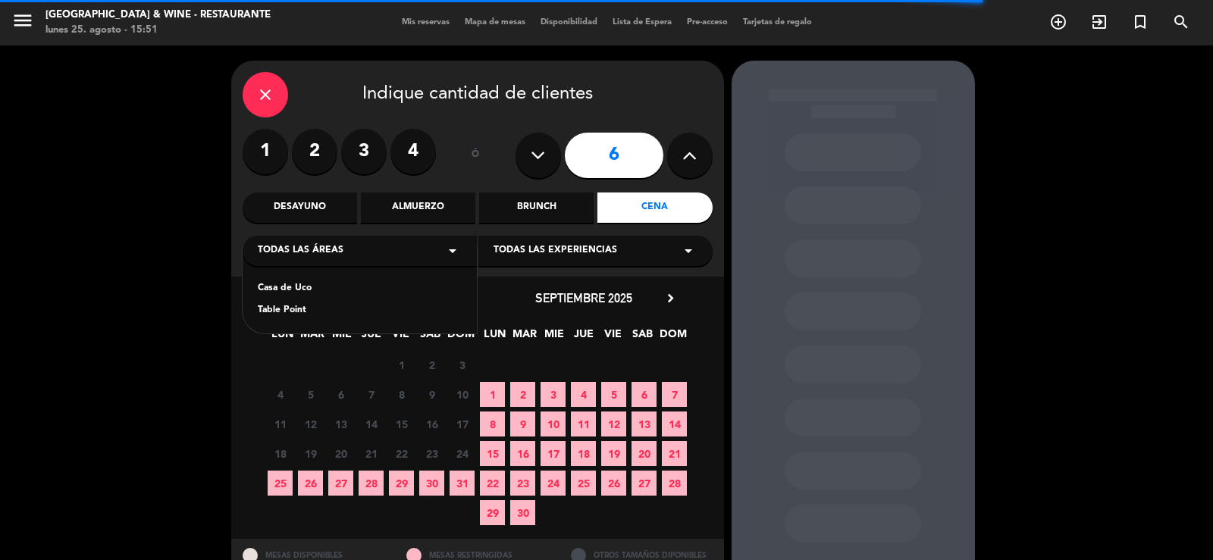
click at [308, 291] on div "Casa de Uco" at bounding box center [360, 288] width 204 height 15
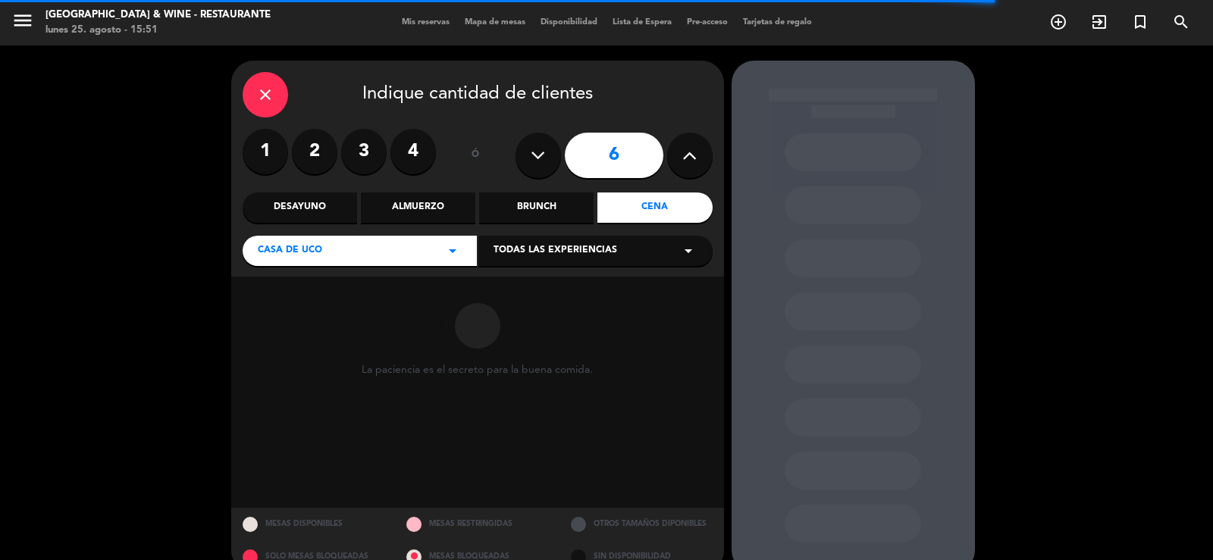
click at [539, 256] on span "Todas las experiencias" at bounding box center [556, 250] width 124 height 15
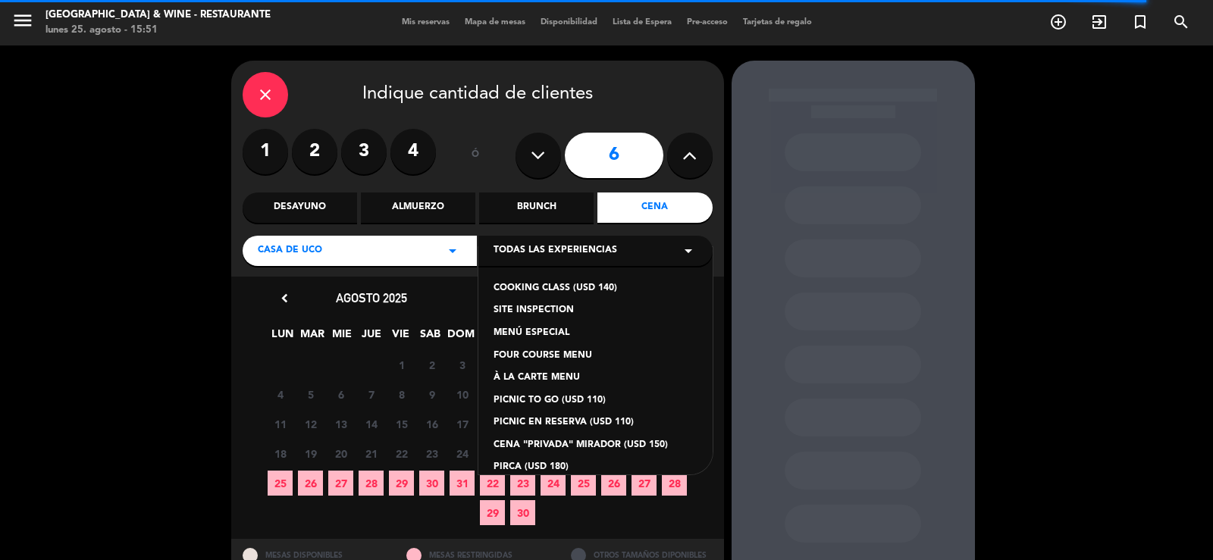
click at [545, 334] on div "MENÚ ESPECIAL" at bounding box center [596, 333] width 204 height 15
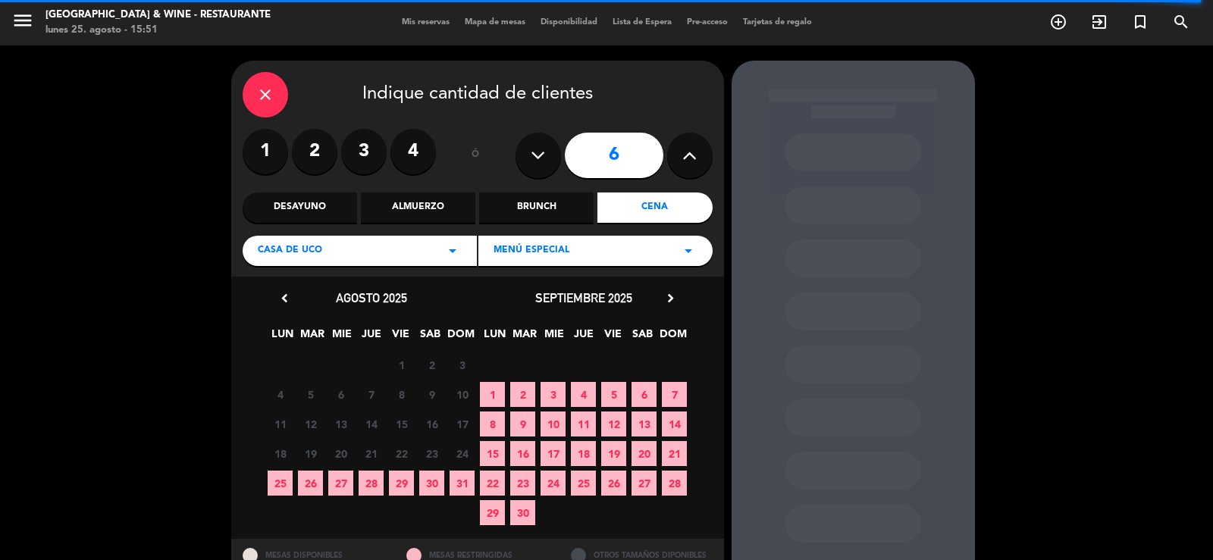
click at [526, 395] on span "2" at bounding box center [522, 394] width 25 height 25
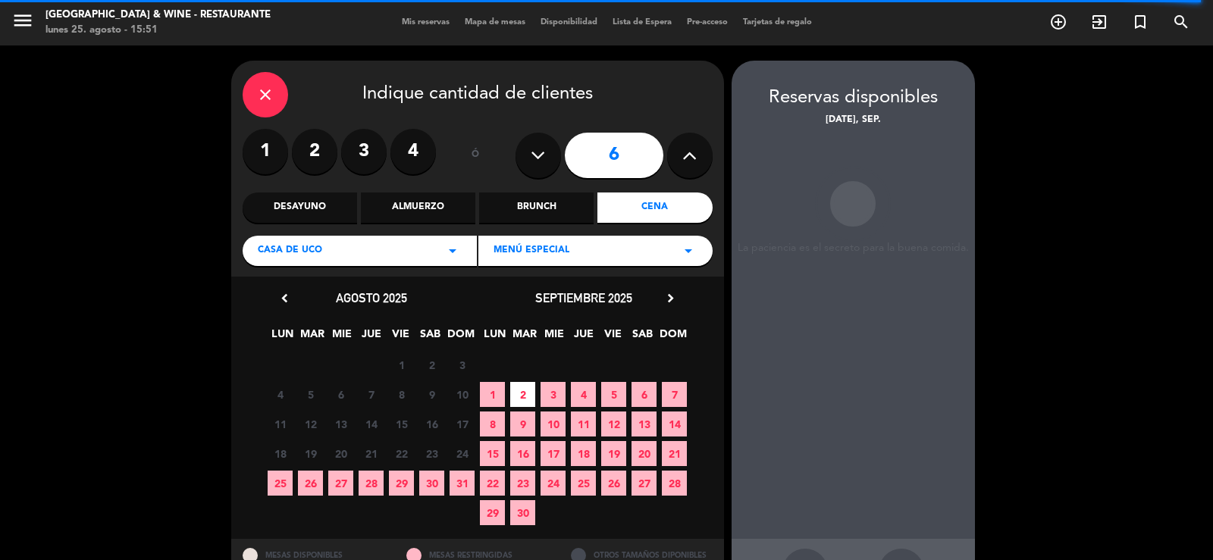
scroll to position [58, 0]
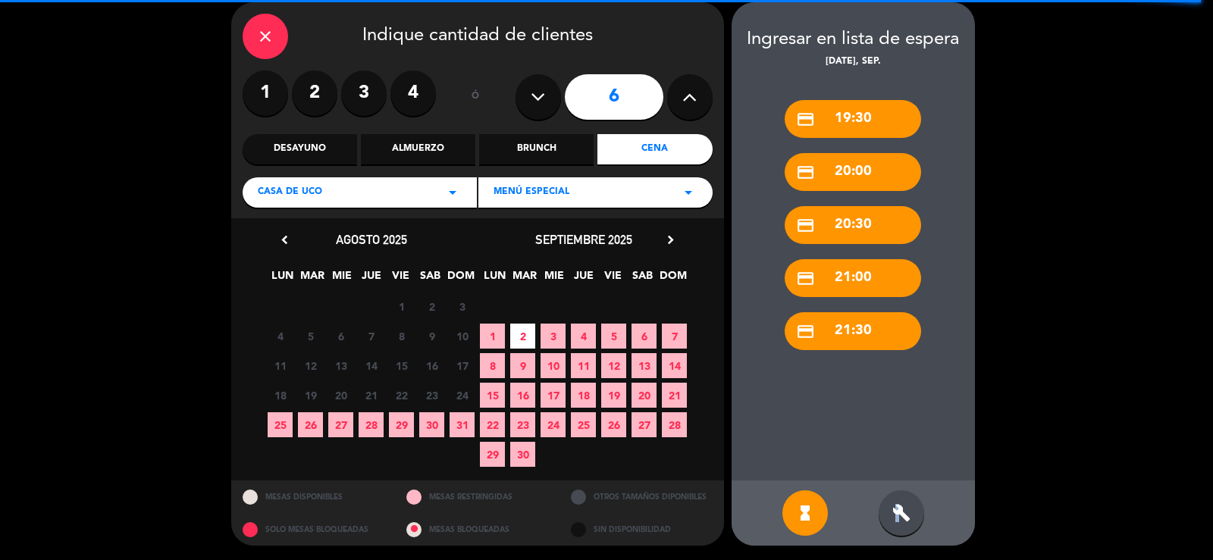
click at [899, 502] on div "build" at bounding box center [902, 514] width 46 height 46
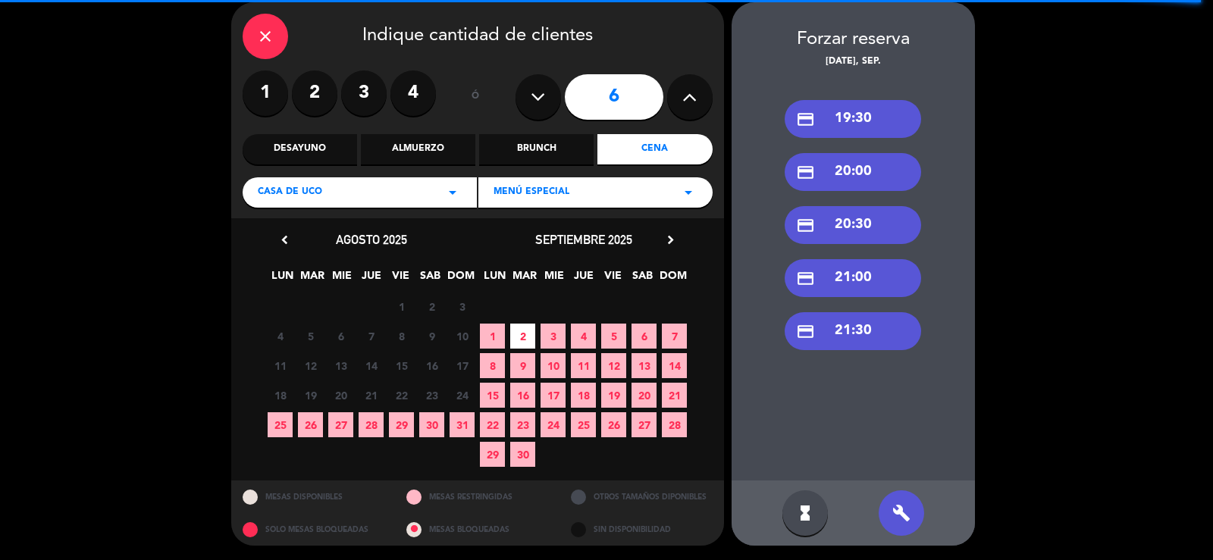
click at [861, 231] on div "credit_card 20:30" at bounding box center [853, 225] width 137 height 38
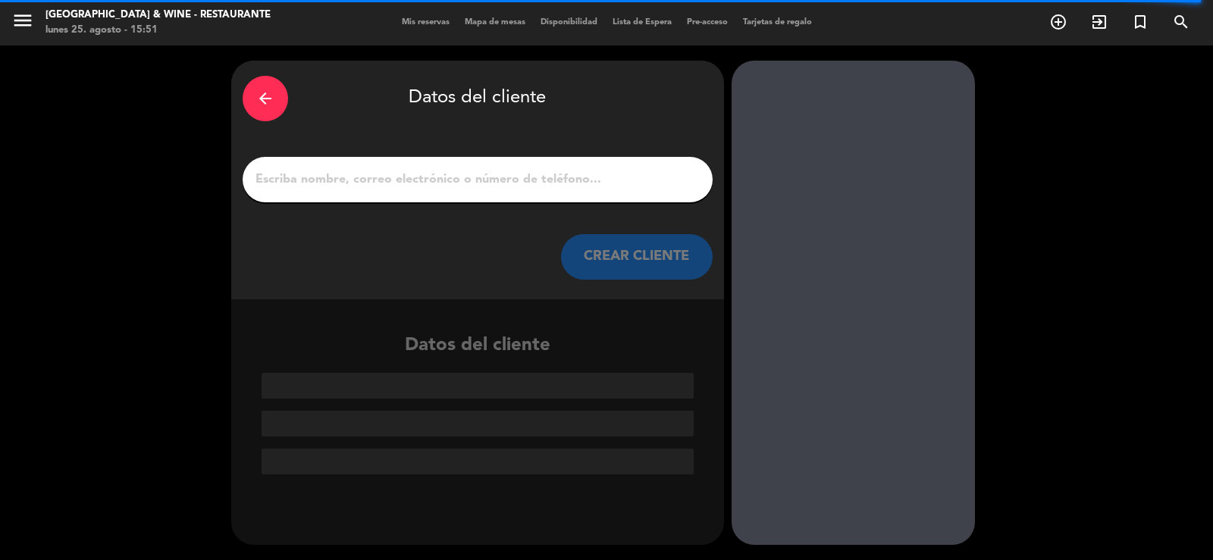
click at [544, 181] on input "1" at bounding box center [477, 179] width 447 height 21
paste input "CENA EN PERGOLAS"
type input "CENA EN PERGOLAS"
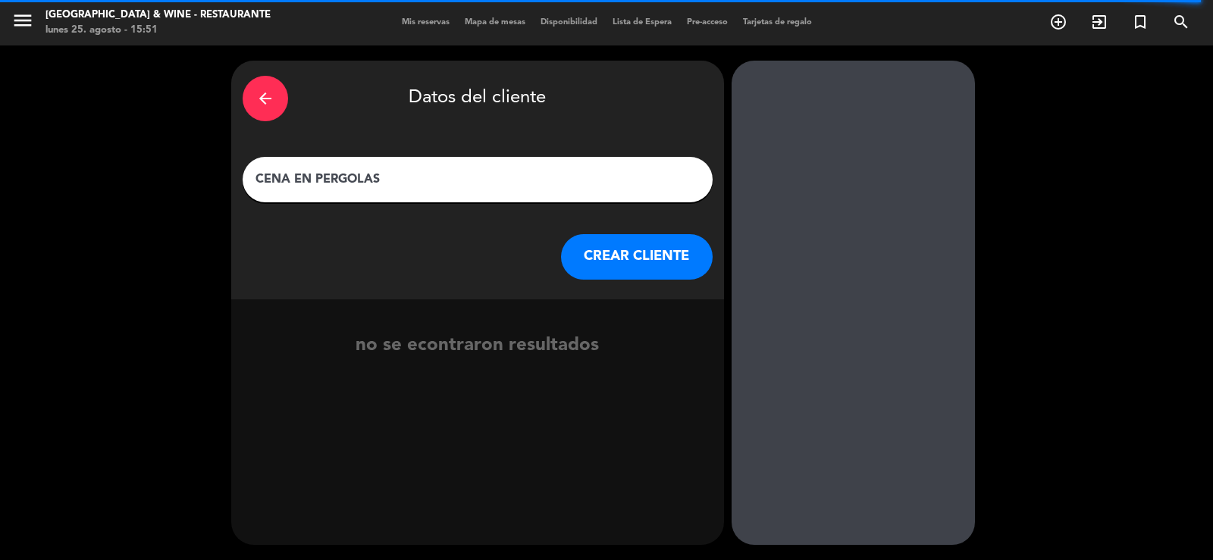
drag, startPoint x: 445, startPoint y: 184, endPoint x: 4, endPoint y: 237, distance: 444.7
click at [6, 237] on div "arrow_back Datos del cliente CENA EN PERGOLAS CREAR CLIENTE no se econtraron re…" at bounding box center [606, 303] width 1213 height 515
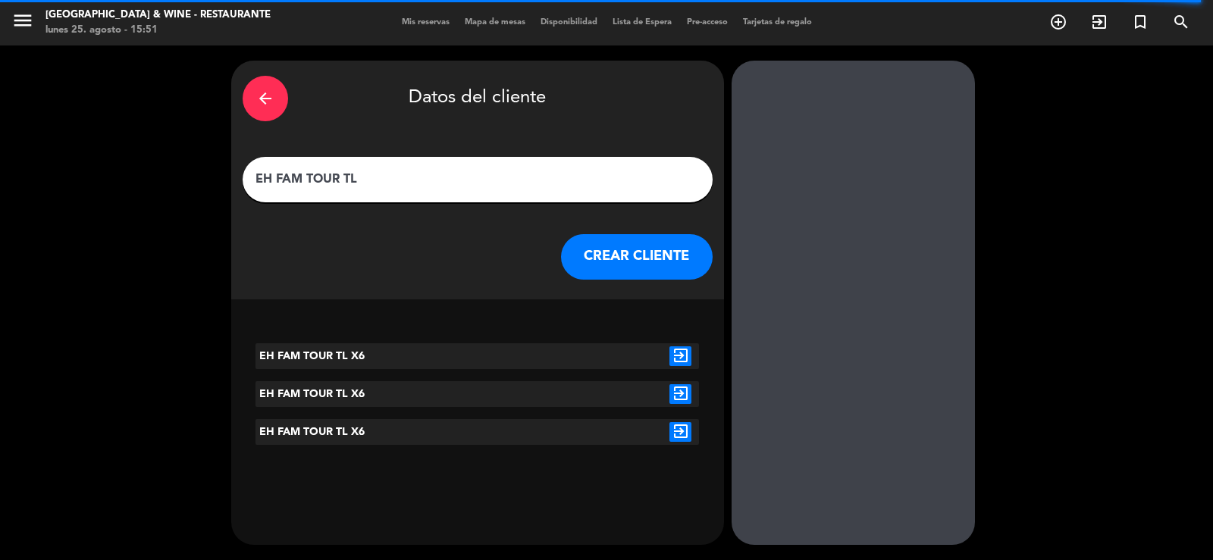
type input "EH FAM TOUR TL"
click at [677, 351] on icon "exit_to_app" at bounding box center [681, 357] width 22 height 20
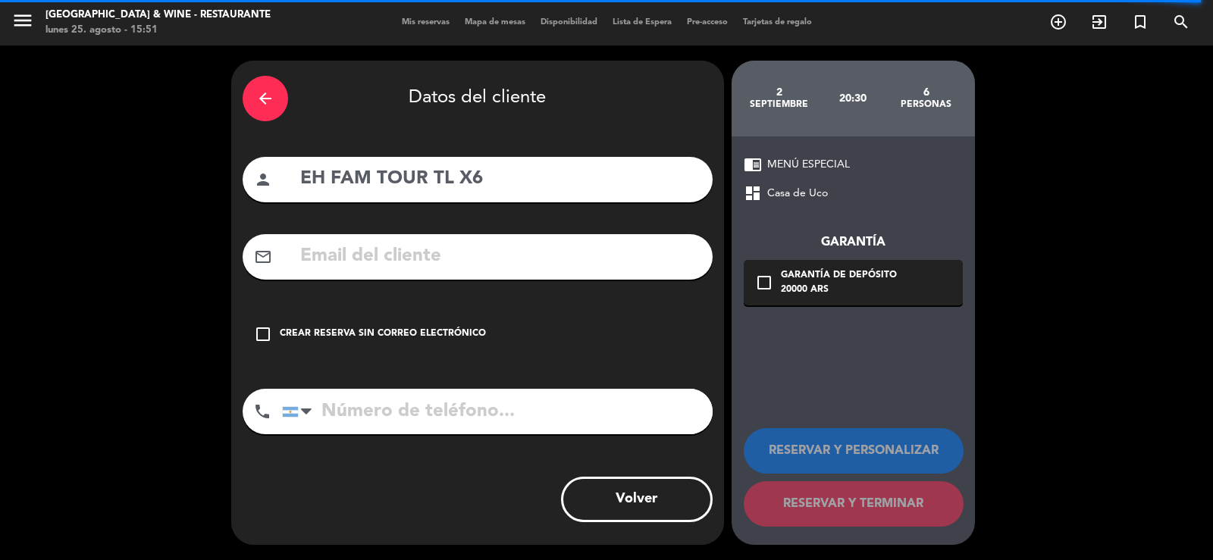
drag, startPoint x: 319, startPoint y: 332, endPoint x: 440, endPoint y: 360, distance: 124.5
click at [322, 332] on div "Crear reserva sin correo electrónico" at bounding box center [383, 334] width 206 height 15
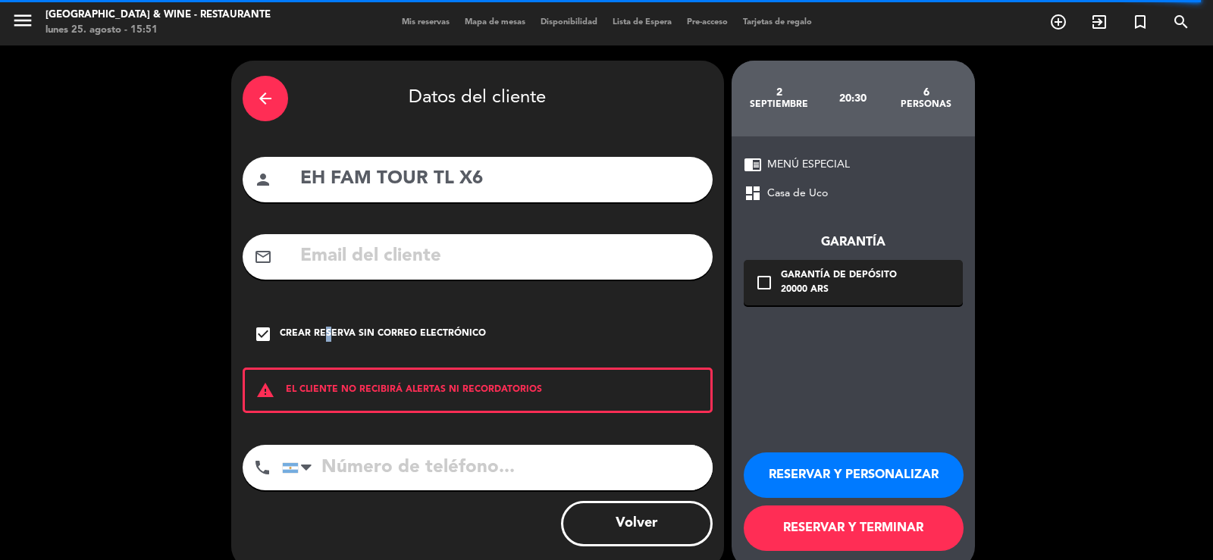
click at [811, 479] on button "RESERVAR Y PERSONALIZAR" at bounding box center [854, 476] width 220 height 46
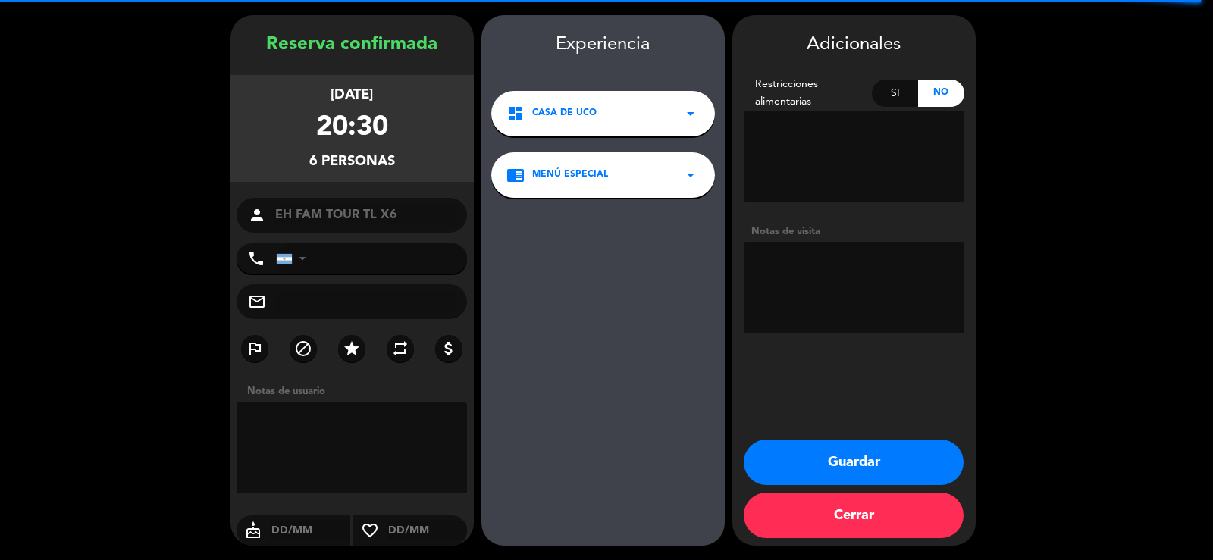
scroll to position [46, 0]
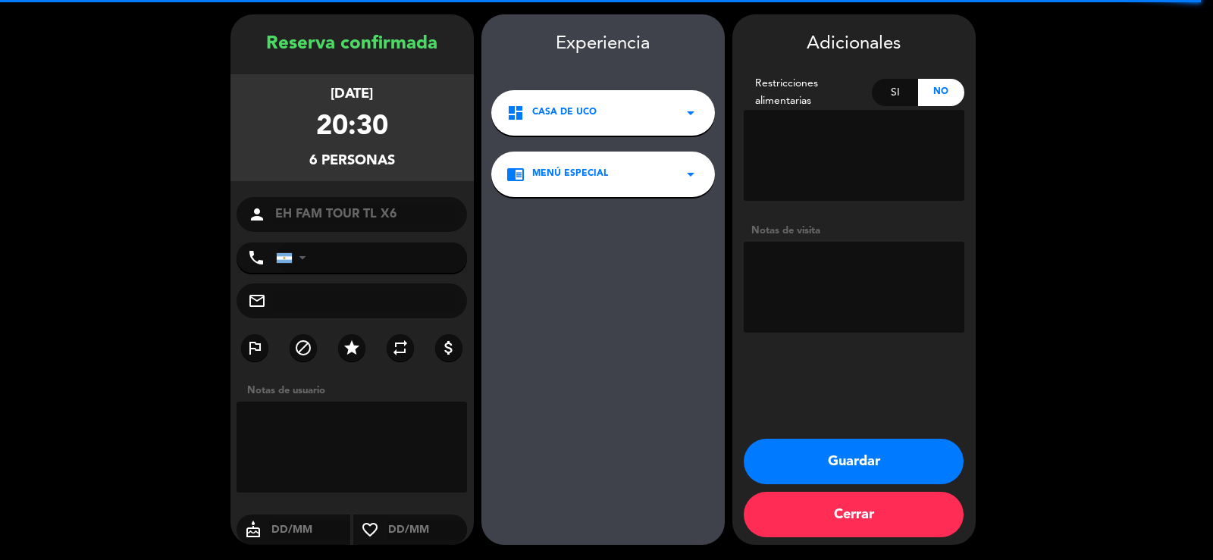
click at [333, 431] on textarea at bounding box center [352, 447] width 231 height 91
drag, startPoint x: 317, startPoint y: 439, endPoint x: 149, endPoint y: 397, distance: 172.9
click at [149, 397] on booking-confirmed "Reserva confirmada [DATE] 20:30 6 personas person EH FAM TOUR TL X6 phone [GEOG…" at bounding box center [606, 279] width 1183 height 531
type textarea "TAPEO EN BAR CON MUSICA EN VIVO"
click at [859, 251] on textarea at bounding box center [854, 287] width 221 height 91
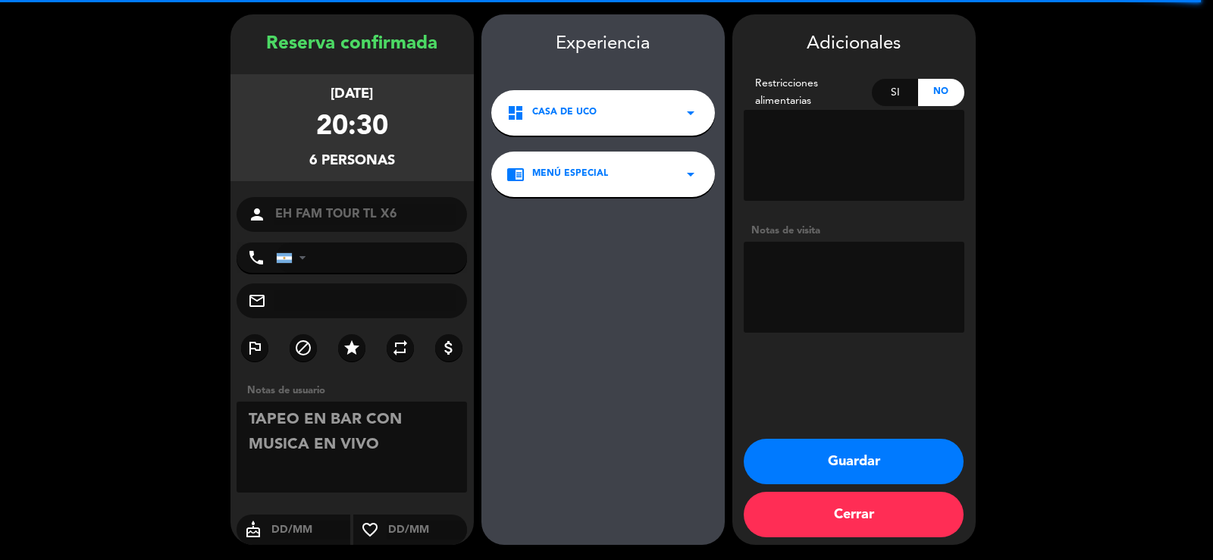
paste textarea "TAPEO EN BAR CON MUSICA EN VIVO"
type textarea "TAPEO EN BAR CON MUSICA EN VIVO"
click at [890, 452] on button "Guardar" at bounding box center [854, 462] width 220 height 46
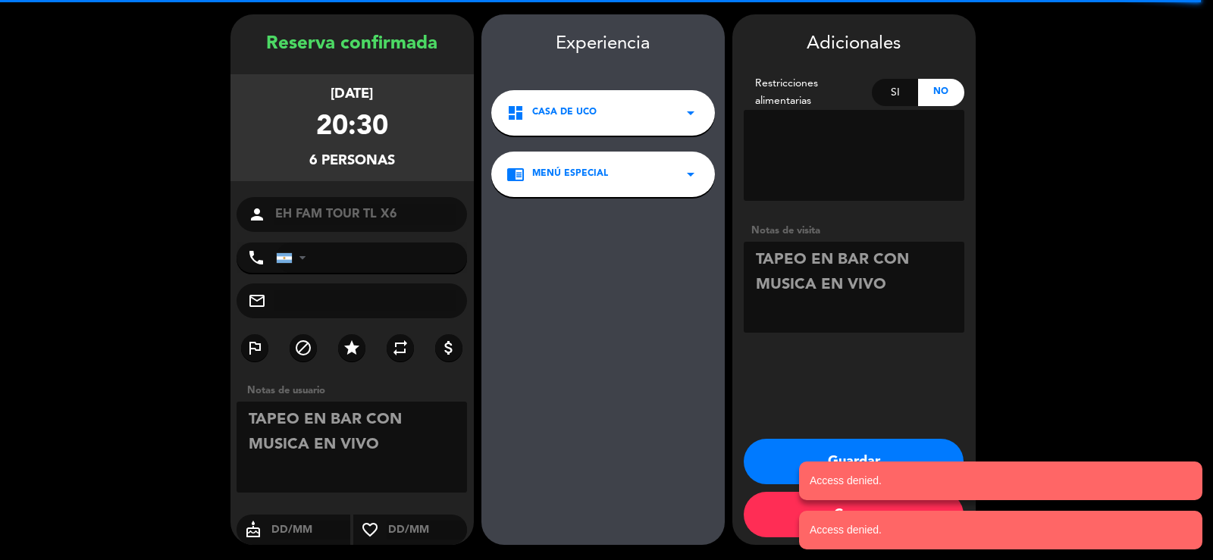
click at [780, 513] on button "Cerrar" at bounding box center [854, 515] width 220 height 46
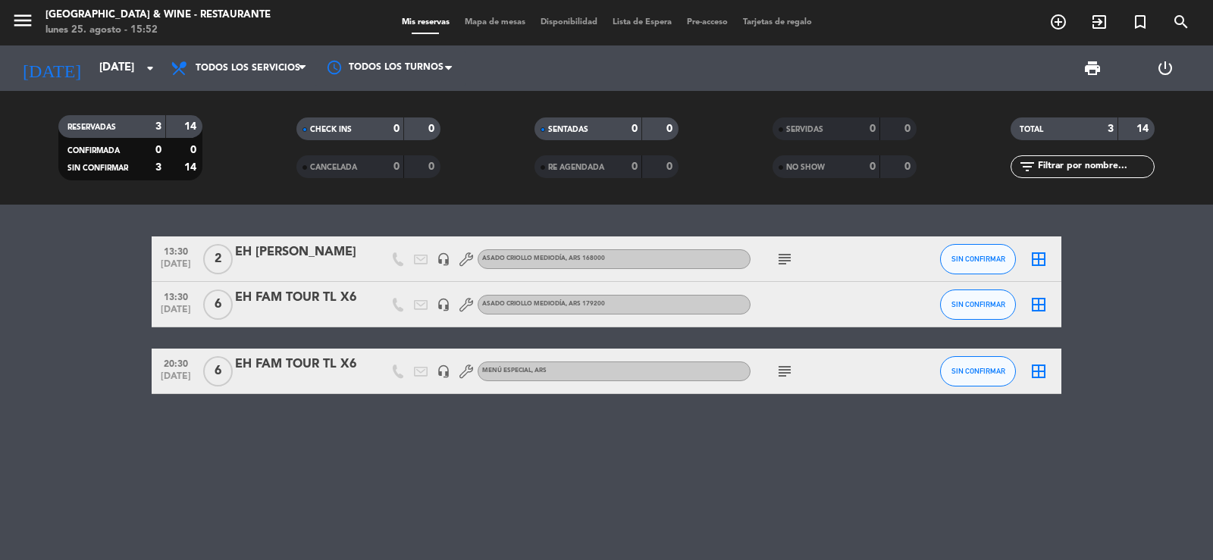
click at [782, 375] on icon "subject" at bounding box center [785, 372] width 18 height 18
click at [322, 360] on div "EH FAM TOUR TL X6" at bounding box center [299, 365] width 129 height 20
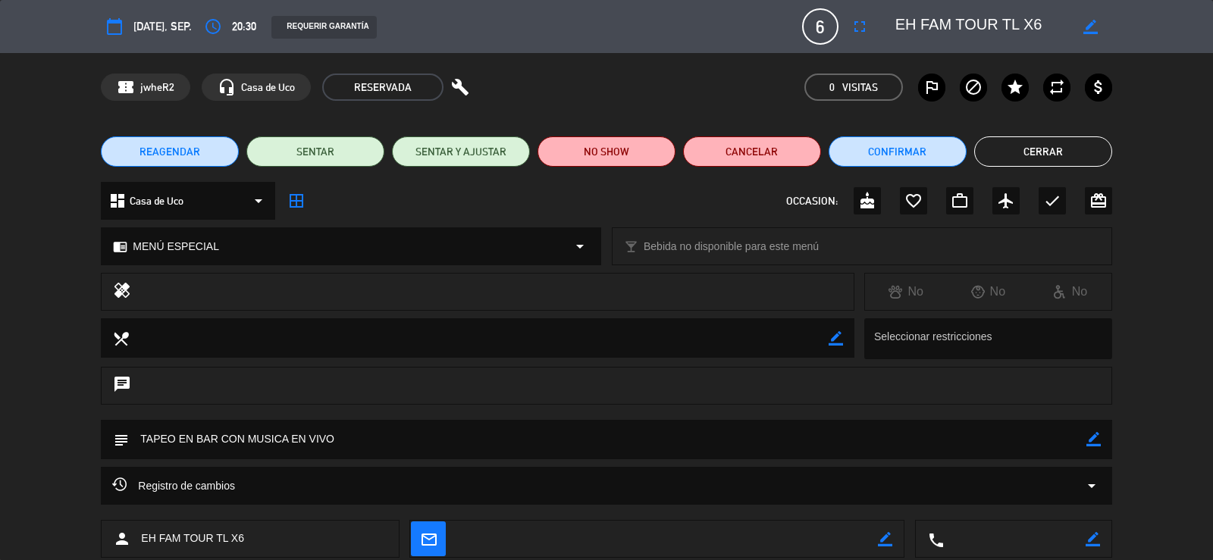
drag, startPoint x: 899, startPoint y: 17, endPoint x: 1058, endPoint y: 24, distance: 158.7
click at [1058, 24] on textarea at bounding box center [983, 26] width 174 height 27
click at [1066, 143] on button "Cerrar" at bounding box center [1044, 152] width 138 height 30
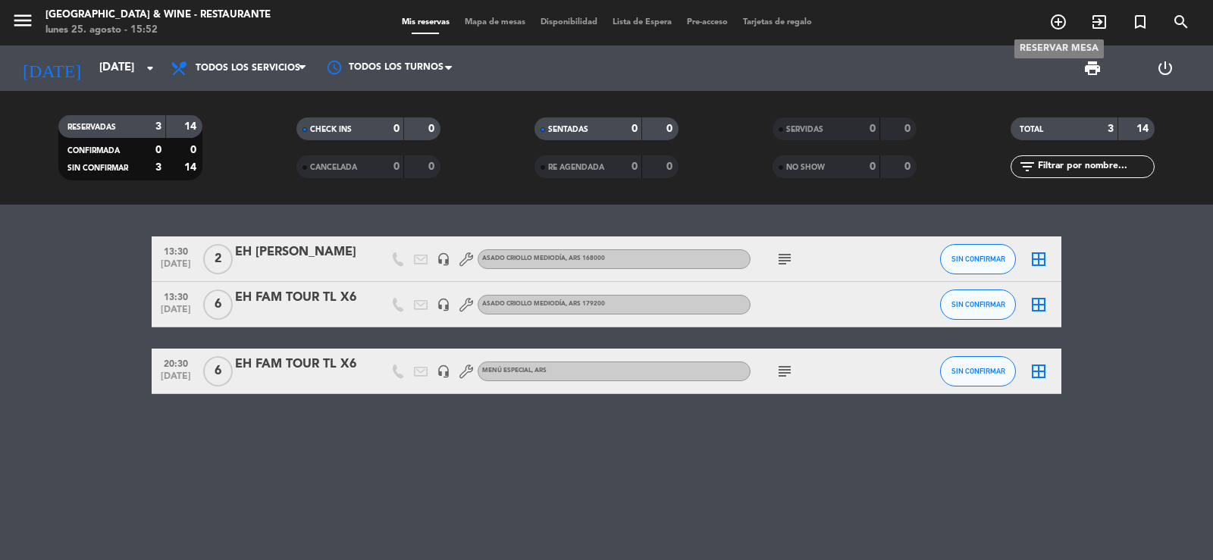
click at [1058, 28] on icon "add_circle_outline" at bounding box center [1059, 22] width 18 height 18
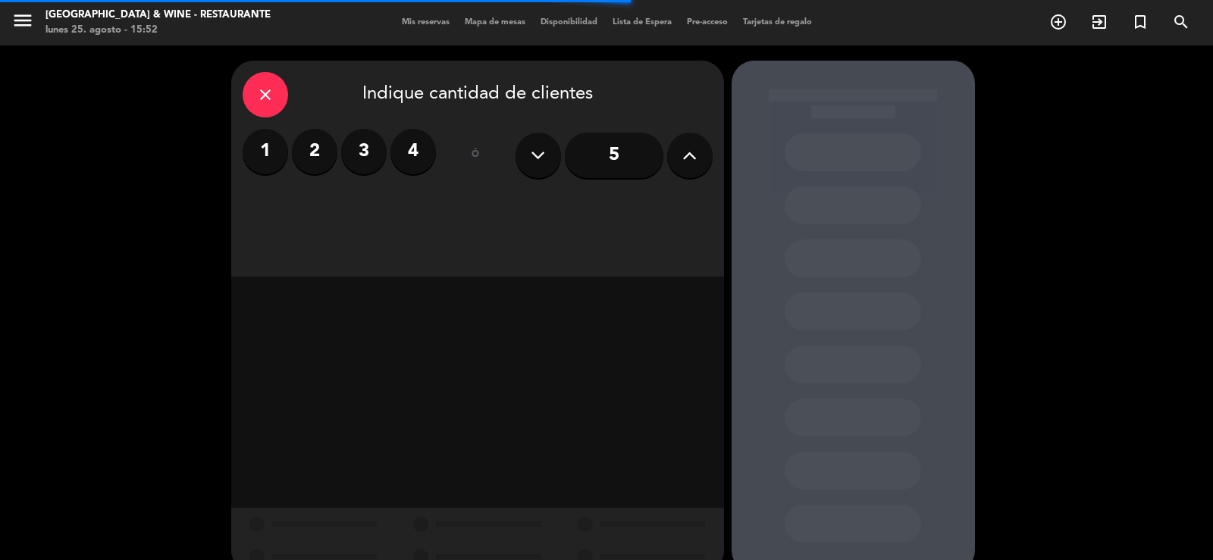
click at [684, 156] on icon at bounding box center [690, 155] width 14 height 23
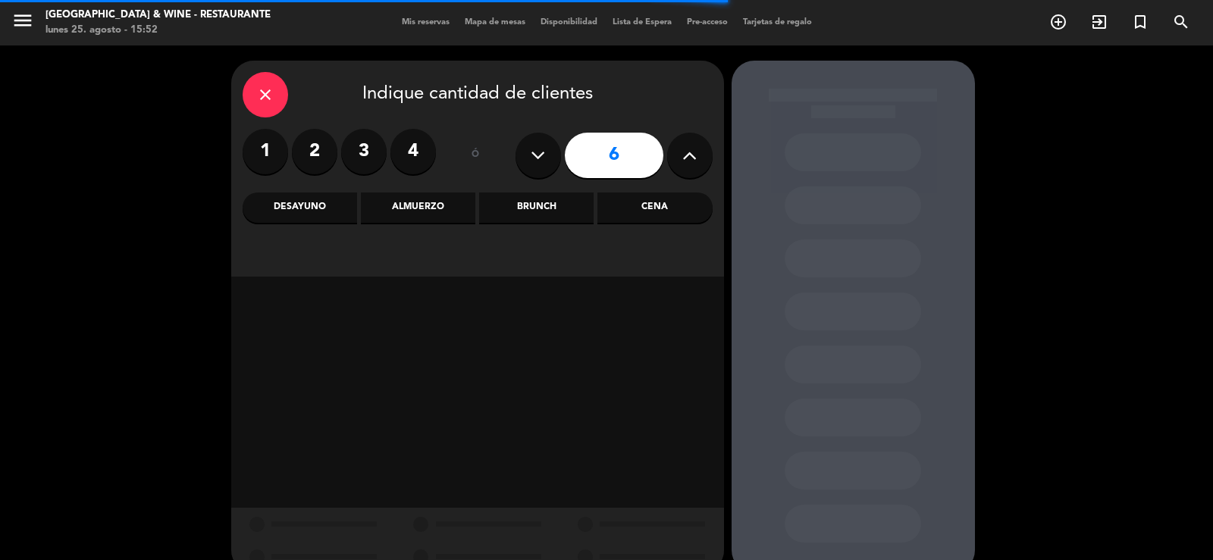
drag, startPoint x: 650, startPoint y: 199, endPoint x: 615, endPoint y: 222, distance: 42.1
click at [651, 199] on div "Cena" at bounding box center [655, 208] width 115 height 30
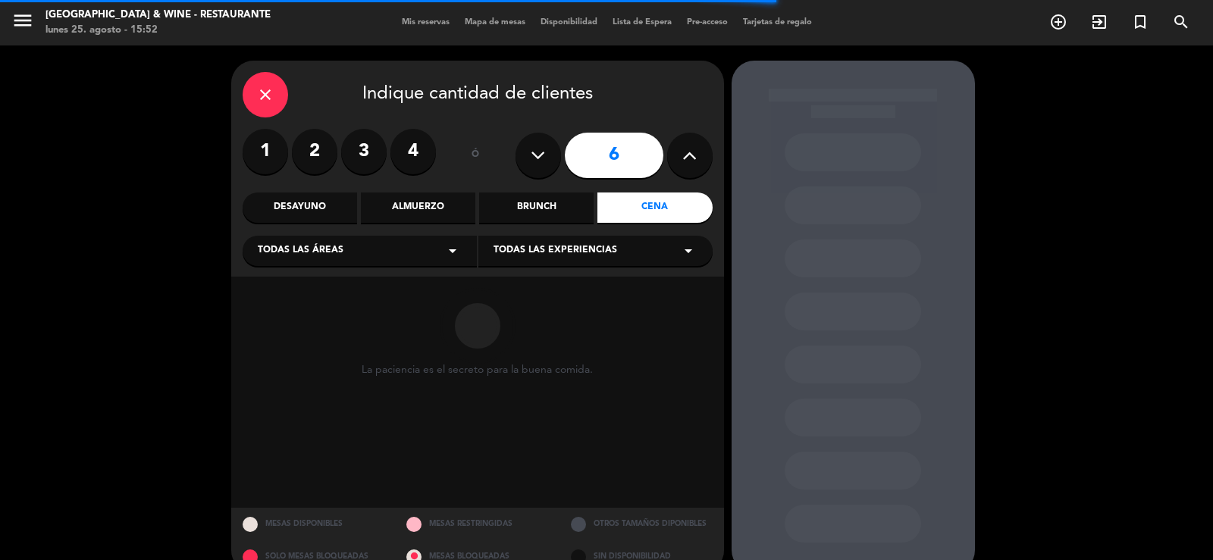
drag, startPoint x: 428, startPoint y: 265, endPoint x: 394, endPoint y: 268, distance: 33.6
click at [410, 267] on div "close Indique cantidad de clientes 1 2 3 4 ó 6 Desayuno Almuerzo Brunch Cena To…" at bounding box center [477, 169] width 493 height 216
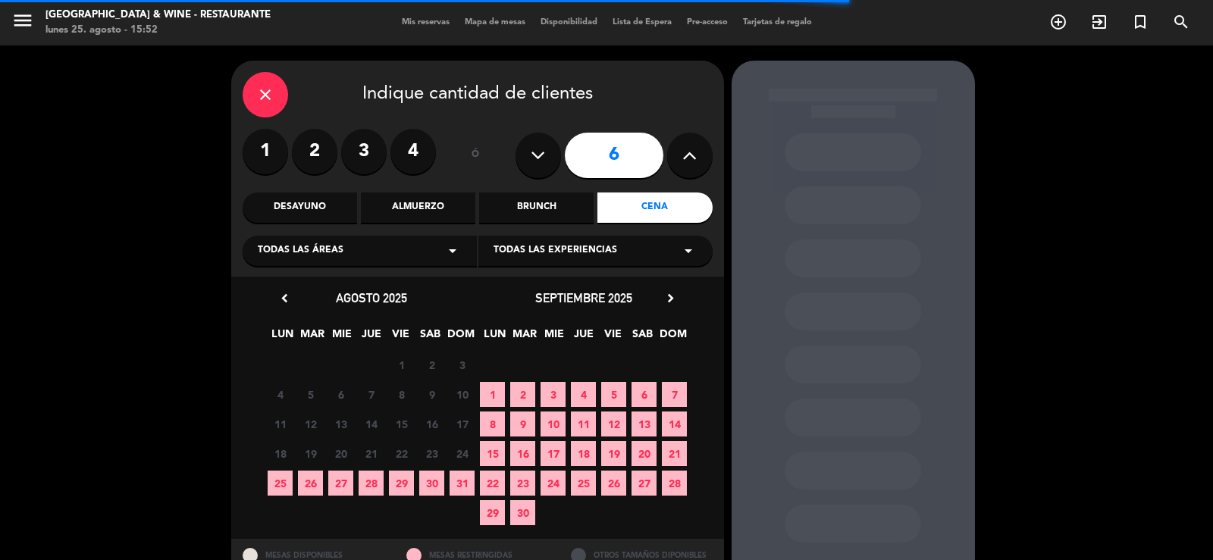
click at [356, 242] on div "Todas las áreas arrow_drop_down" at bounding box center [360, 251] width 234 height 30
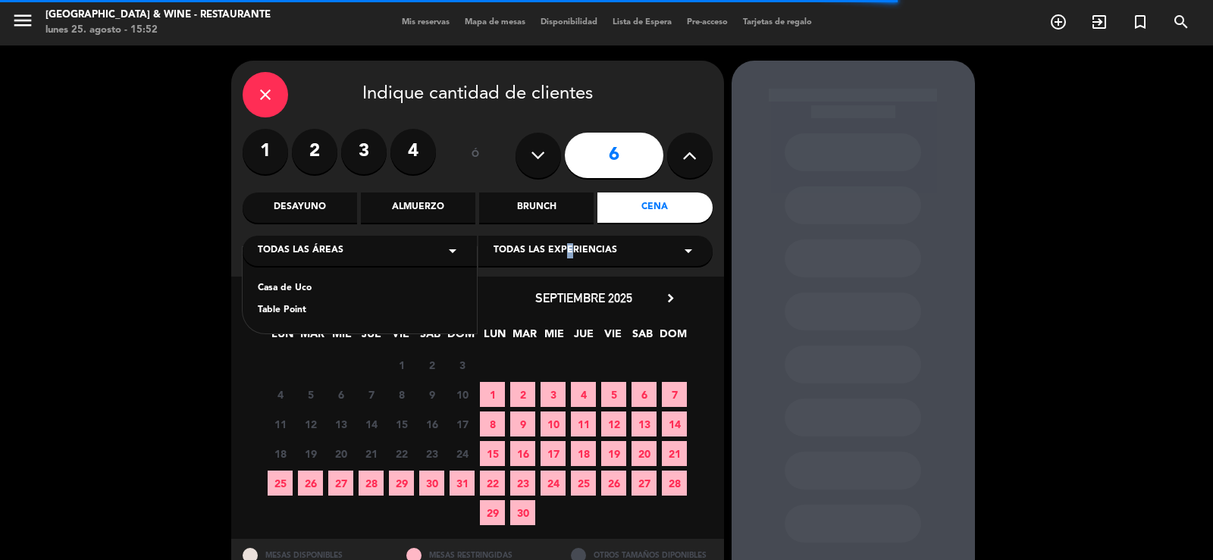
click at [566, 250] on span "Todas las experiencias" at bounding box center [556, 250] width 124 height 15
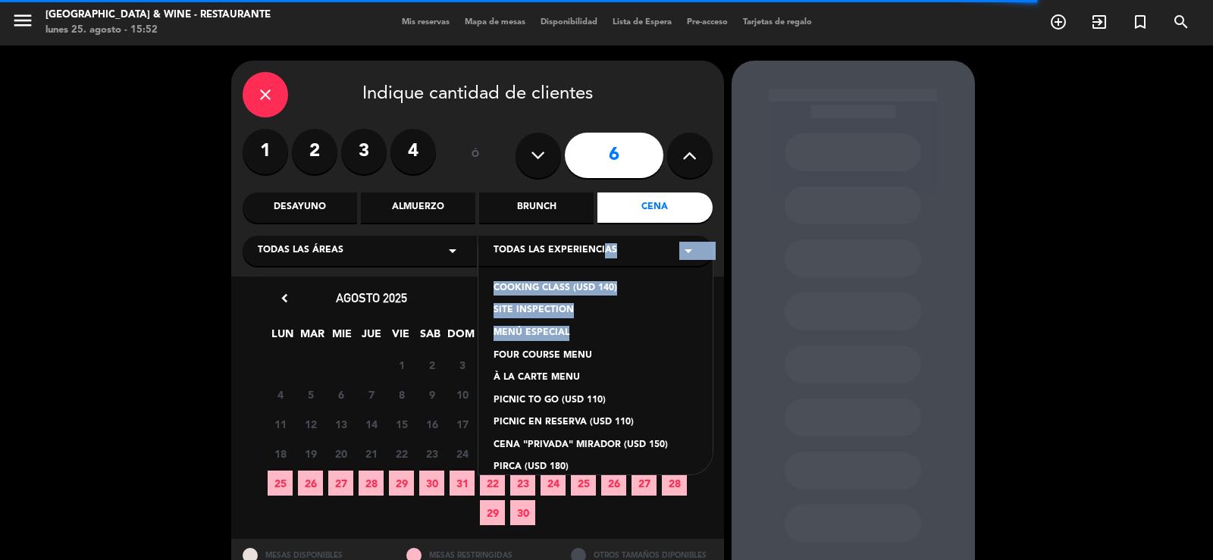
drag, startPoint x: 561, startPoint y: 335, endPoint x: 596, endPoint y: 258, distance: 84.9
click at [596, 258] on div "Todas las experiencias arrow_drop_down COOKING CLASS (USD 140) SITE INSPECTION …" at bounding box center [596, 251] width 234 height 30
click at [640, 256] on div "Todas las experiencias arrow_drop_down" at bounding box center [596, 251] width 234 height 30
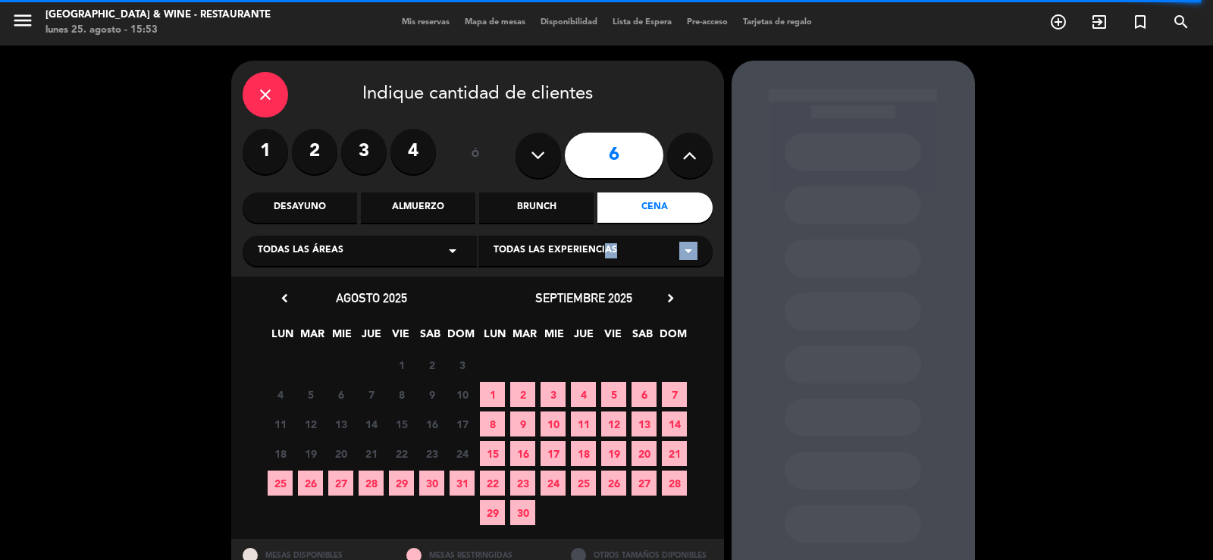
click at [686, 250] on icon "arrow_drop_down" at bounding box center [689, 251] width 18 height 18
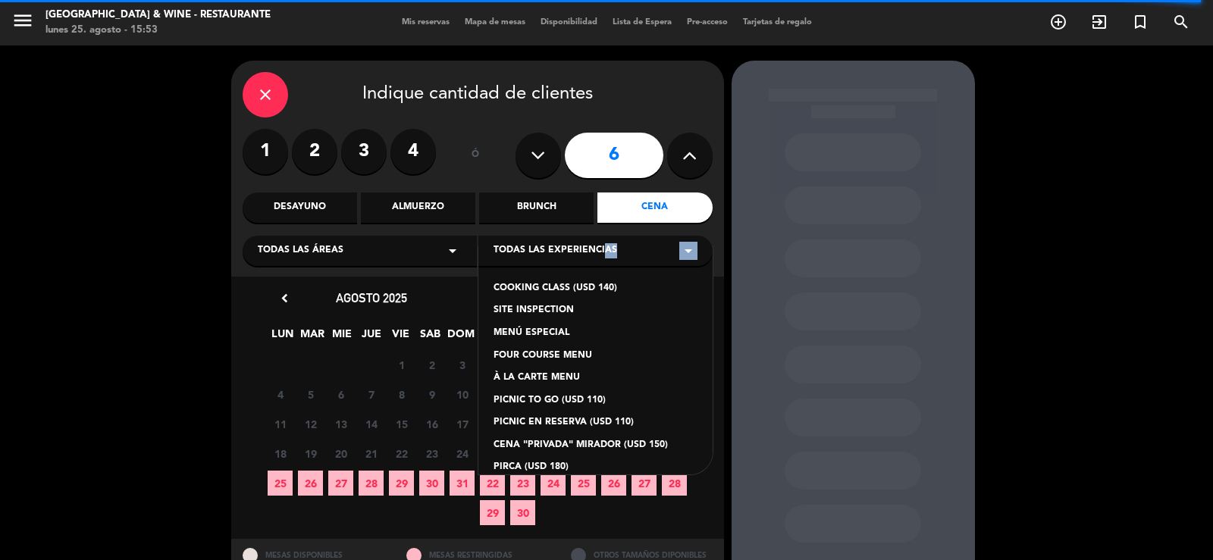
click at [668, 253] on div "Todas las experiencias arrow_drop_down" at bounding box center [596, 251] width 234 height 30
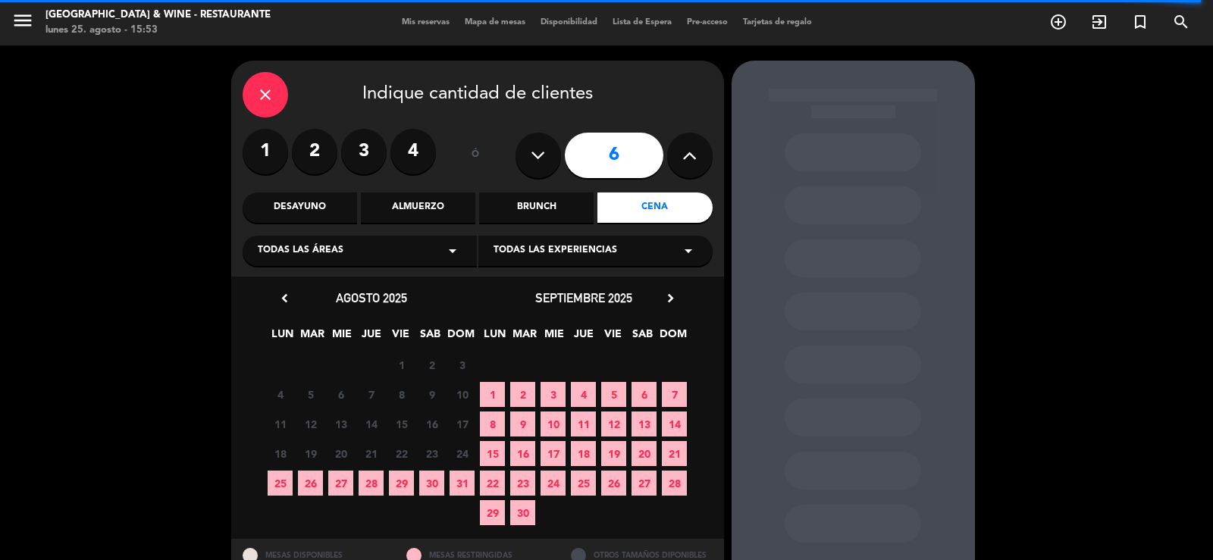
click at [430, 256] on div "Todas las áreas arrow_drop_down" at bounding box center [360, 251] width 234 height 30
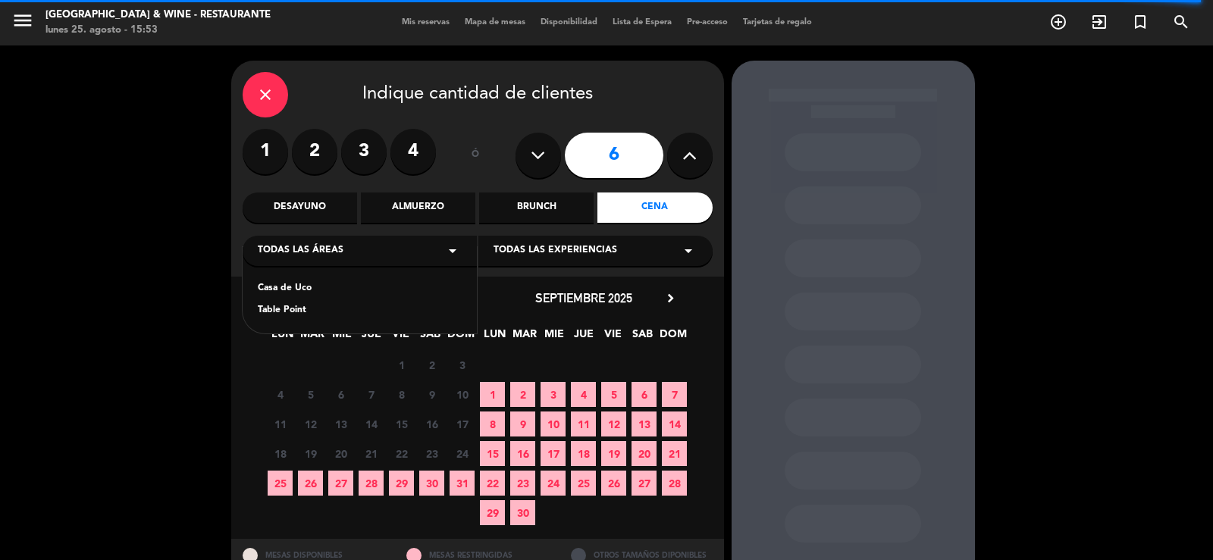
click at [441, 253] on div "Todas las áreas arrow_drop_down" at bounding box center [360, 251] width 234 height 30
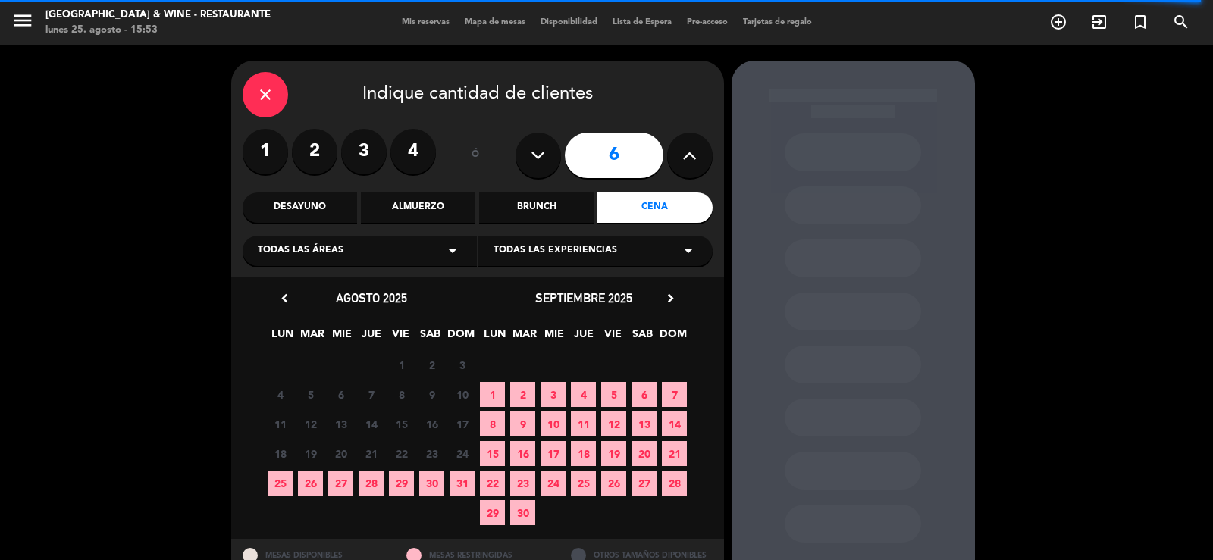
click at [423, 253] on div "Todas las áreas arrow_drop_down" at bounding box center [360, 251] width 234 height 30
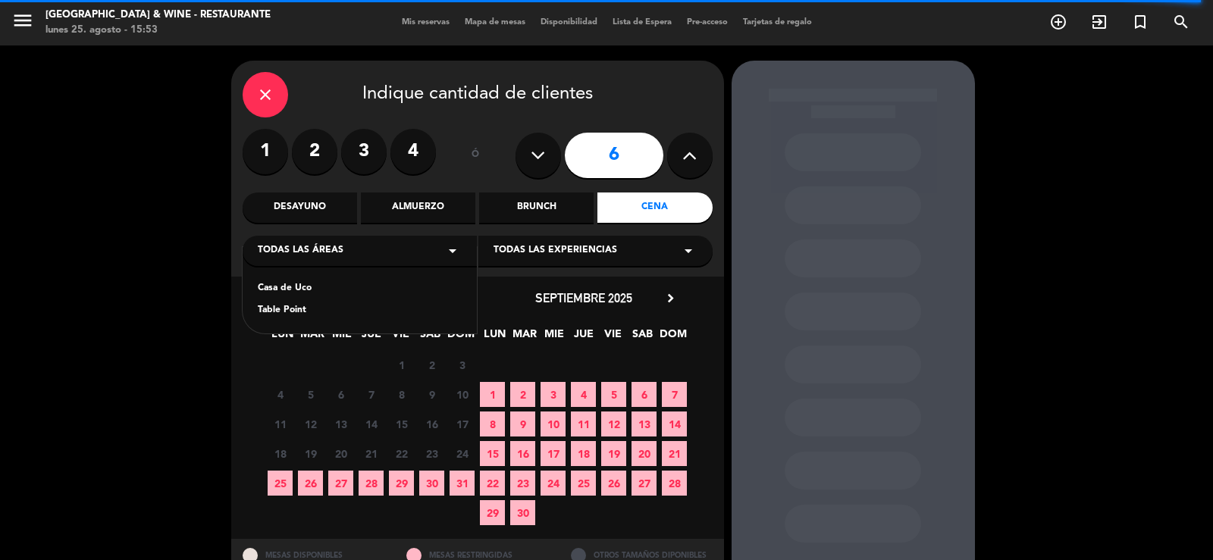
click at [307, 287] on div "Casa de Uco" at bounding box center [360, 288] width 204 height 15
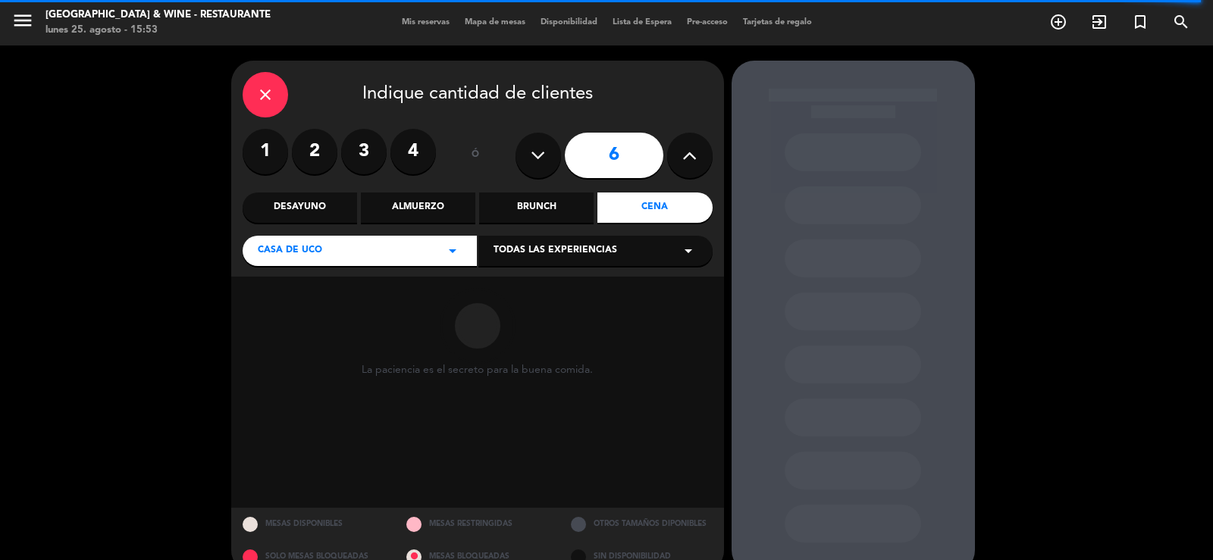
click at [598, 257] on span "Todas las experiencias" at bounding box center [556, 250] width 124 height 15
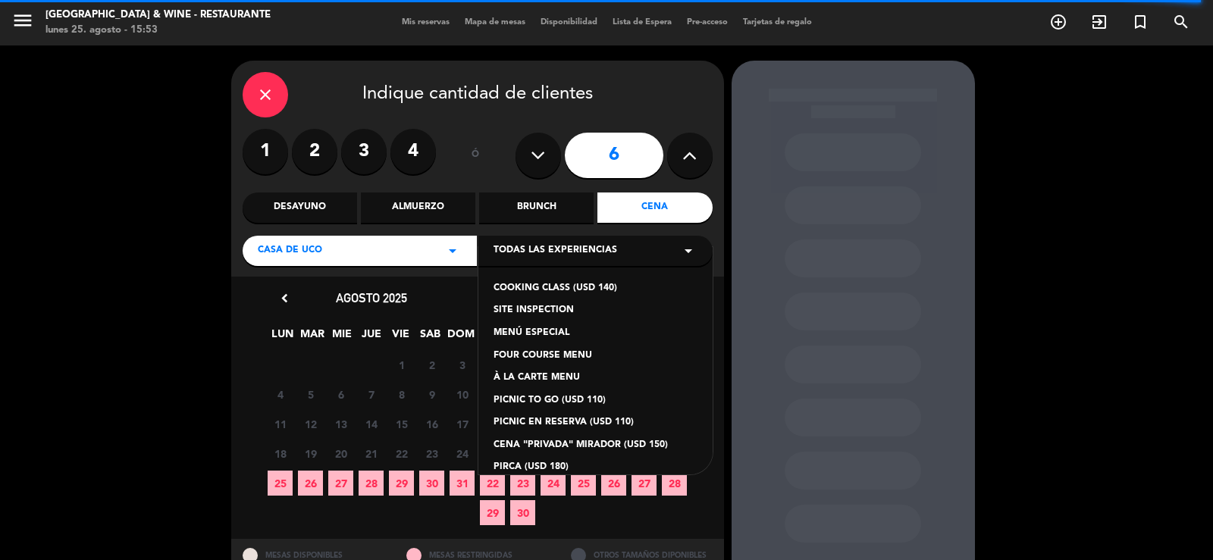
click at [551, 377] on div "À LA CARTE MENU" at bounding box center [596, 378] width 204 height 15
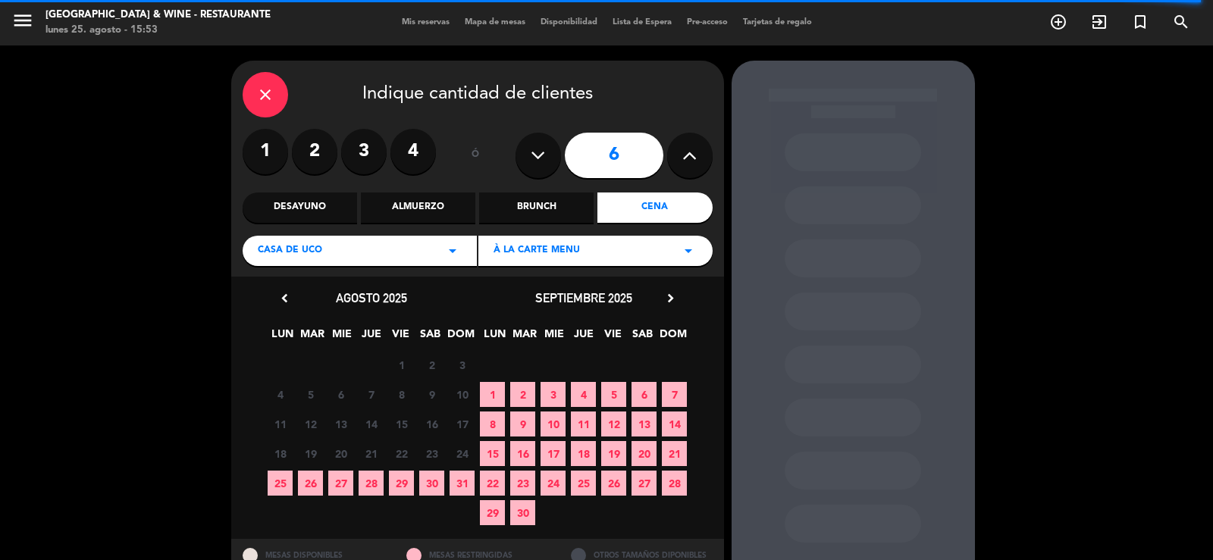
click at [557, 388] on span "3" at bounding box center [553, 394] width 25 height 25
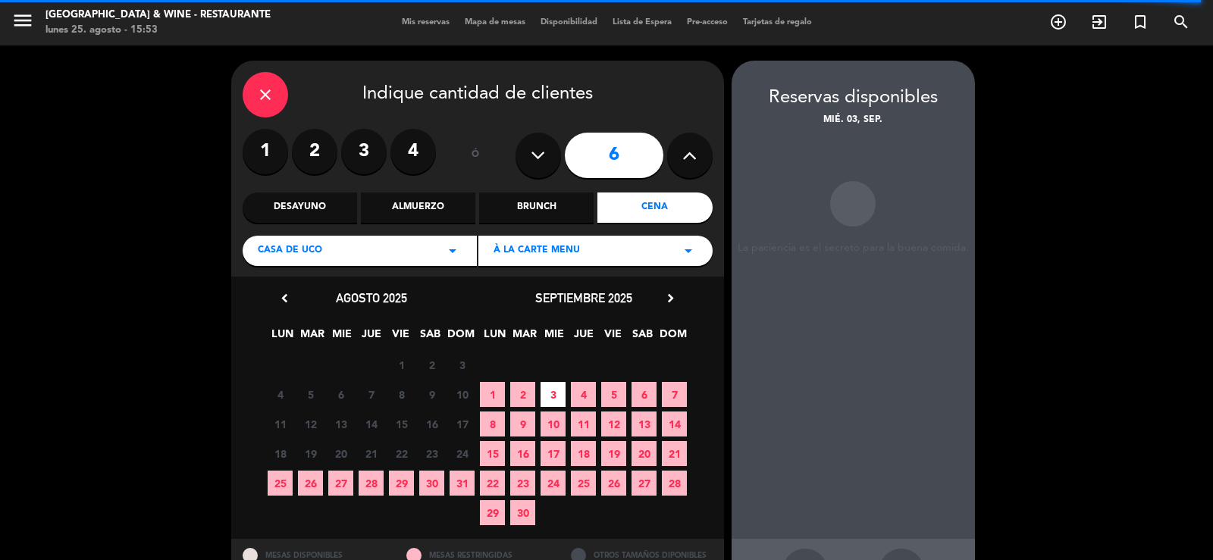
scroll to position [58, 0]
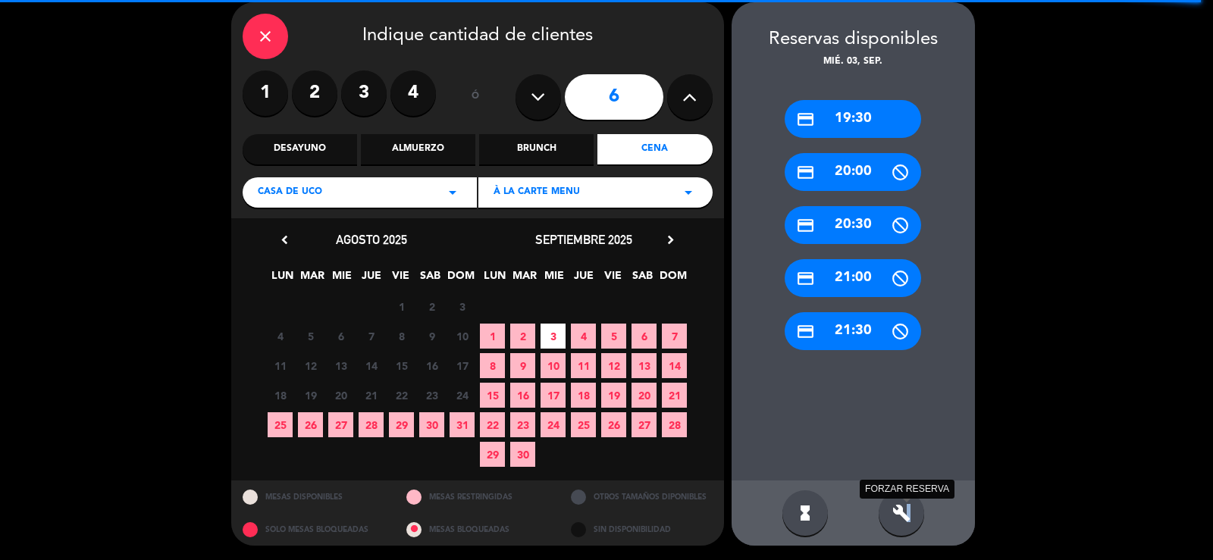
click at [908, 514] on icon "build" at bounding box center [902, 513] width 18 height 18
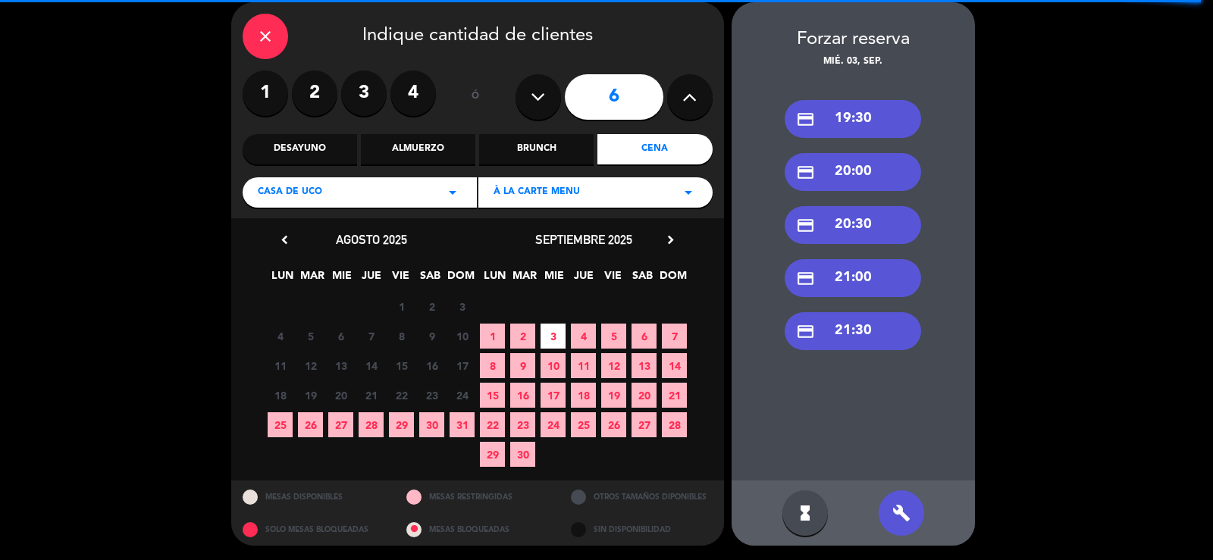
click at [865, 224] on div "credit_card 20:30" at bounding box center [853, 225] width 137 height 38
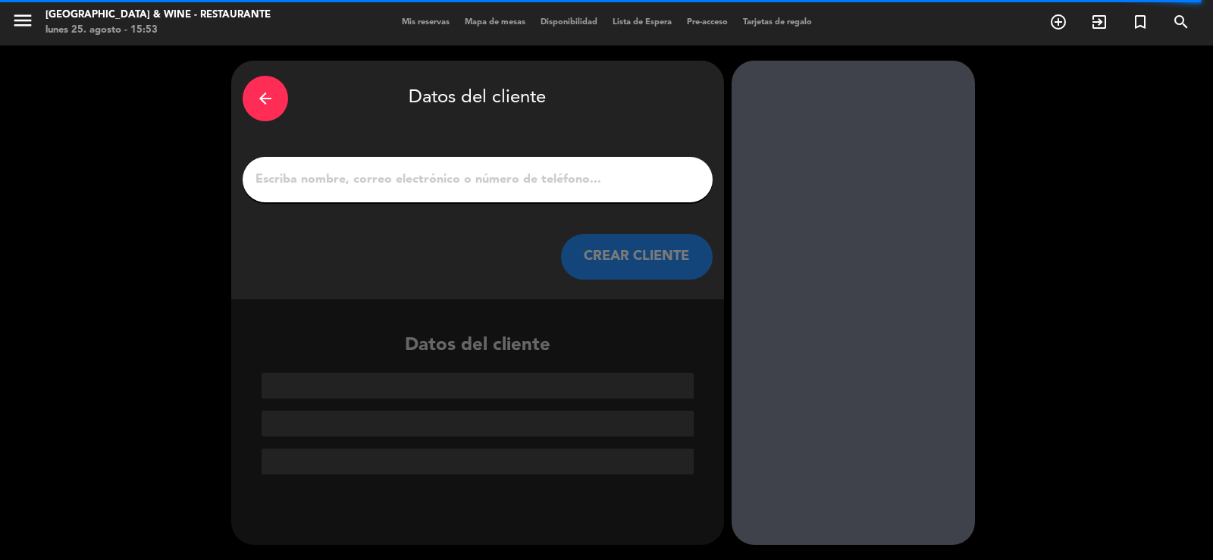
click at [503, 174] on input "1" at bounding box center [477, 179] width 447 height 21
paste input "EH FAM TOUR TL X6"
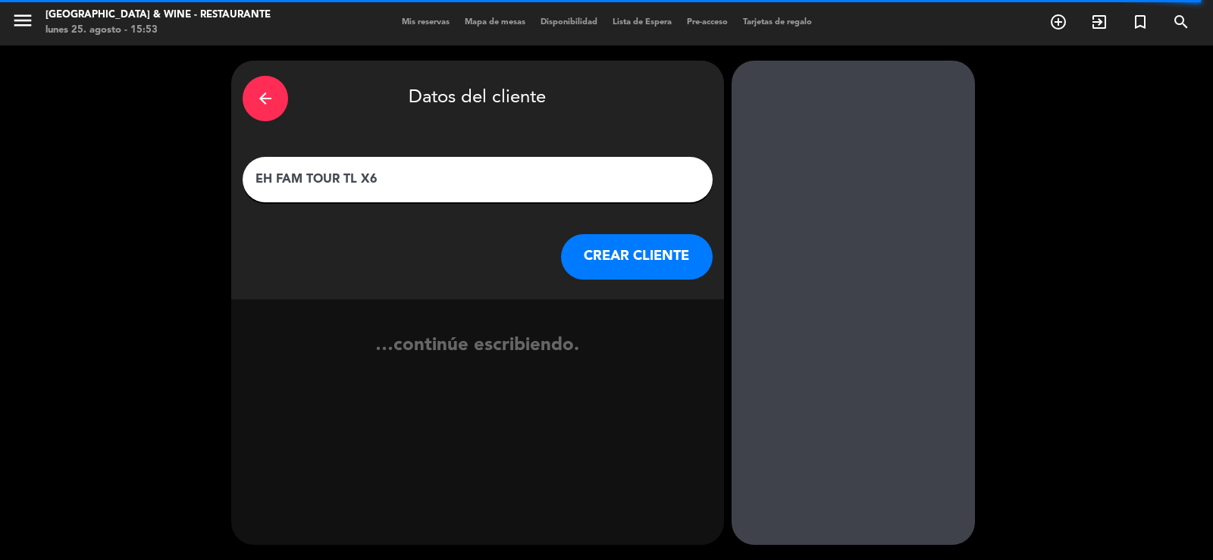
type input "EH FAM TOUR TL X6"
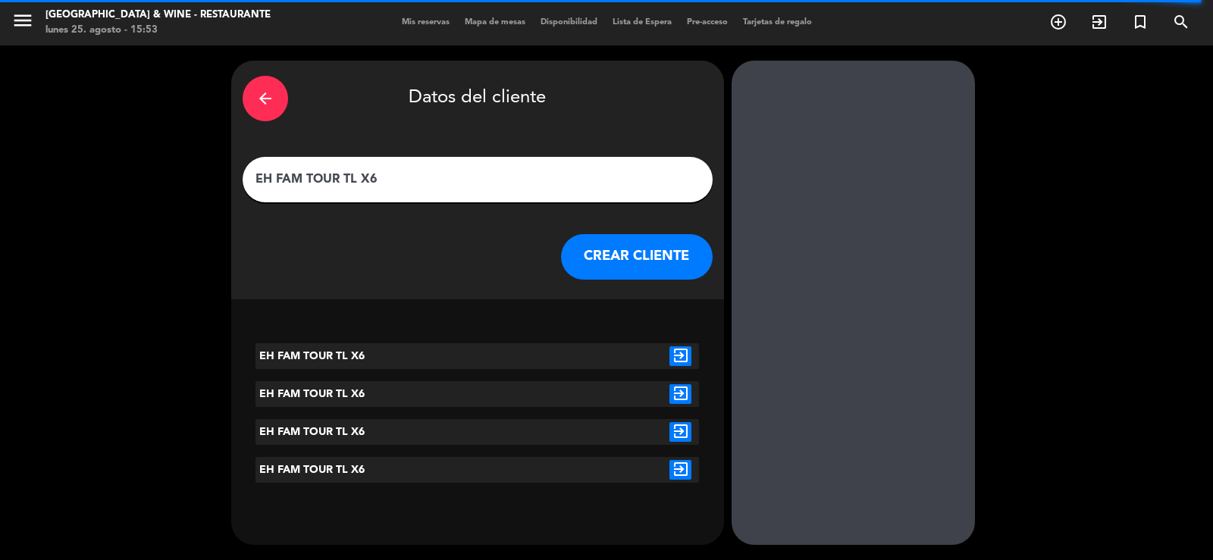
click at [629, 253] on button "CREAR CLIENTE" at bounding box center [637, 257] width 152 height 46
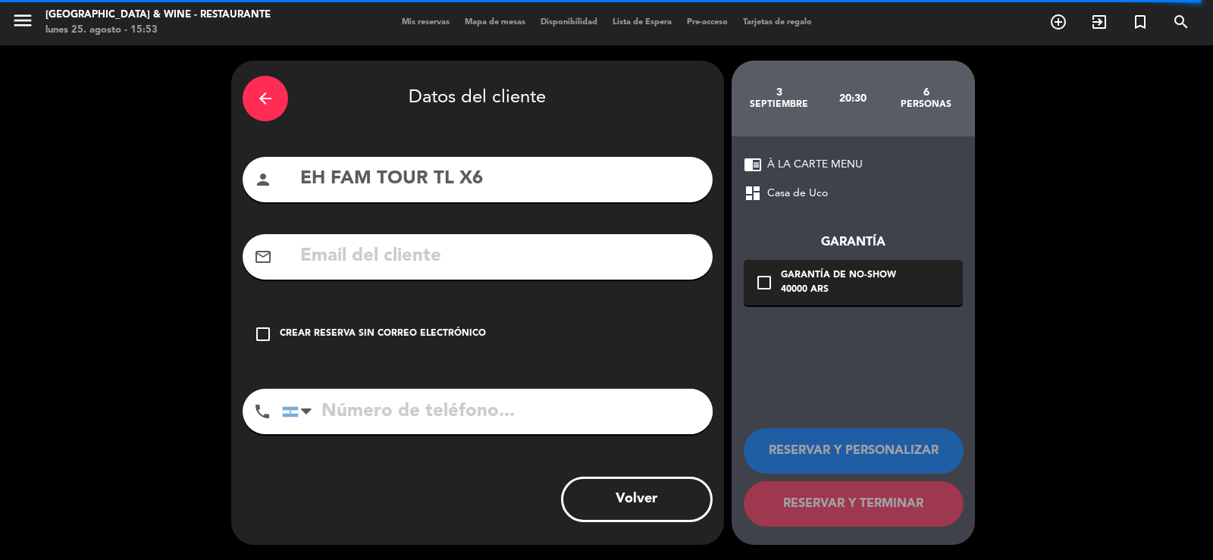
drag, startPoint x: 337, startPoint y: 326, endPoint x: 426, endPoint y: 344, distance: 90.6
click at [339, 326] on div "check_box_outline_blank Crear reserva sin correo electrónico" at bounding box center [478, 335] width 470 height 46
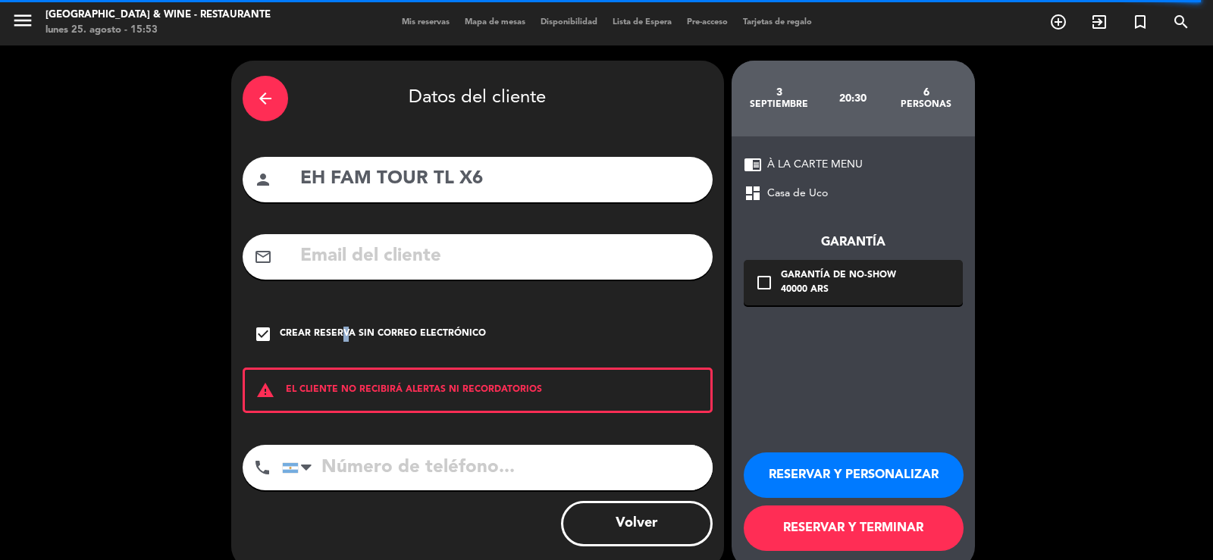
click at [821, 530] on button "RESERVAR Y TERMINAR" at bounding box center [854, 529] width 220 height 46
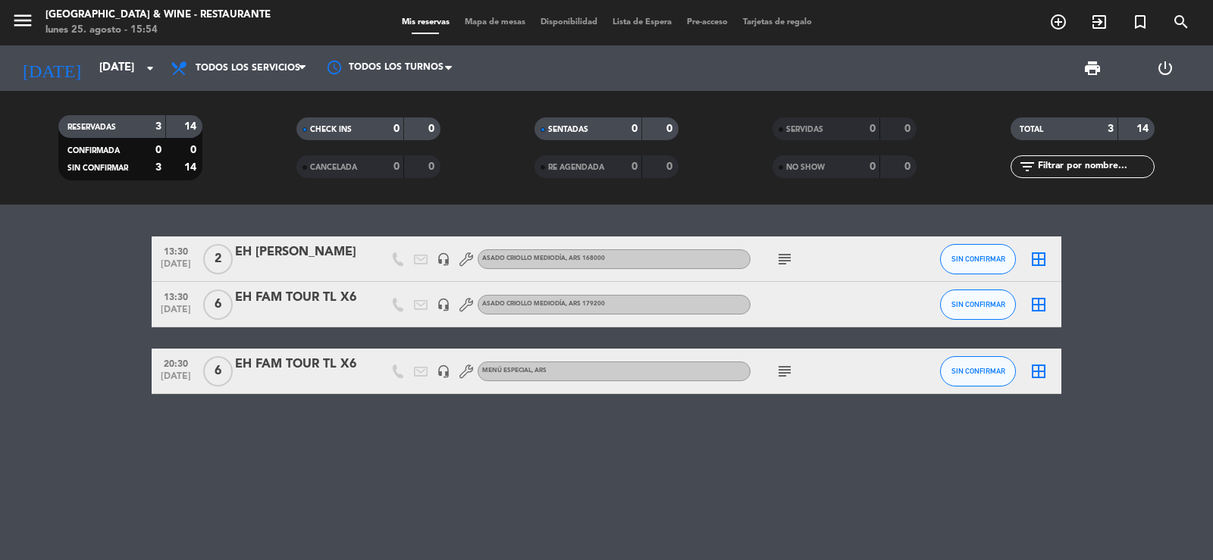
drag, startPoint x: 59, startPoint y: 74, endPoint x: 828, endPoint y: 516, distance: 887.1
click at [828, 516] on div "13:30 [DATE] 2 EH [PERSON_NAME] headset_mic ASADO CRIOLLO MEDIODÍA , ARS 168000…" at bounding box center [606, 383] width 1213 height 356
click at [135, 81] on input "[DATE]" at bounding box center [165, 68] width 146 height 29
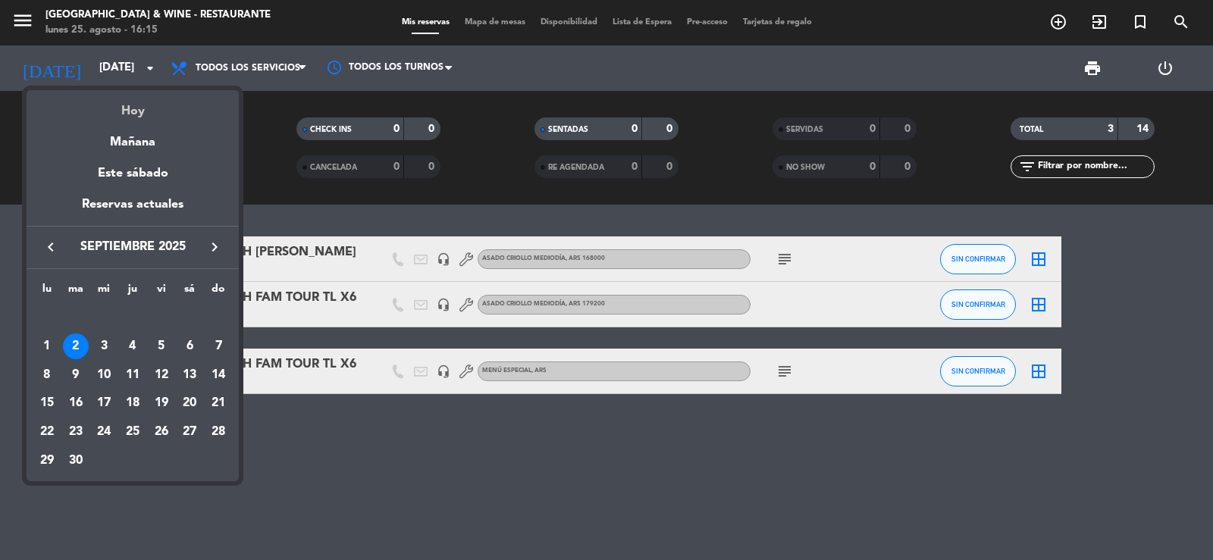
click at [142, 104] on div "Hoy" at bounding box center [133, 105] width 212 height 31
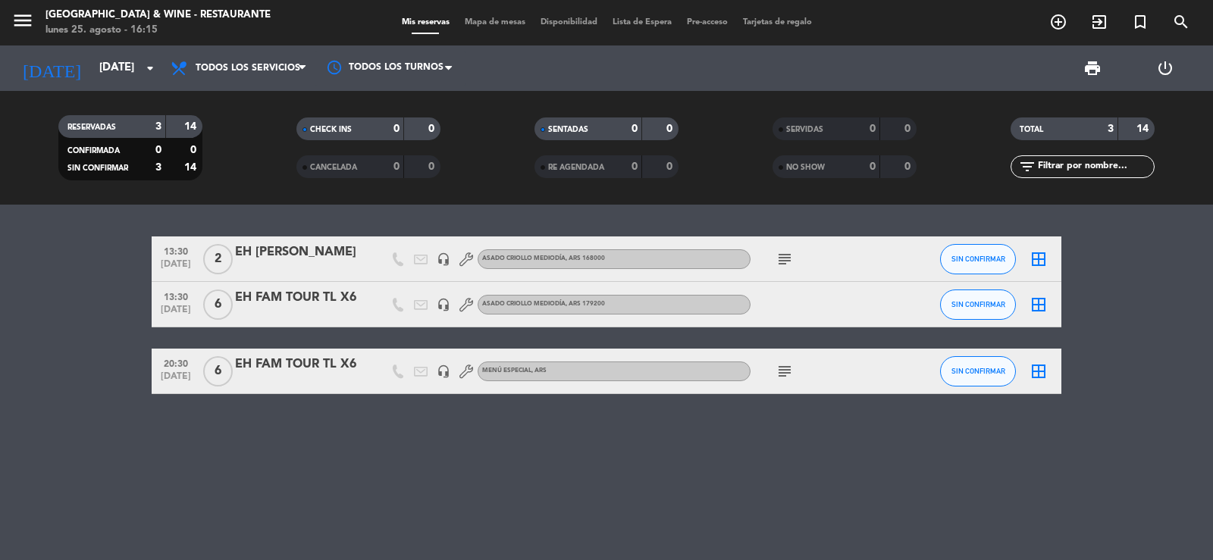
type input "lun. 25 ago."
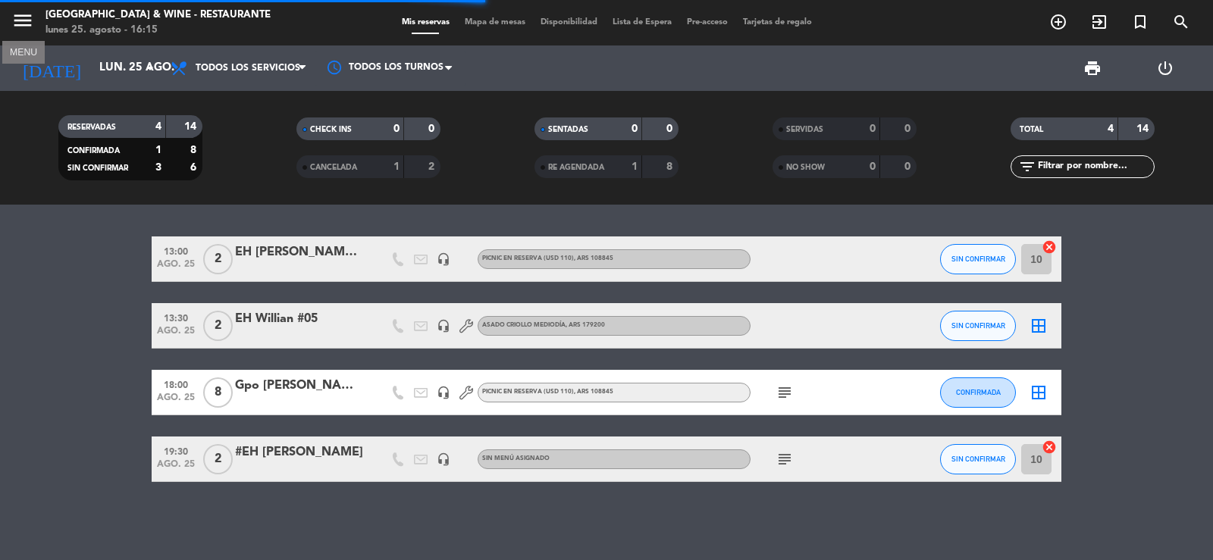
drag, startPoint x: 17, startPoint y: 25, endPoint x: 61, endPoint y: 64, distance: 59.1
click at [19, 25] on icon "menu" at bounding box center [22, 20] width 23 height 23
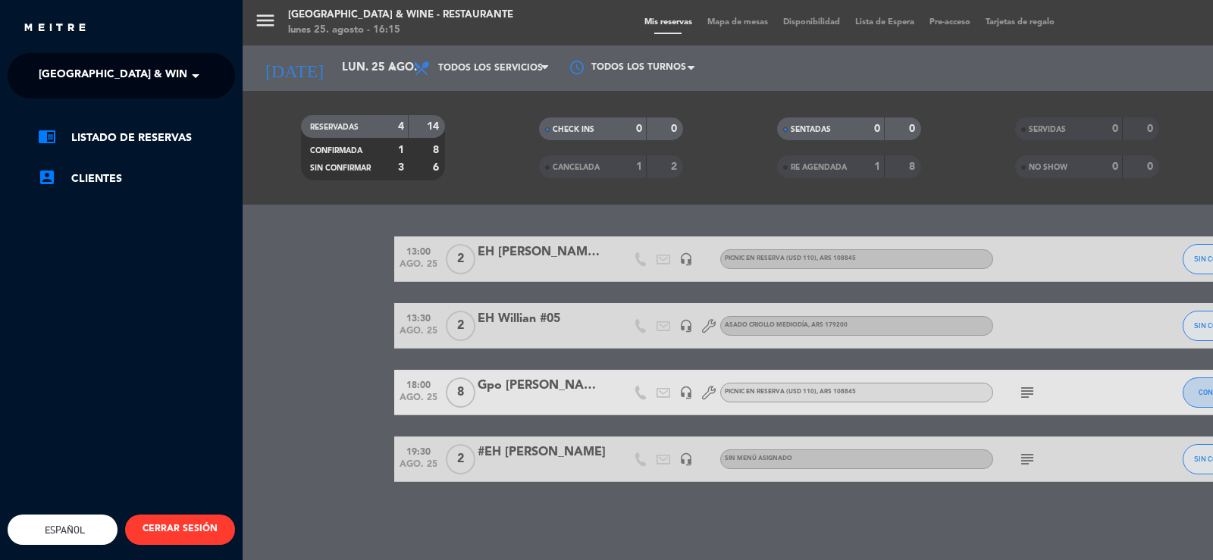
drag, startPoint x: 91, startPoint y: 68, endPoint x: 93, endPoint y: 77, distance: 9.4
click at [91, 71] on span "[GEOGRAPHIC_DATA] & Wine - Restaurante" at bounding box center [159, 76] width 240 height 32
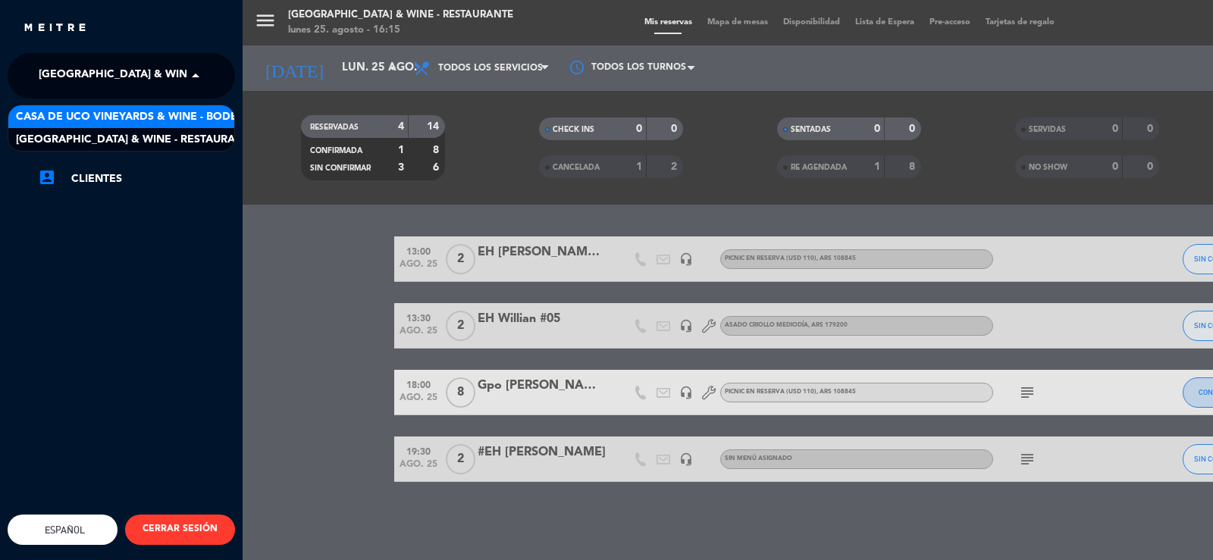
click at [147, 103] on div "chrome_reader_mode Listado de Reservas account_box Clientes" at bounding box center [121, 166] width 250 height 135
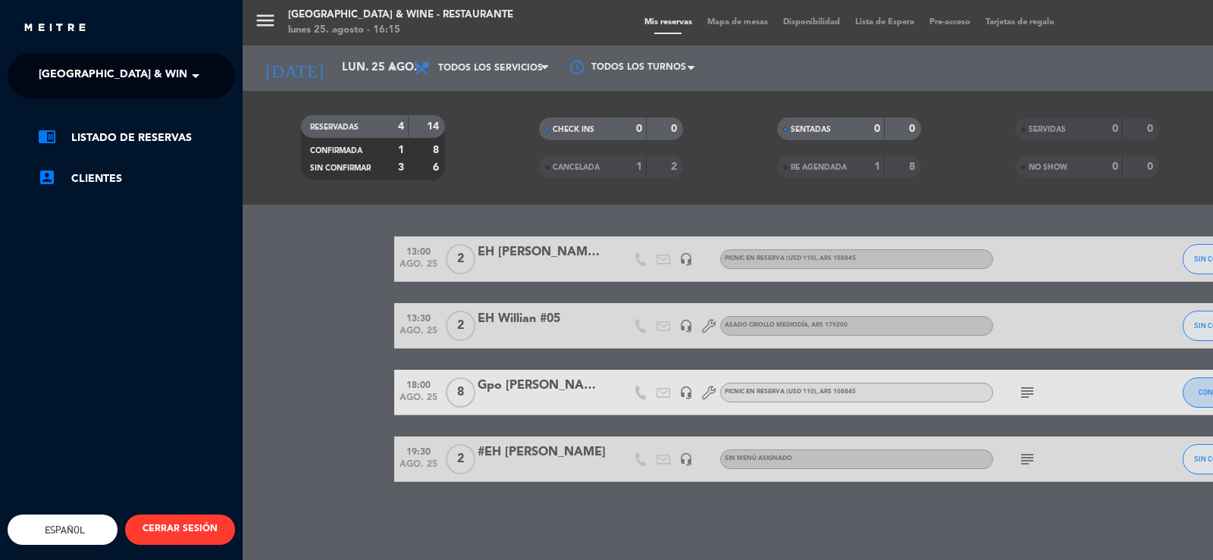
click at [149, 83] on span "[GEOGRAPHIC_DATA] & Wine - Restaurante" at bounding box center [159, 76] width 240 height 32
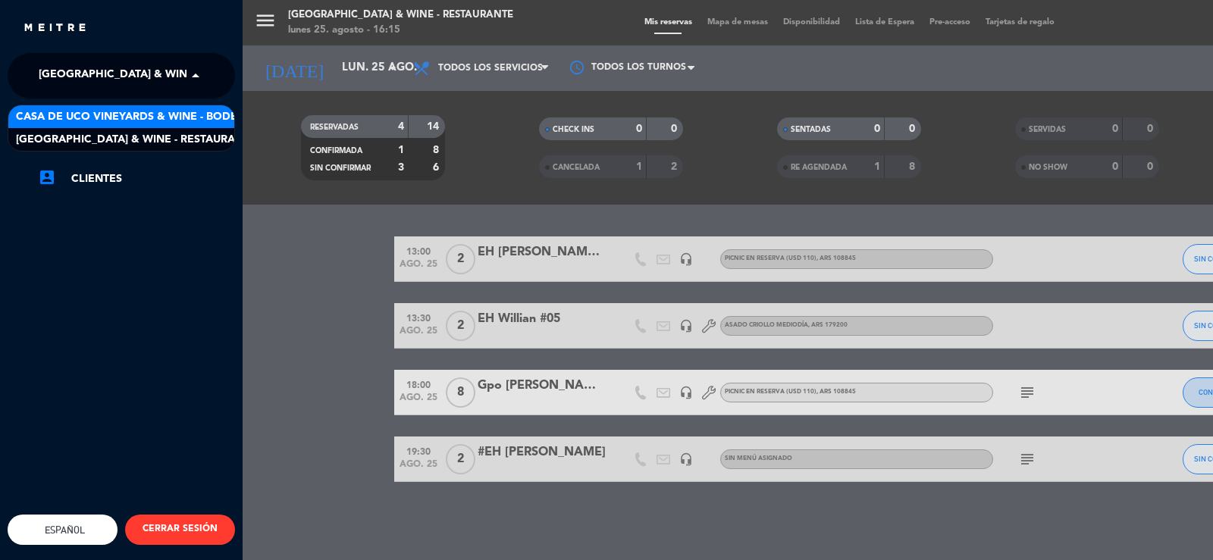
click at [143, 113] on span "Casa de Uco Vineyards & Wine - Bodega" at bounding box center [134, 116] width 237 height 17
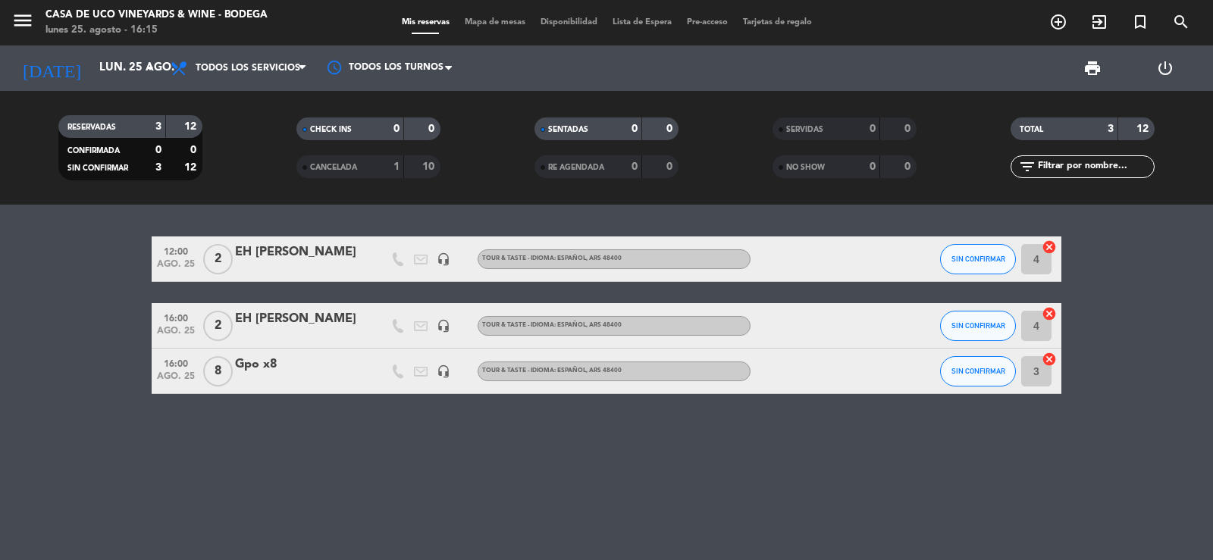
click at [755, 450] on div "12:00 [DATE] 2 EH [PERSON_NAME] headset_mic TOUR & TASTE - IDIOMA: ESPAÑOL , AR…" at bounding box center [606, 383] width 1213 height 356
drag, startPoint x: 755, startPoint y: 451, endPoint x: 539, endPoint y: 590, distance: 256.6
